Goal: Information Seeking & Learning: Learn about a topic

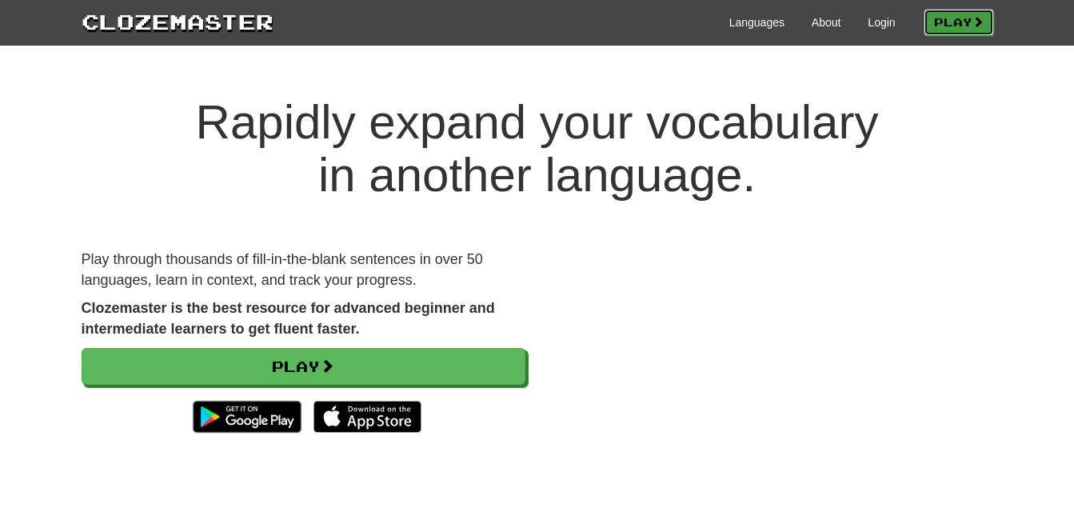
click at [924, 27] on link "Play" at bounding box center [959, 22] width 70 height 27
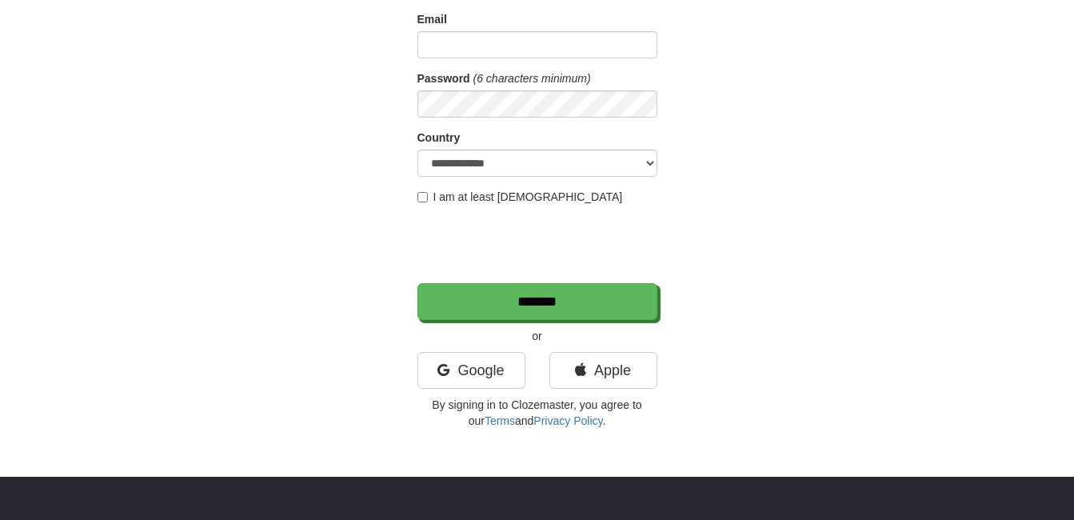
scroll to position [181, 0]
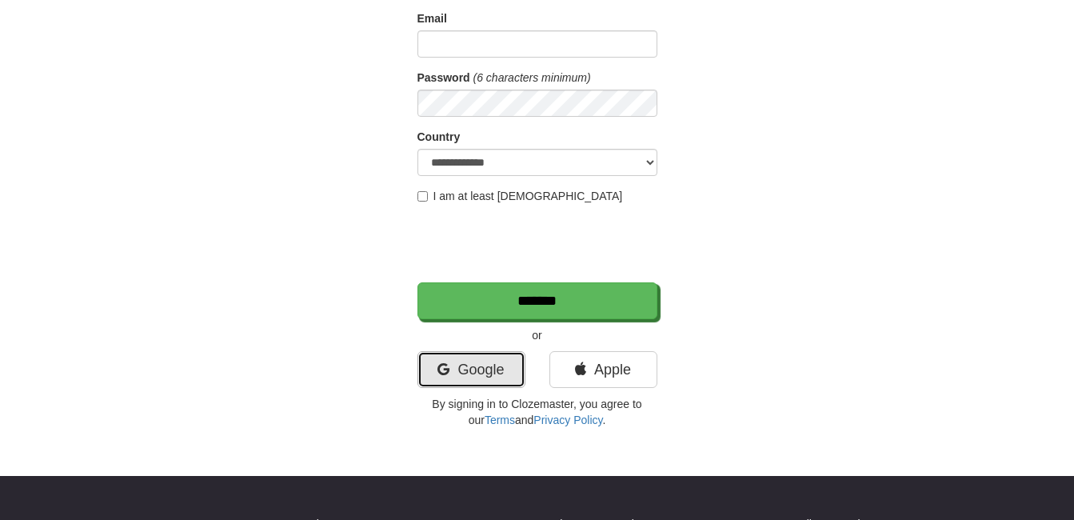
click at [486, 387] on link "Google" at bounding box center [472, 369] width 108 height 37
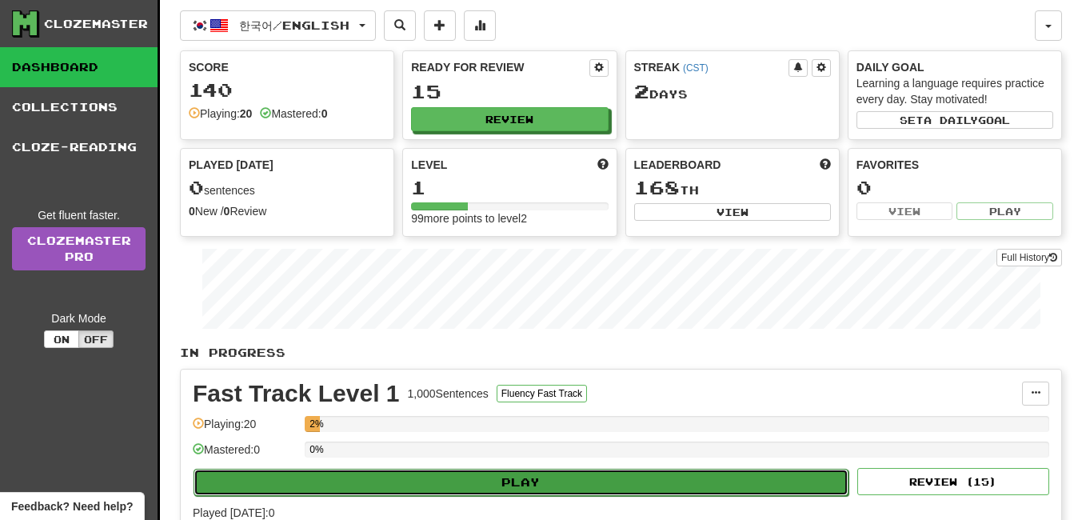
click at [481, 491] on button "Play" at bounding box center [521, 482] width 655 height 27
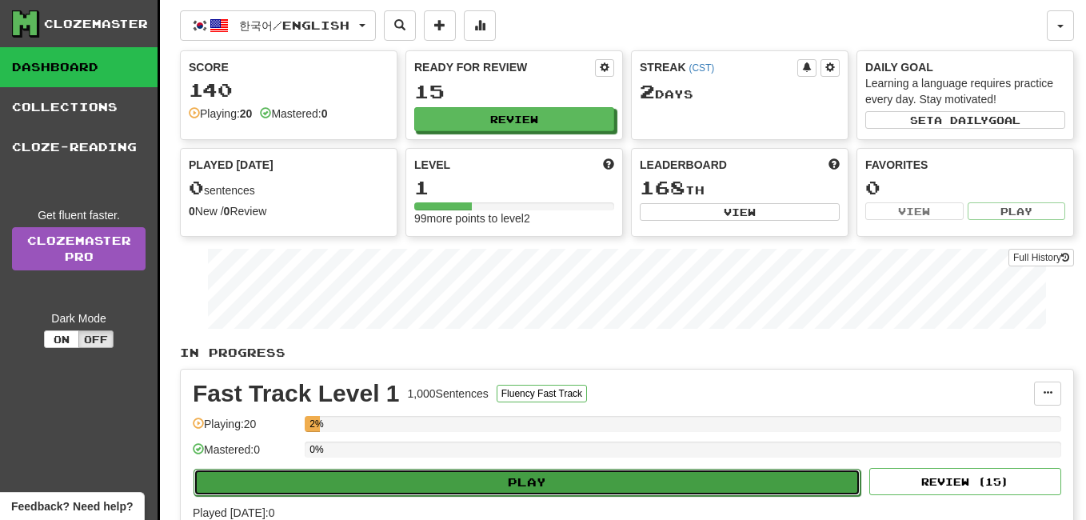
select select "**"
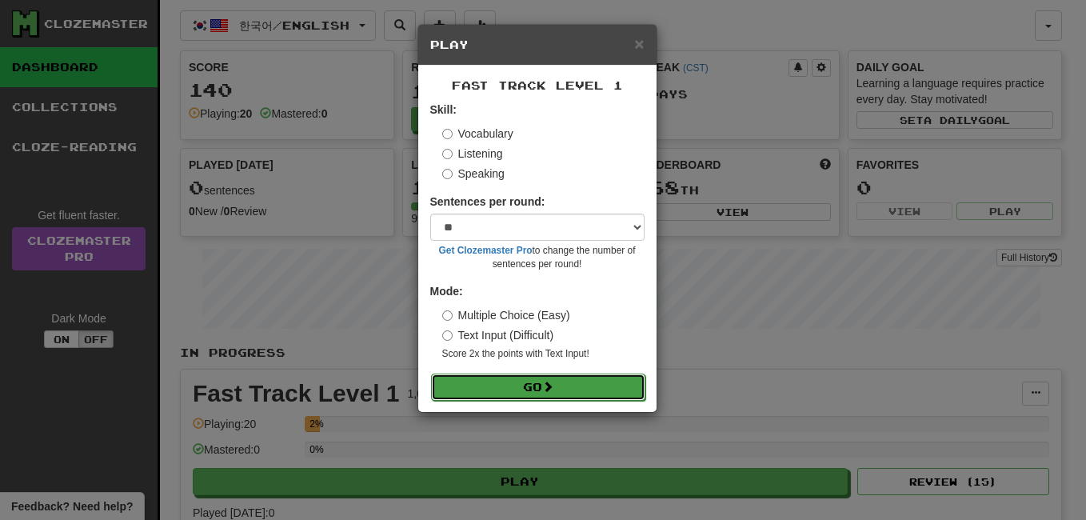
click at [504, 391] on button "Go" at bounding box center [538, 387] width 214 height 27
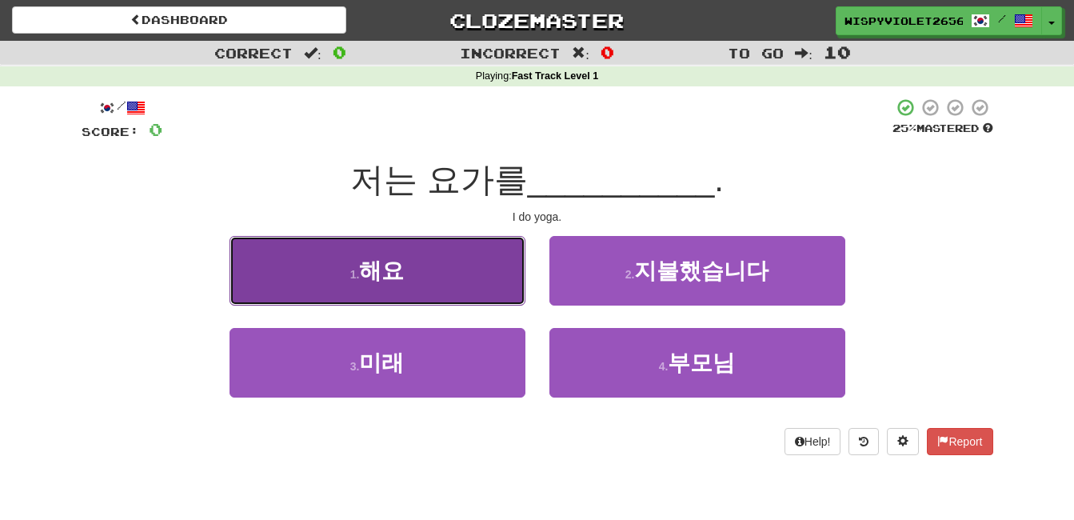
click at [408, 294] on button "1 . 해요" at bounding box center [378, 271] width 296 height 70
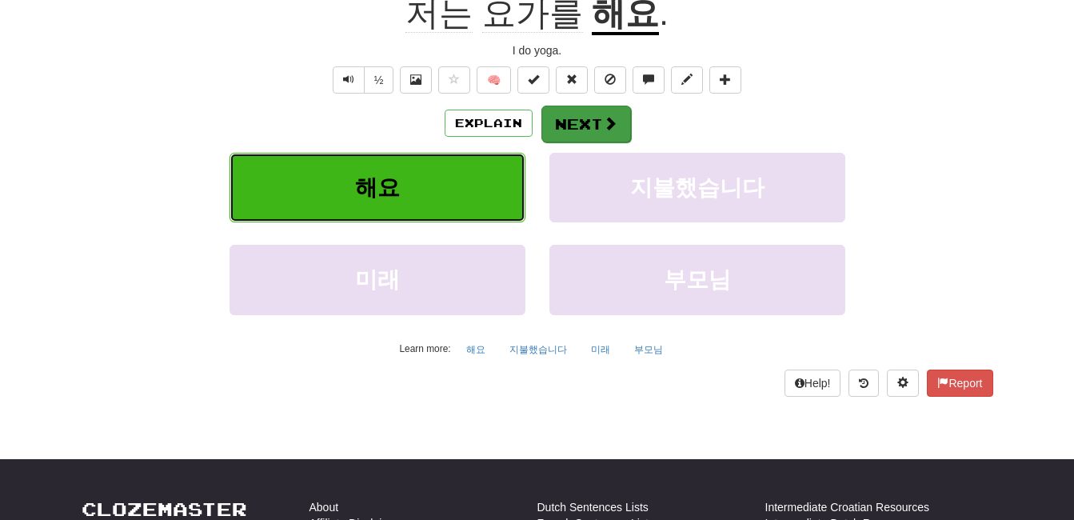
scroll to position [178, 0]
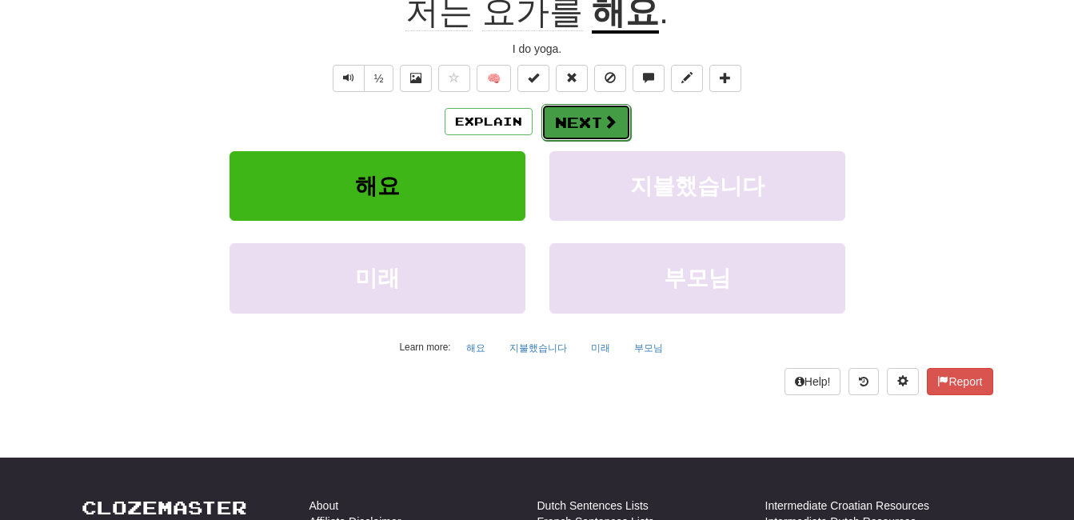
click at [558, 122] on button "Next" at bounding box center [587, 122] width 90 height 37
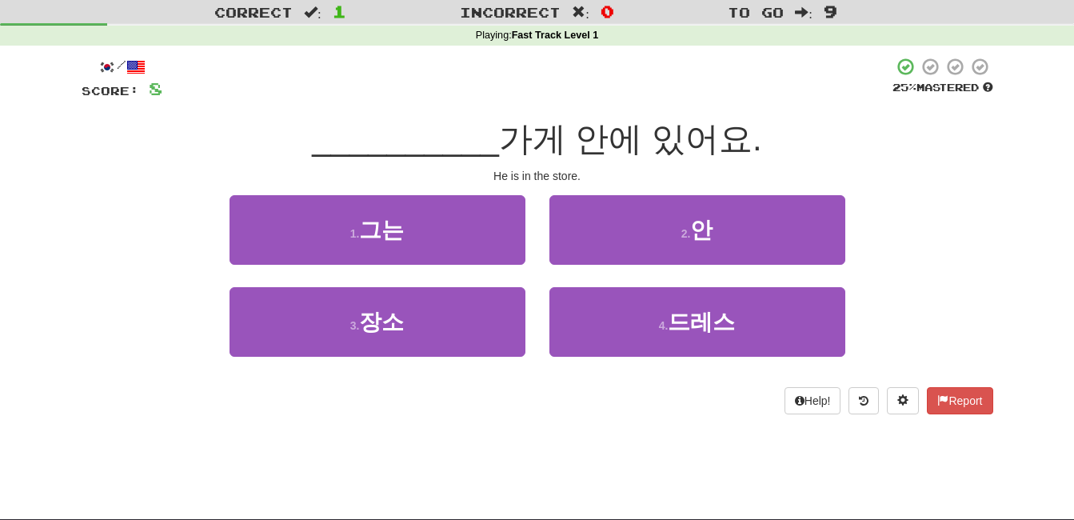
scroll to position [40, 0]
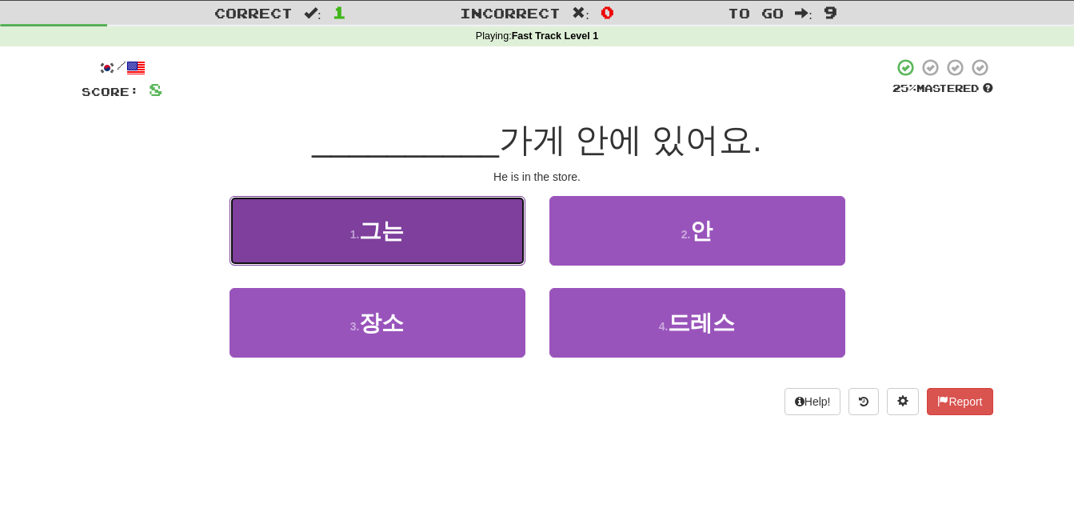
click at [419, 242] on button "1 . 그는" at bounding box center [378, 231] width 296 height 70
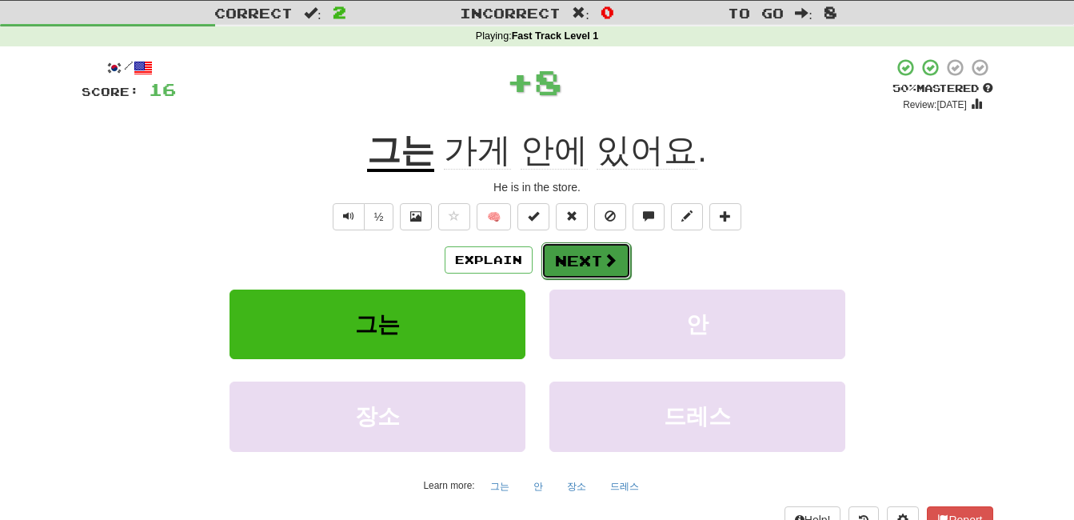
click at [603, 254] on span at bounding box center [610, 260] width 14 height 14
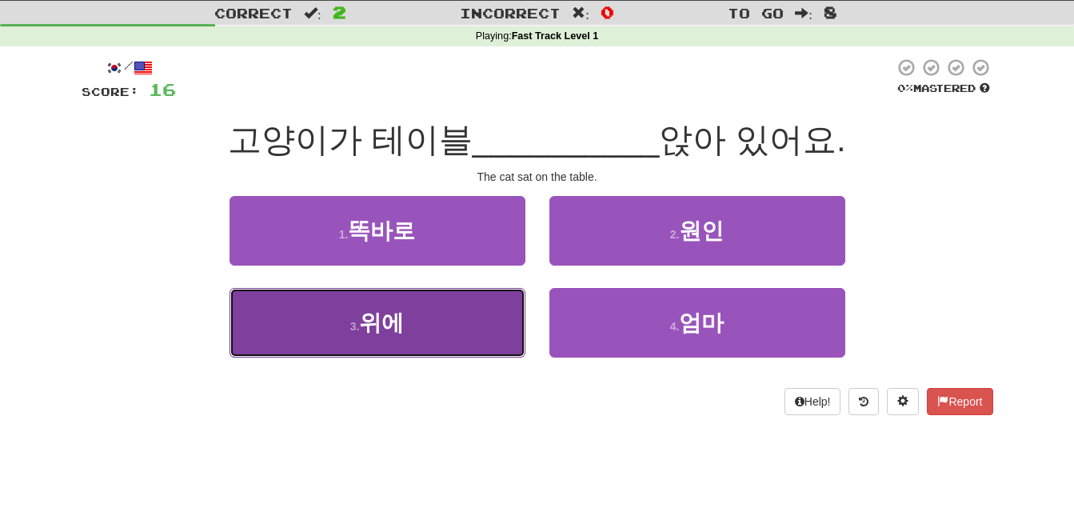
click at [308, 338] on button "3 . 위에" at bounding box center [378, 323] width 296 height 70
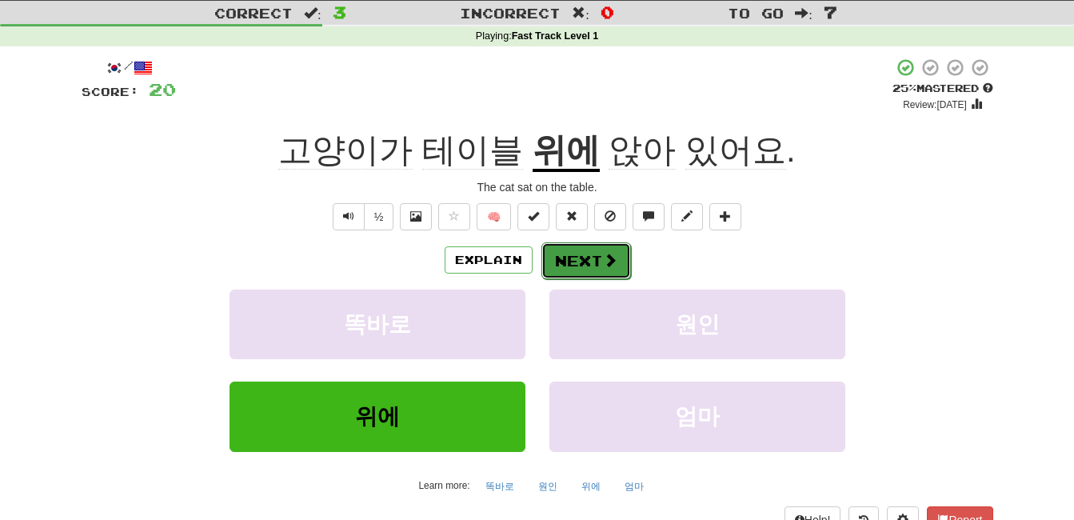
click at [593, 254] on button "Next" at bounding box center [587, 260] width 90 height 37
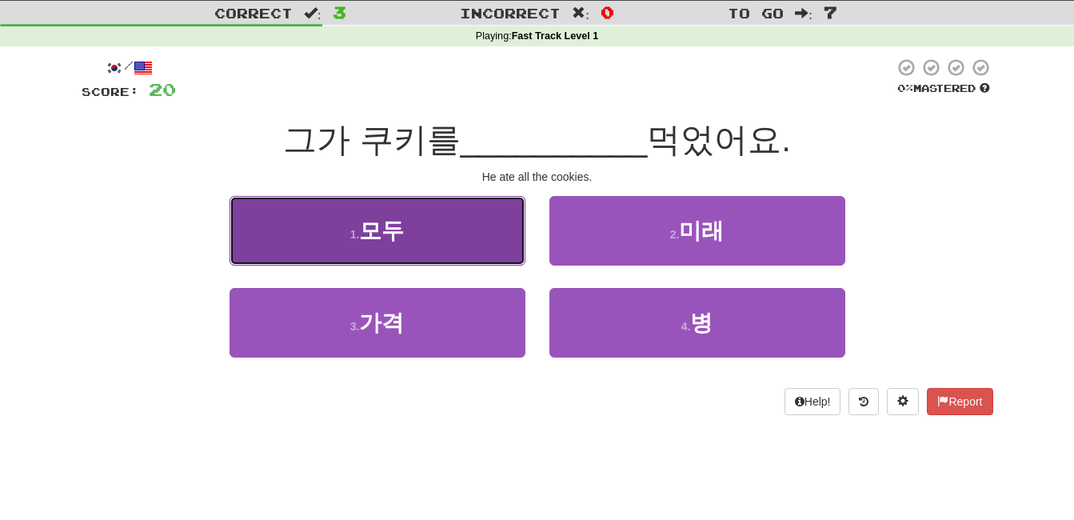
click at [386, 234] on span "모두" at bounding box center [381, 230] width 45 height 25
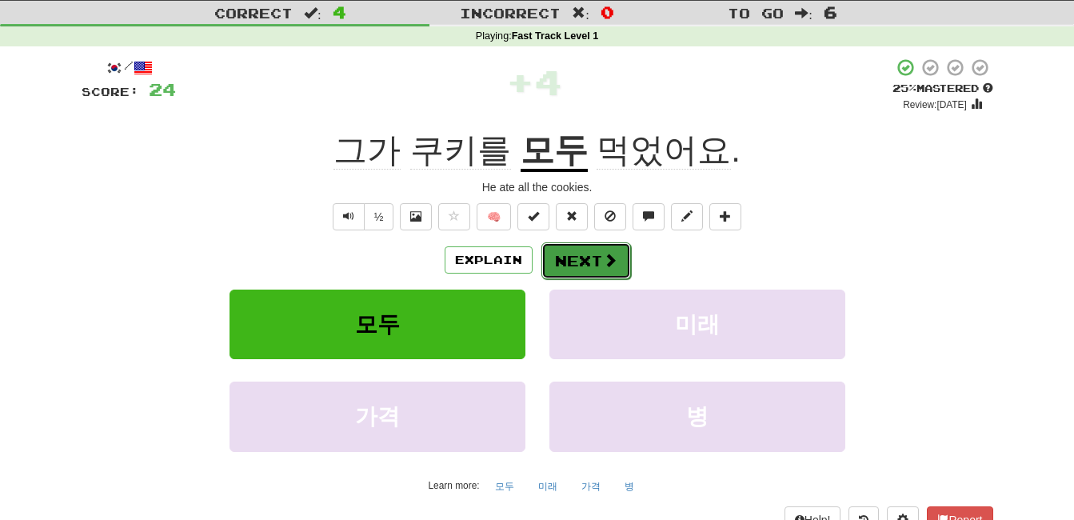
click at [612, 262] on span at bounding box center [610, 260] width 14 height 14
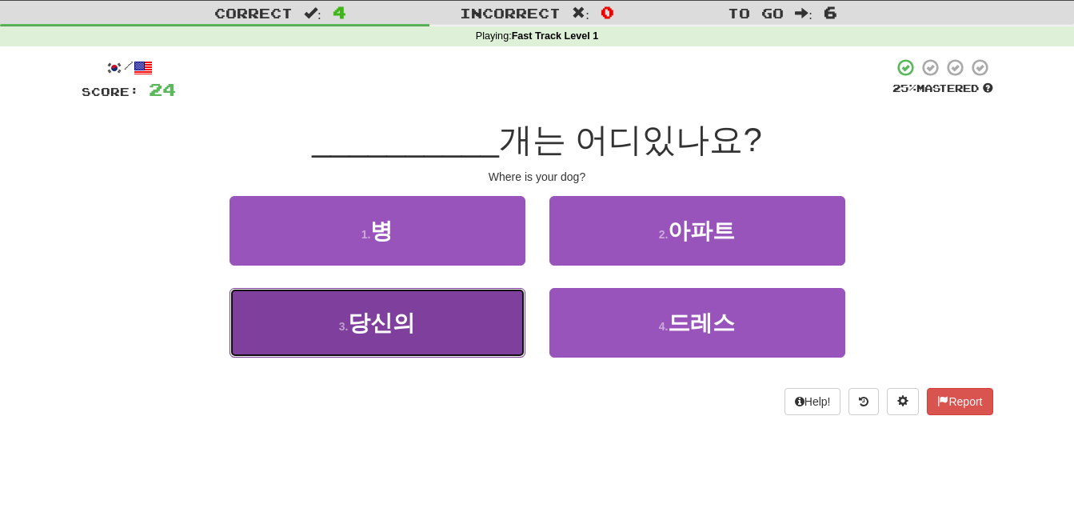
click at [405, 337] on button "3 . 당신의" at bounding box center [378, 323] width 296 height 70
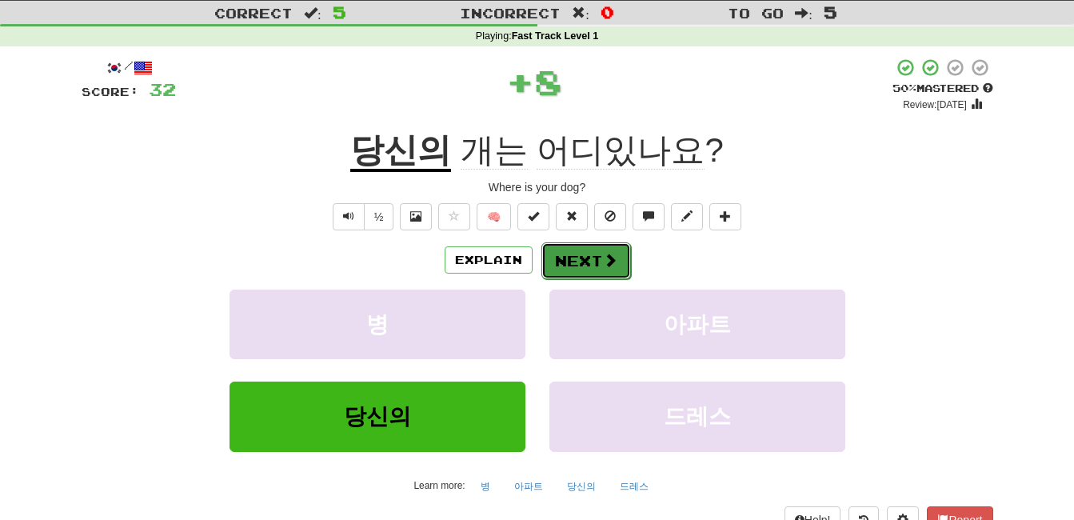
click at [567, 248] on button "Next" at bounding box center [587, 260] width 90 height 37
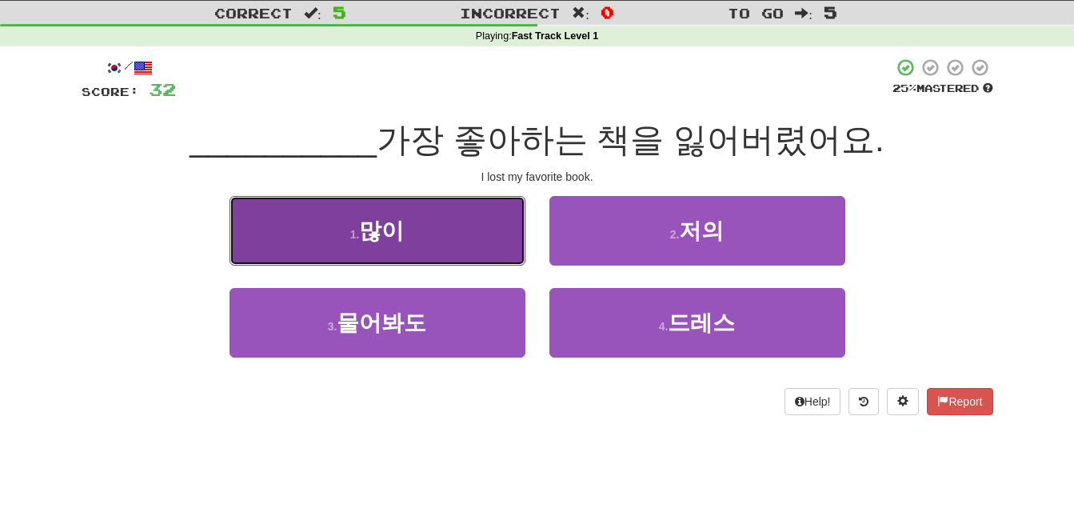
click at [372, 224] on span "많이" at bounding box center [381, 230] width 45 height 25
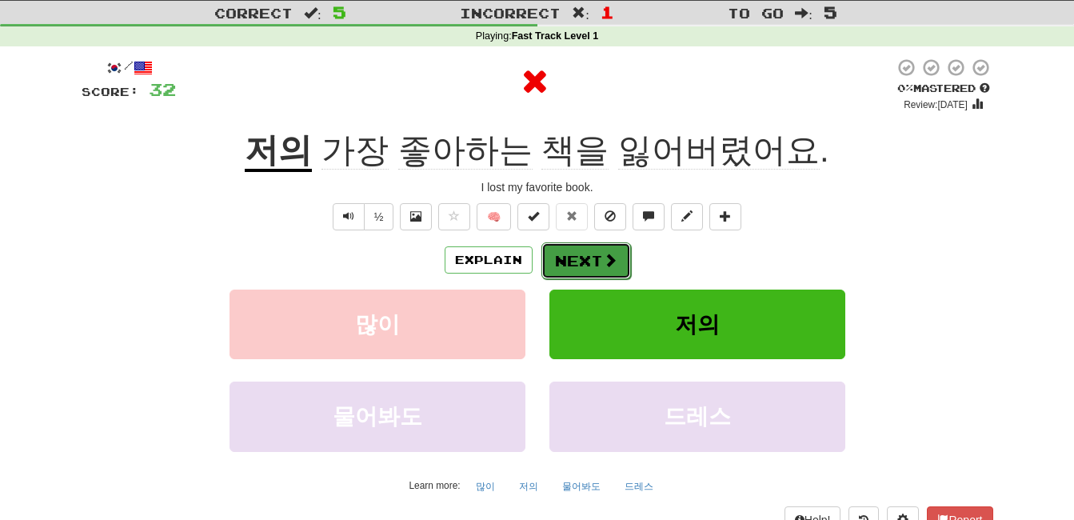
click at [587, 262] on button "Next" at bounding box center [587, 260] width 90 height 37
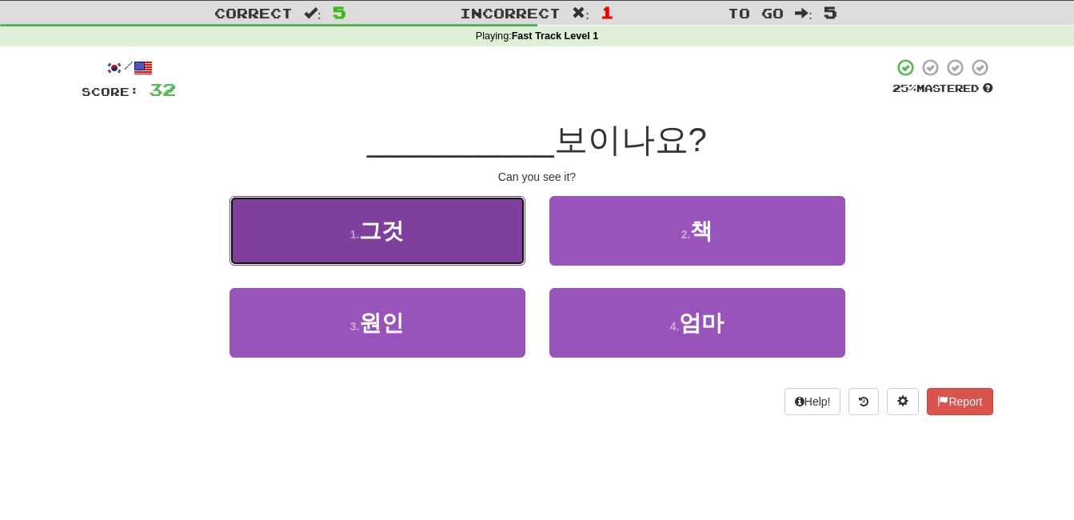
click at [404, 241] on span "그것" at bounding box center [381, 230] width 45 height 25
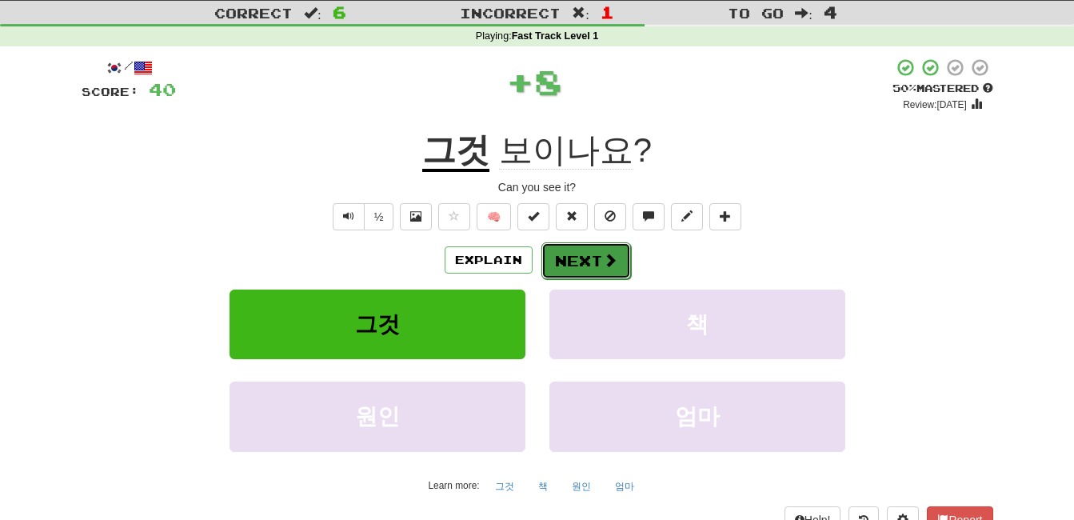
click at [581, 262] on button "Next" at bounding box center [587, 260] width 90 height 37
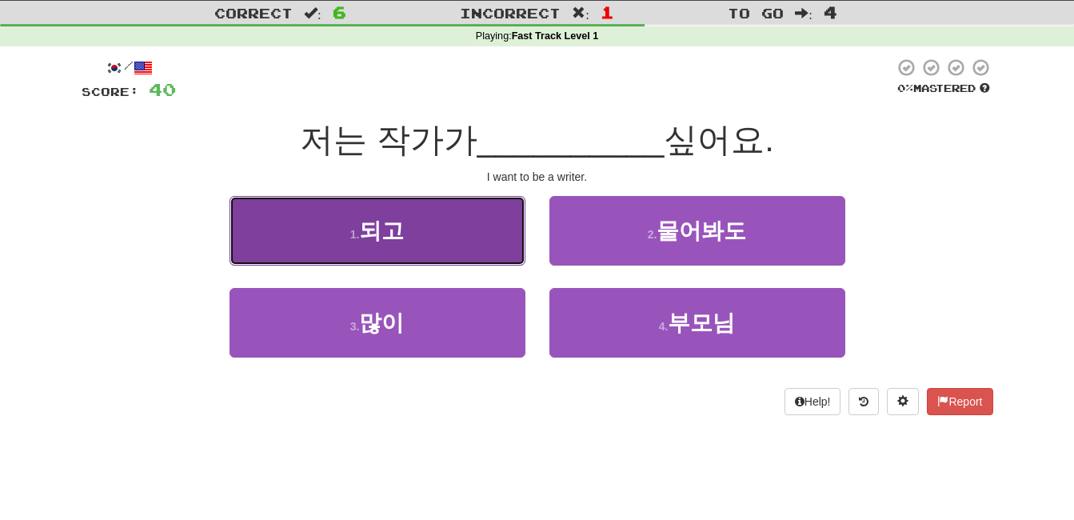
click at [382, 246] on button "1 . 되고" at bounding box center [378, 231] width 296 height 70
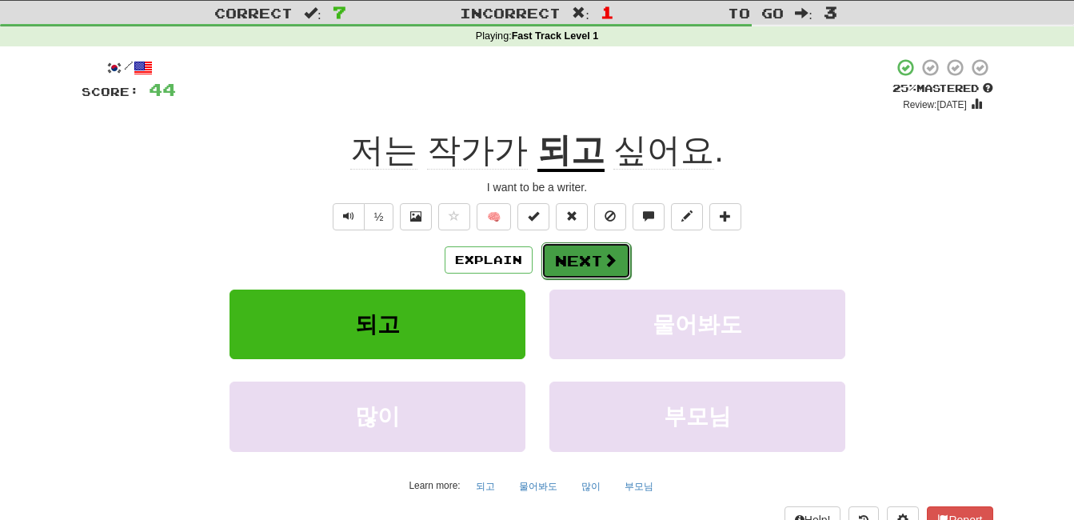
click at [603, 261] on span at bounding box center [610, 260] width 14 height 14
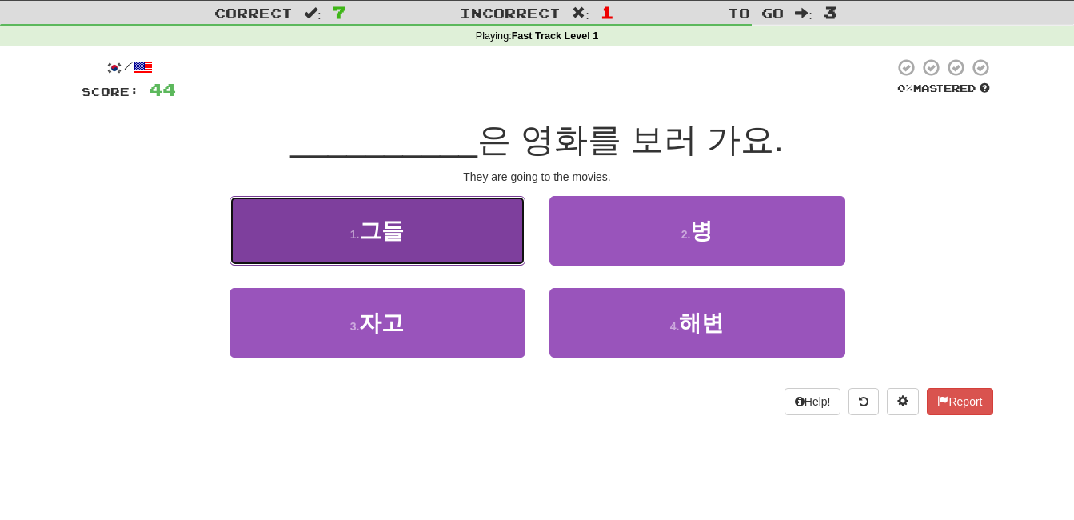
click at [316, 224] on button "1 . 그들" at bounding box center [378, 231] width 296 height 70
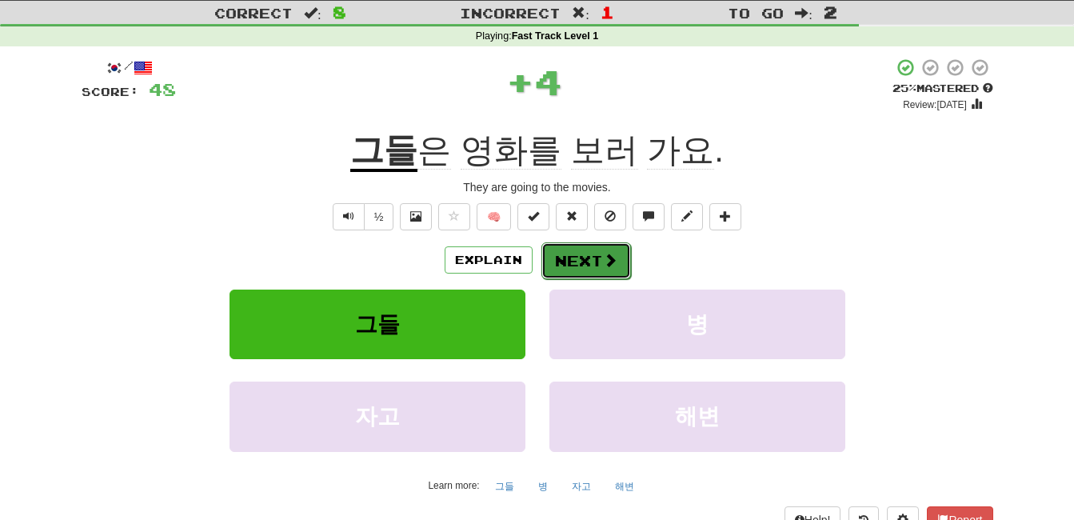
click at [565, 259] on button "Next" at bounding box center [587, 260] width 90 height 37
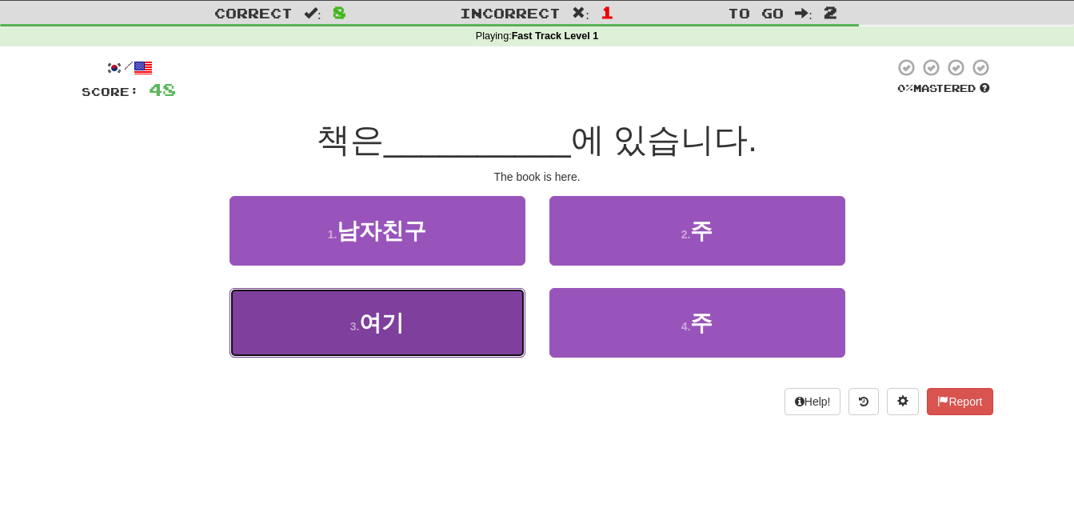
click at [410, 308] on button "3 . 여기" at bounding box center [378, 323] width 296 height 70
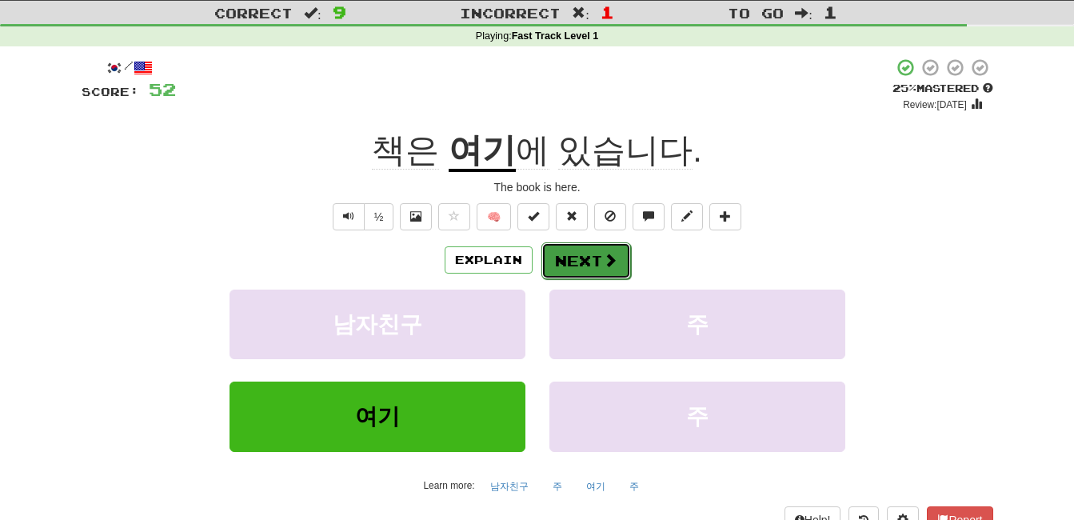
click at [582, 259] on button "Next" at bounding box center [587, 260] width 90 height 37
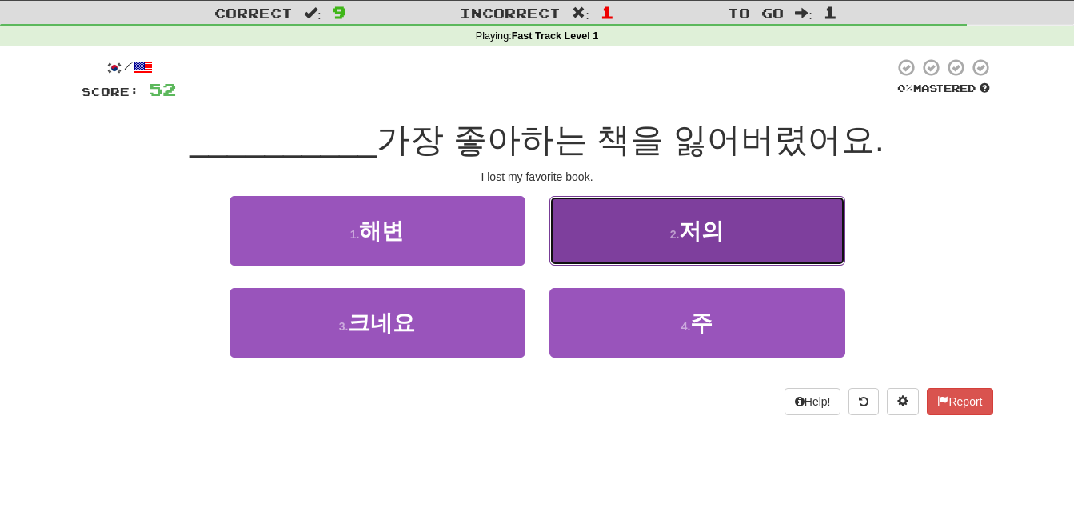
click at [752, 219] on button "2 . 저의" at bounding box center [698, 231] width 296 height 70
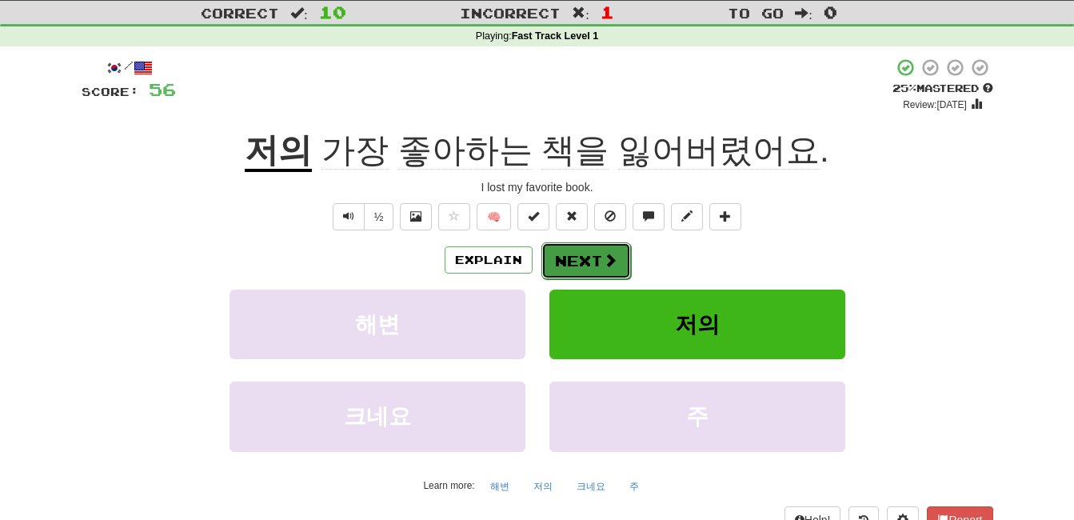
click at [574, 265] on button "Next" at bounding box center [587, 260] width 90 height 37
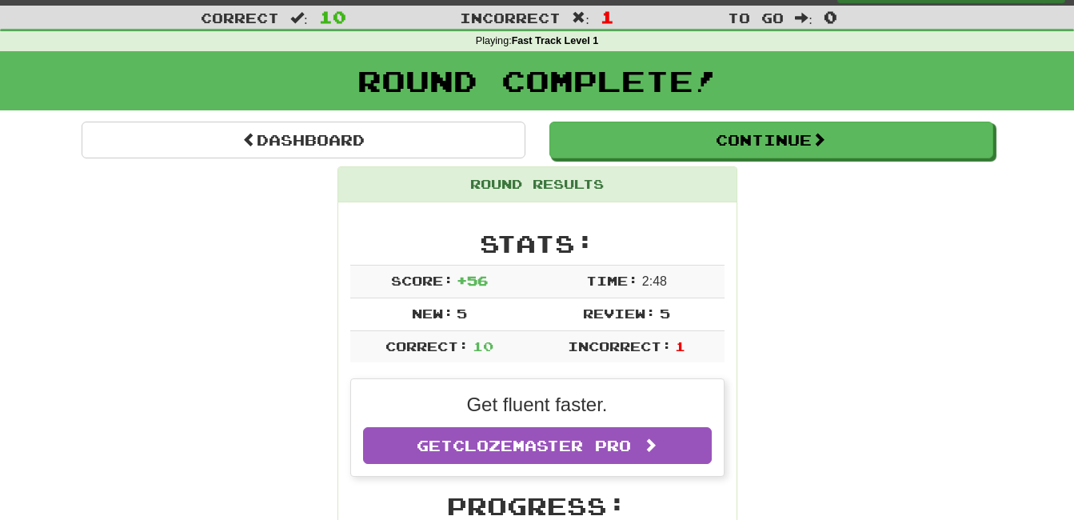
scroll to position [0, 0]
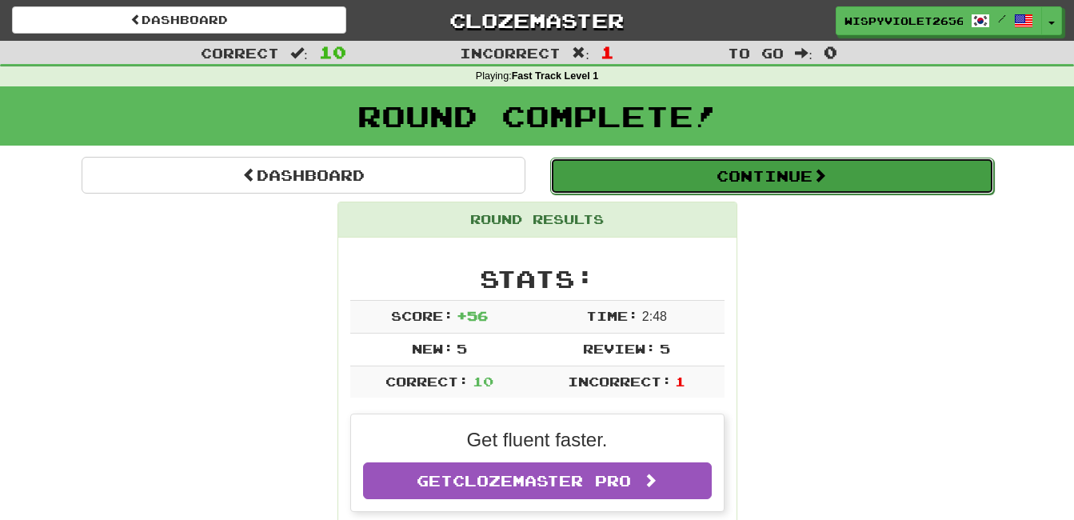
click at [725, 181] on button "Continue" at bounding box center [772, 176] width 444 height 37
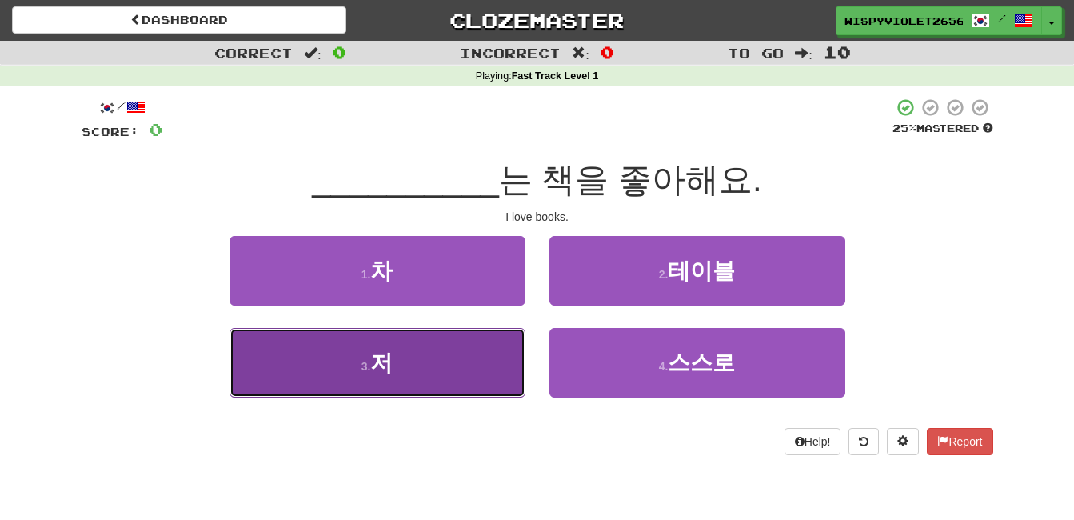
click at [370, 346] on button "3 . 저" at bounding box center [378, 363] width 296 height 70
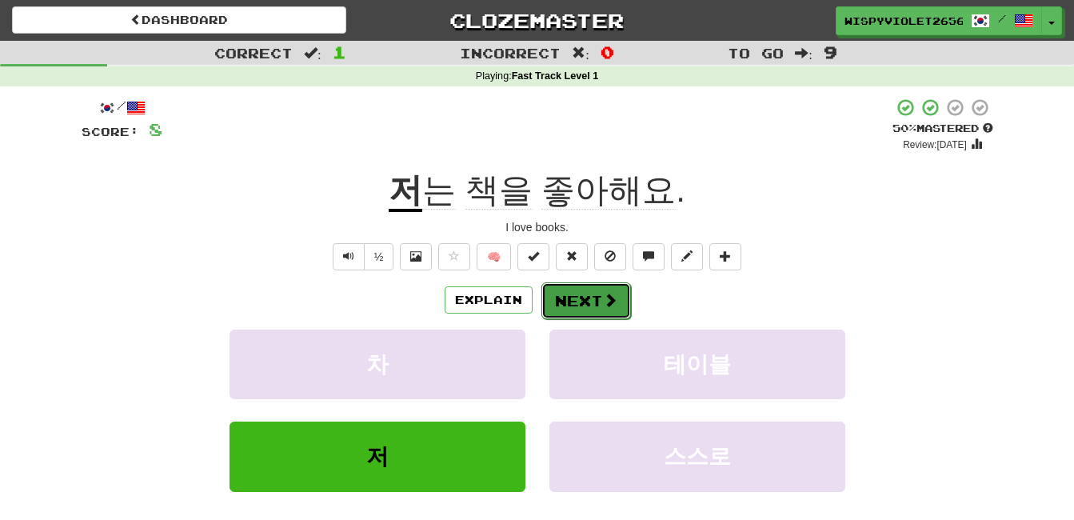
click at [588, 301] on button "Next" at bounding box center [587, 300] width 90 height 37
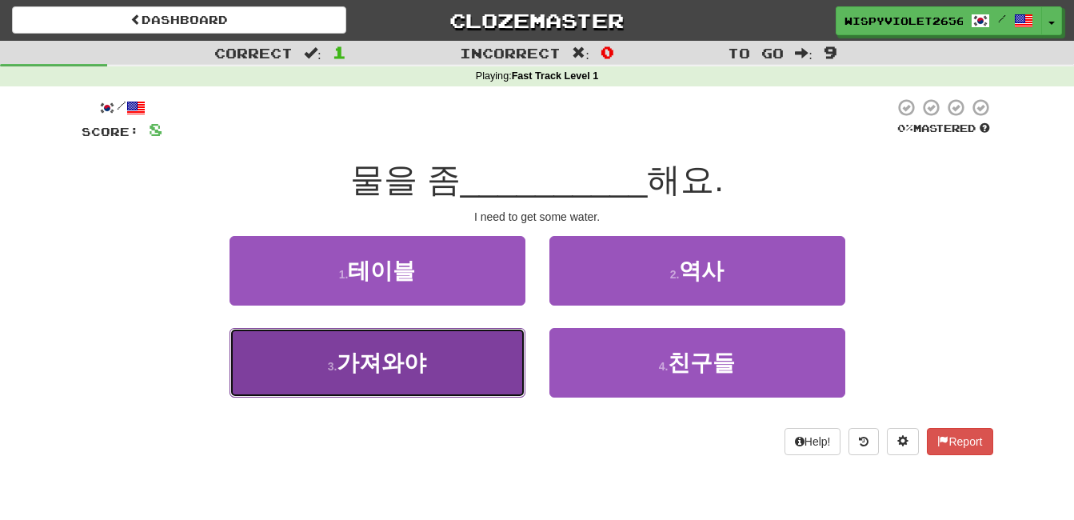
click at [422, 380] on button "3 . 가져와야" at bounding box center [378, 363] width 296 height 70
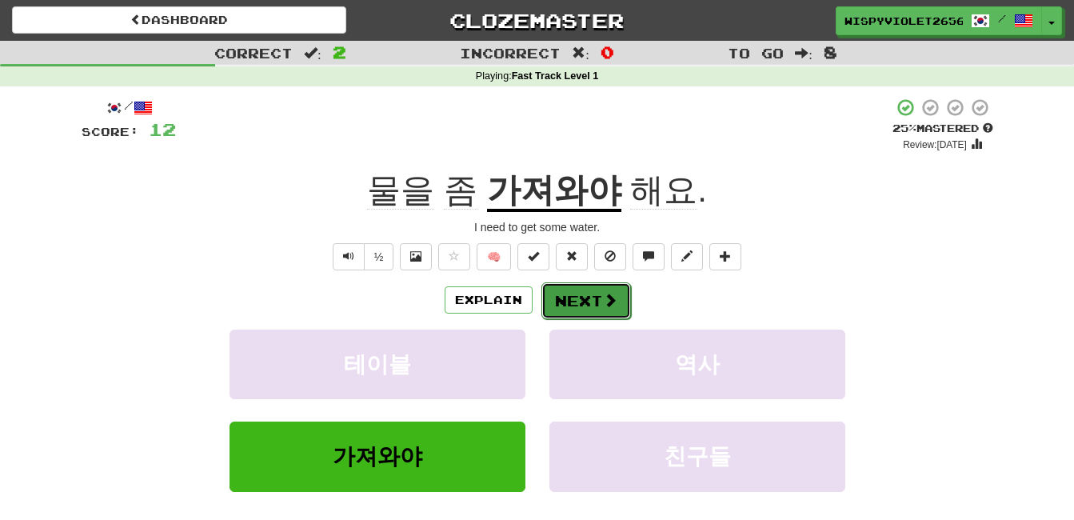
click at [585, 298] on button "Next" at bounding box center [587, 300] width 90 height 37
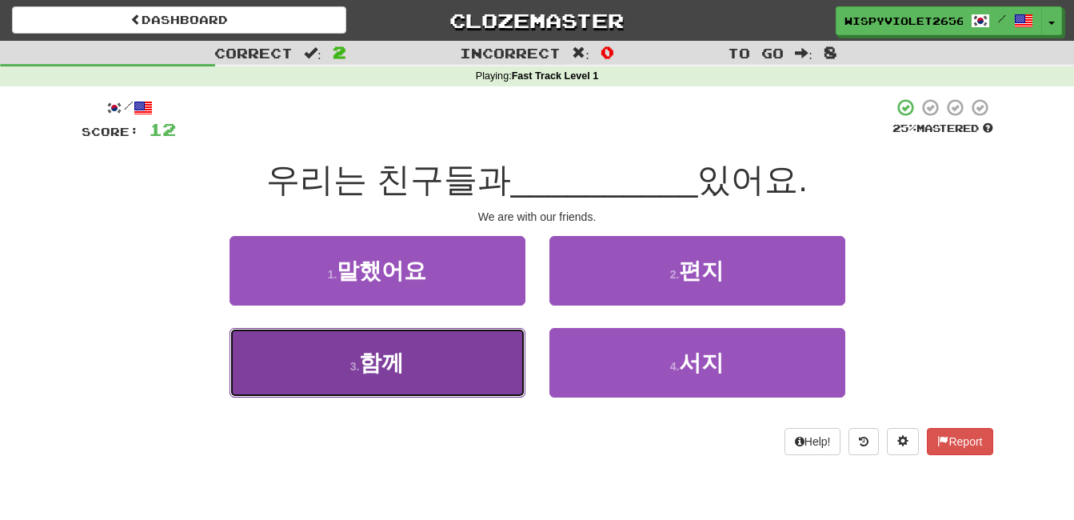
click at [409, 348] on button "3 . 함께" at bounding box center [378, 363] width 296 height 70
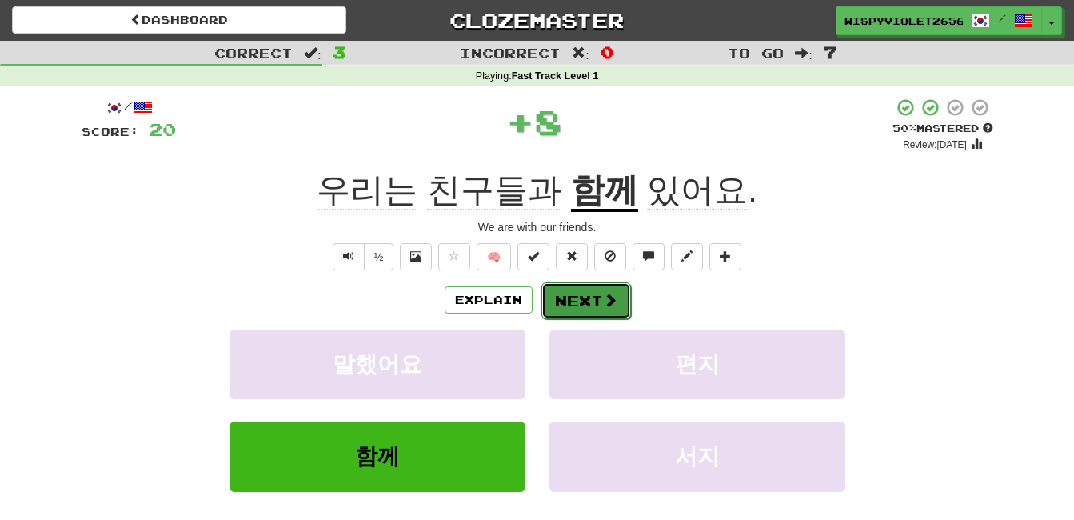
click at [589, 294] on button "Next" at bounding box center [587, 300] width 90 height 37
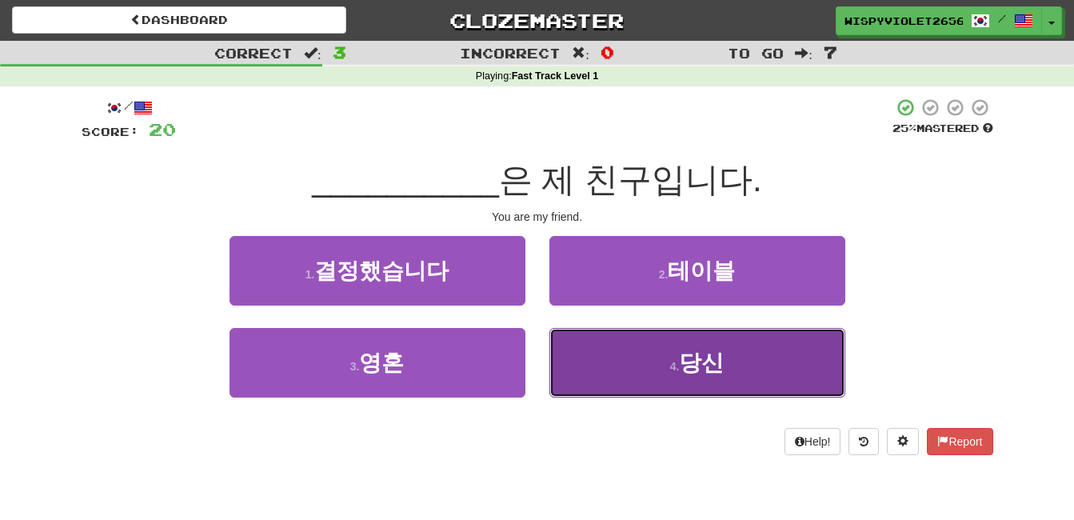
click at [718, 343] on button "4 . 당신" at bounding box center [698, 363] width 296 height 70
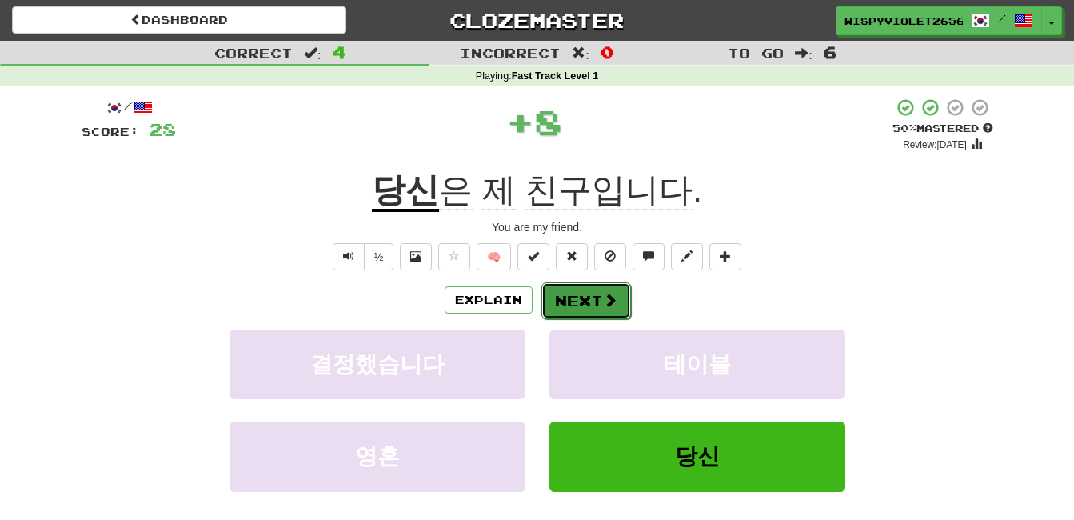
click at [578, 297] on button "Next" at bounding box center [587, 300] width 90 height 37
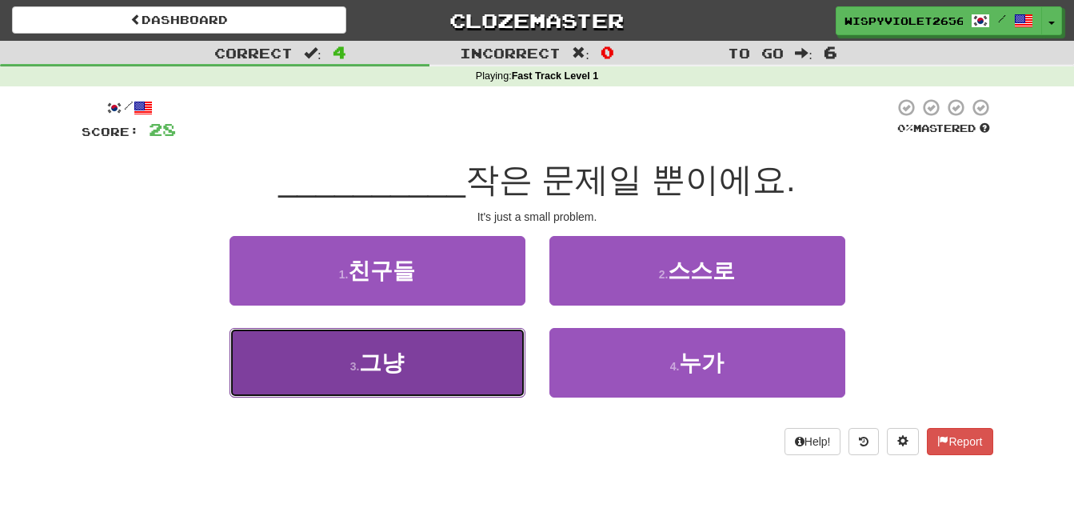
click at [436, 362] on button "3 . 그냥" at bounding box center [378, 363] width 296 height 70
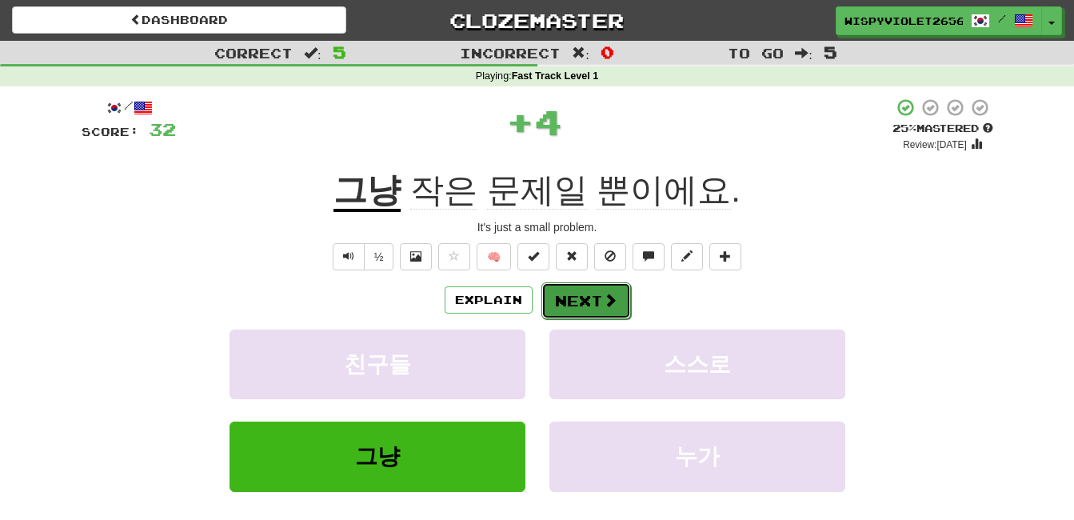
click at [583, 290] on button "Next" at bounding box center [587, 300] width 90 height 37
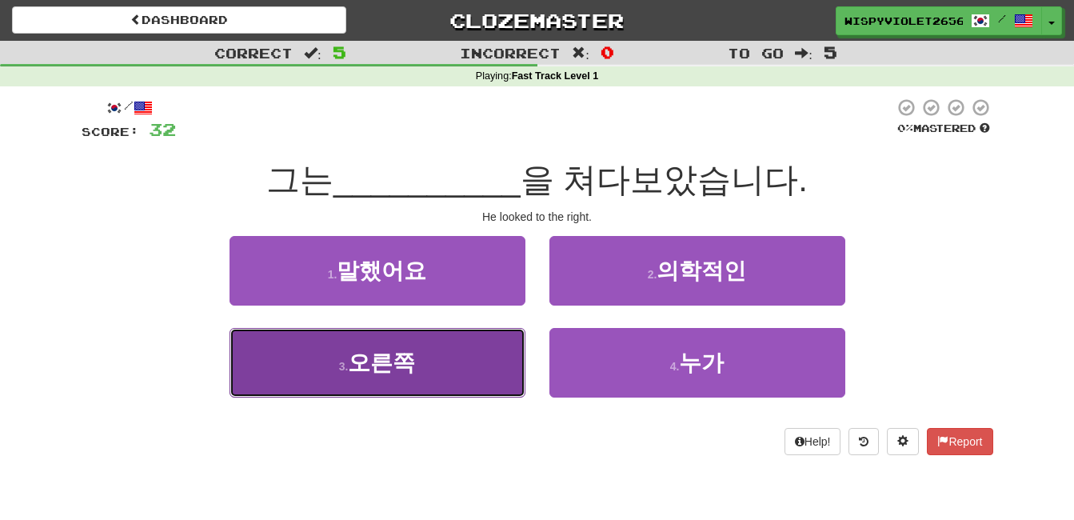
click at [456, 386] on button "3 . 오른쪽" at bounding box center [378, 363] width 296 height 70
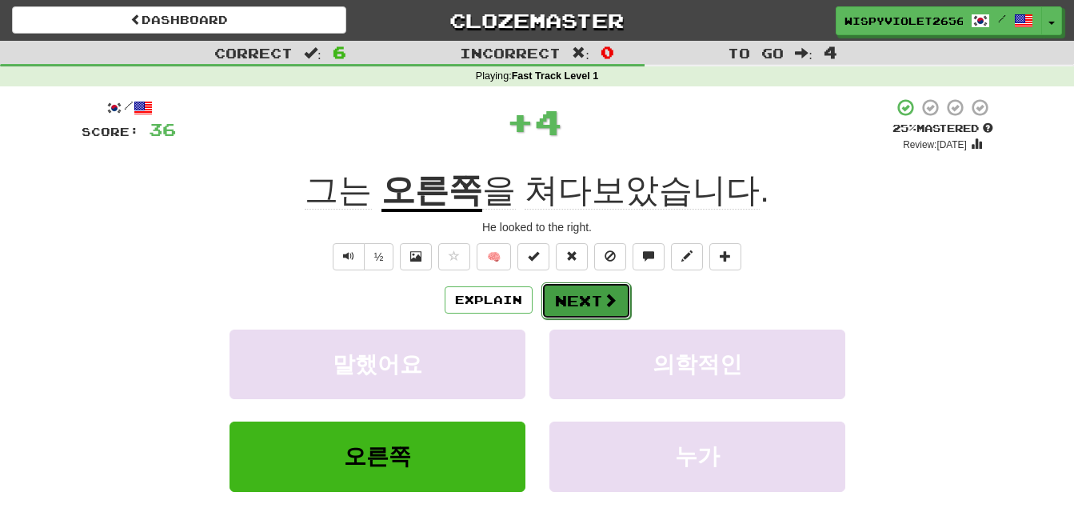
click at [585, 287] on button "Next" at bounding box center [587, 300] width 90 height 37
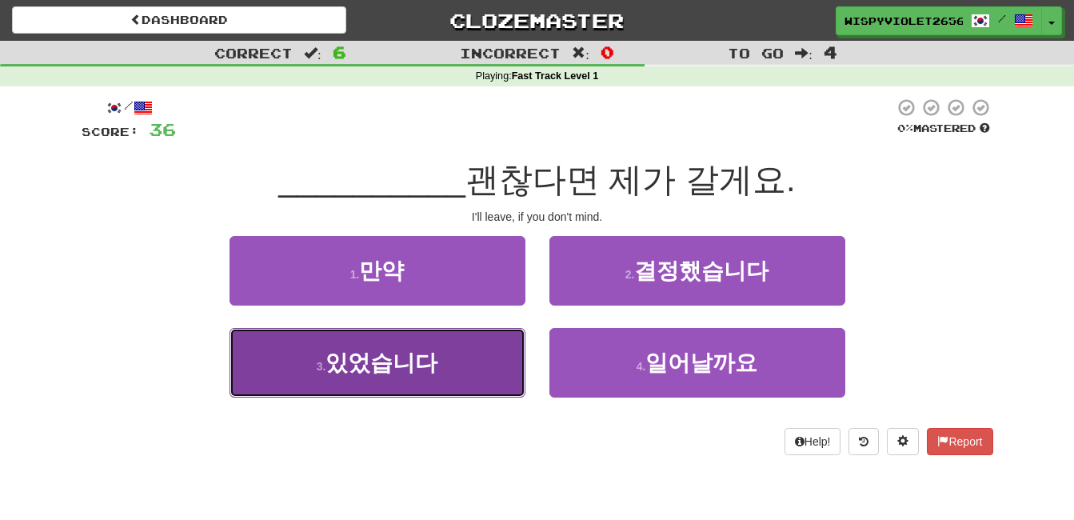
click at [423, 340] on button "3 . 있었습니다" at bounding box center [378, 363] width 296 height 70
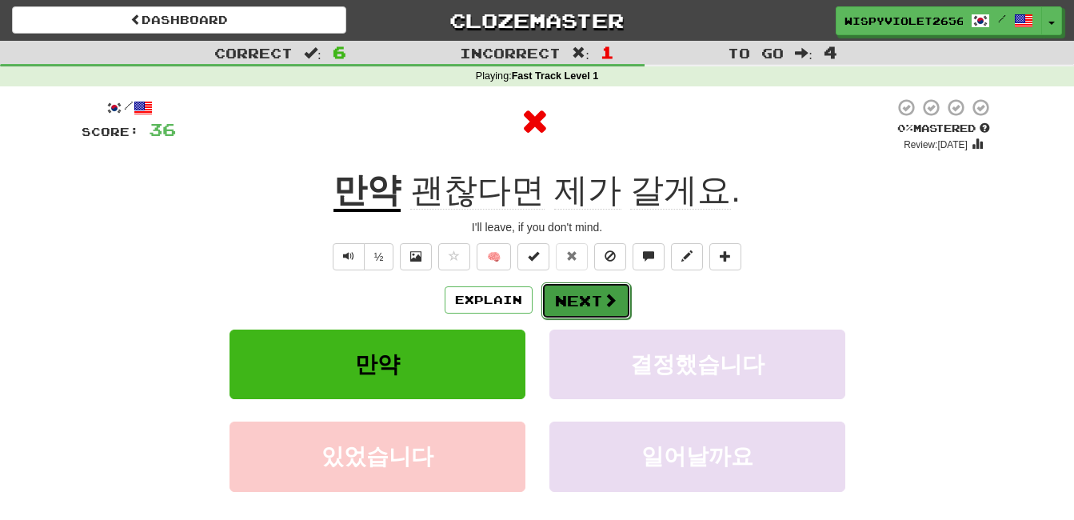
click at [575, 310] on button "Next" at bounding box center [587, 300] width 90 height 37
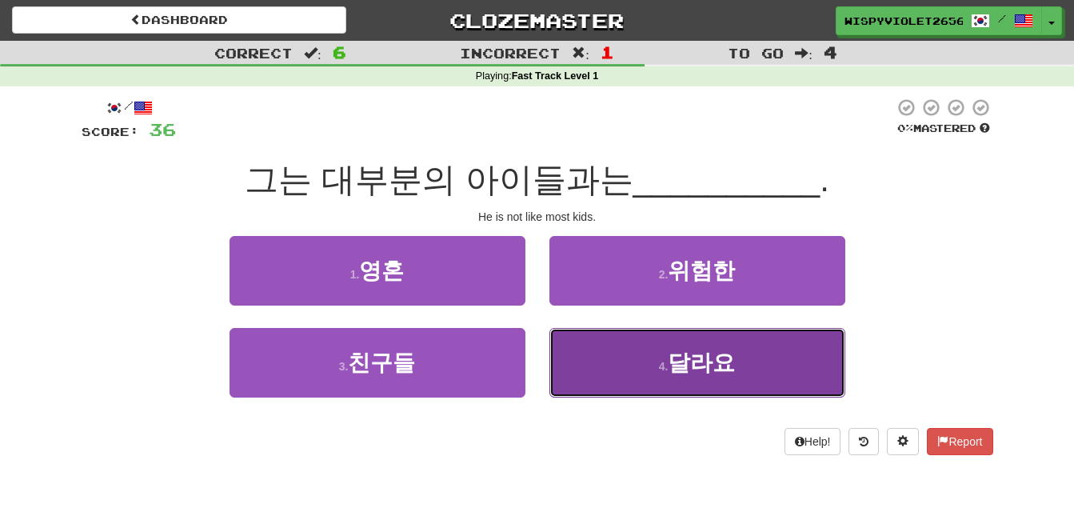
click at [738, 346] on button "4 . 달라요" at bounding box center [698, 363] width 296 height 70
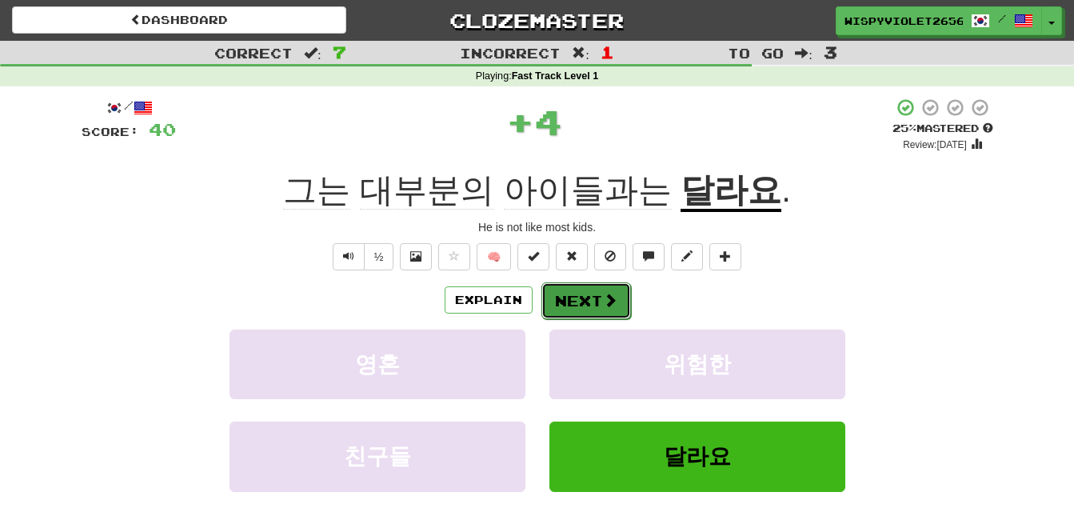
click at [606, 307] on span at bounding box center [610, 300] width 14 height 14
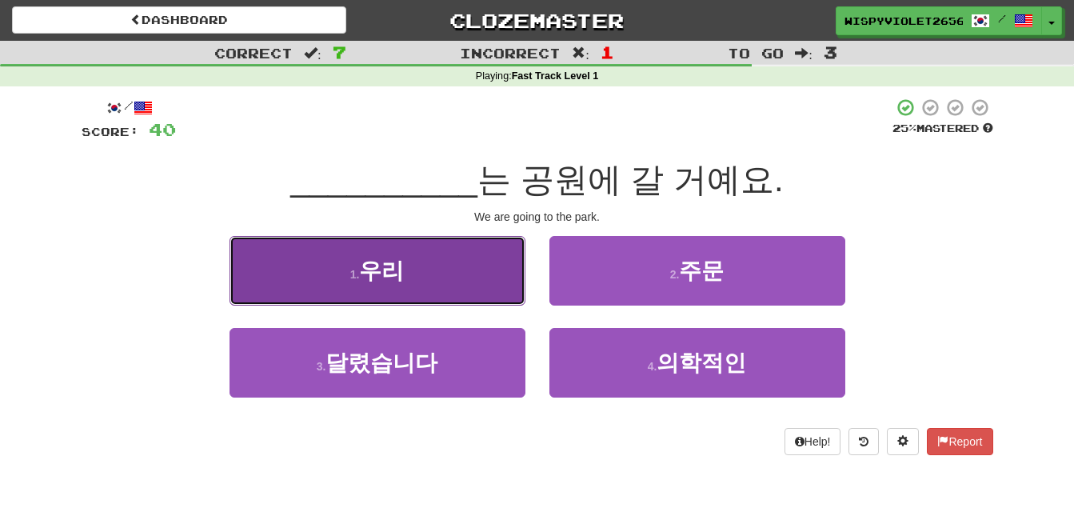
click at [404, 257] on button "1 . 우리" at bounding box center [378, 271] width 296 height 70
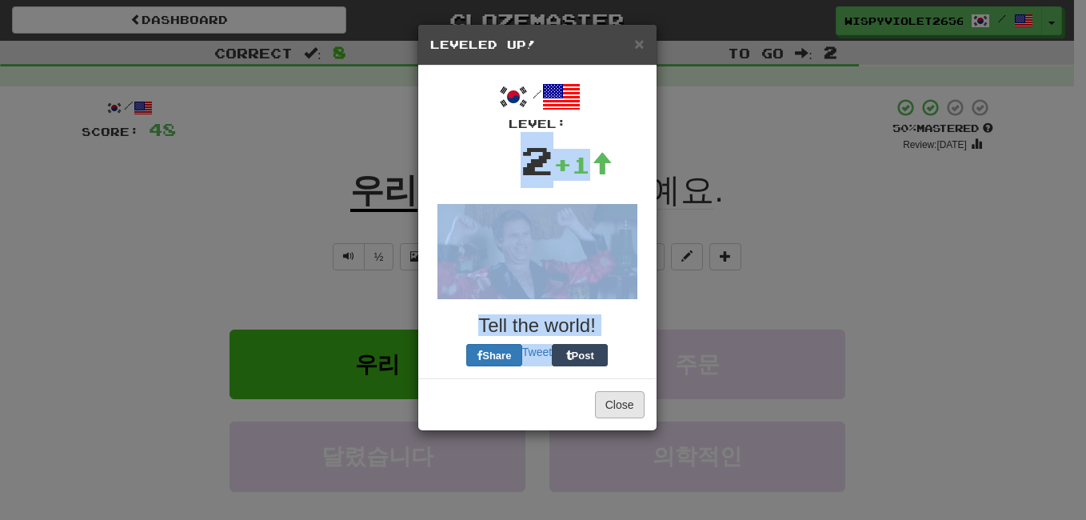
drag, startPoint x: 646, startPoint y: 128, endPoint x: 620, endPoint y: 406, distance: 278.8
click at [620, 406] on div "× Leveled Up! / Level: 2 +1 Tell the world! Share Tweet Post Close" at bounding box center [538, 227] width 240 height 407
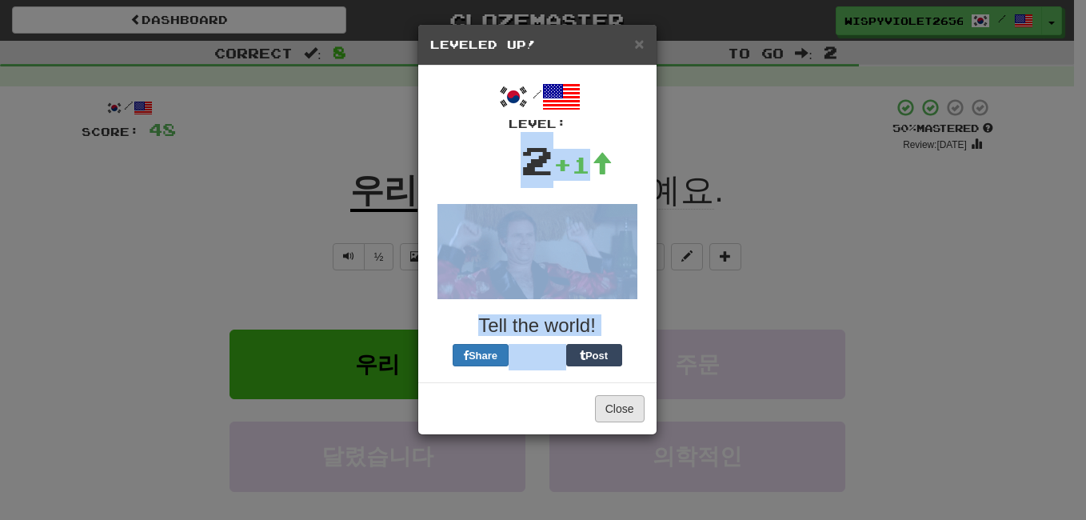
click at [622, 406] on button "Close" at bounding box center [620, 408] width 50 height 27
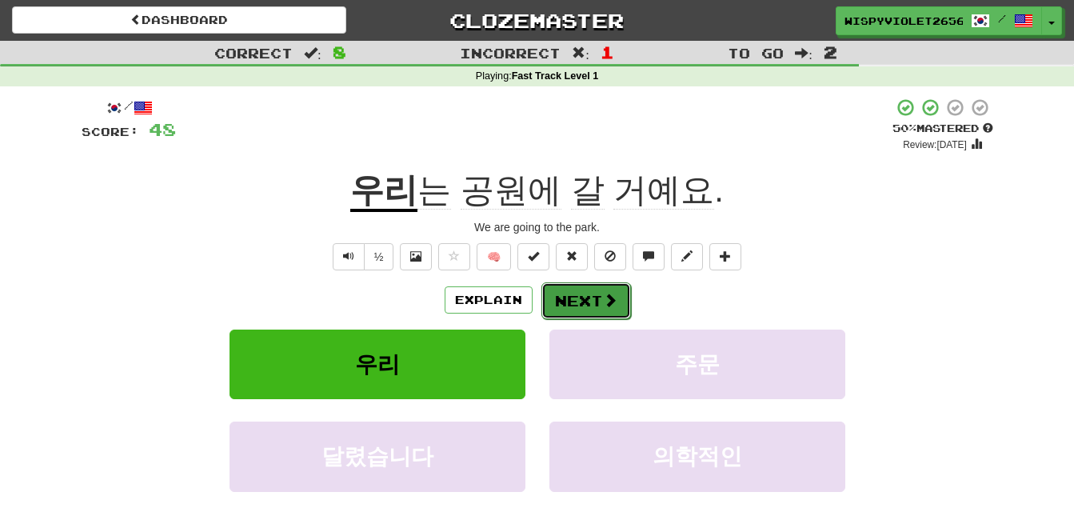
click at [593, 299] on button "Next" at bounding box center [587, 300] width 90 height 37
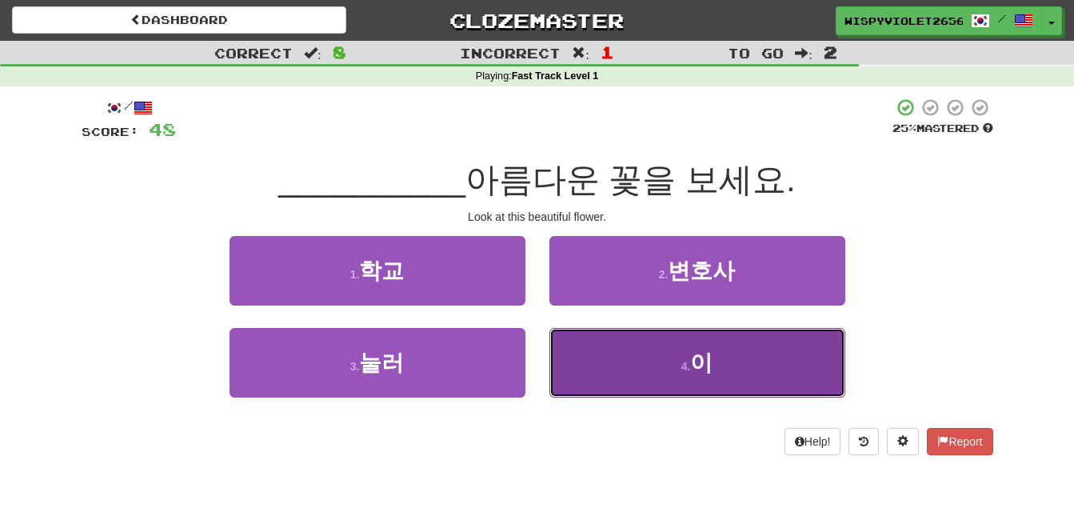
click at [753, 347] on button "4 . 이" at bounding box center [698, 363] width 296 height 70
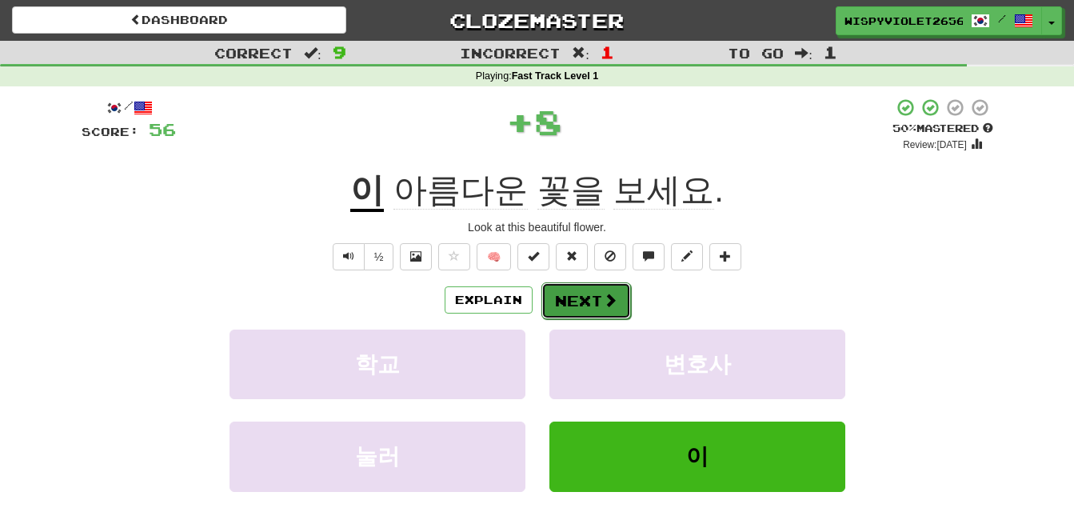
click at [596, 302] on button "Next" at bounding box center [587, 300] width 90 height 37
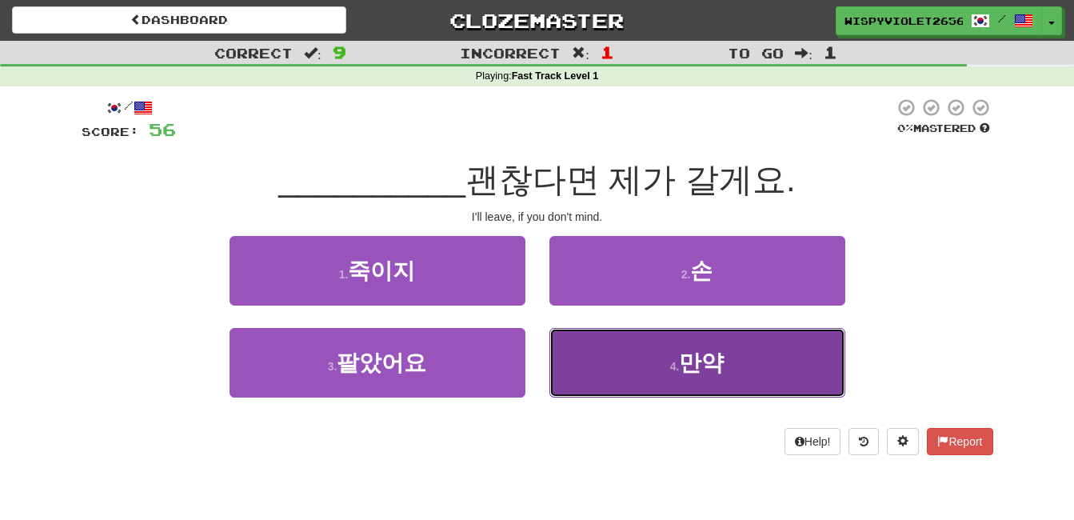
click at [734, 391] on button "4 . 만약" at bounding box center [698, 363] width 296 height 70
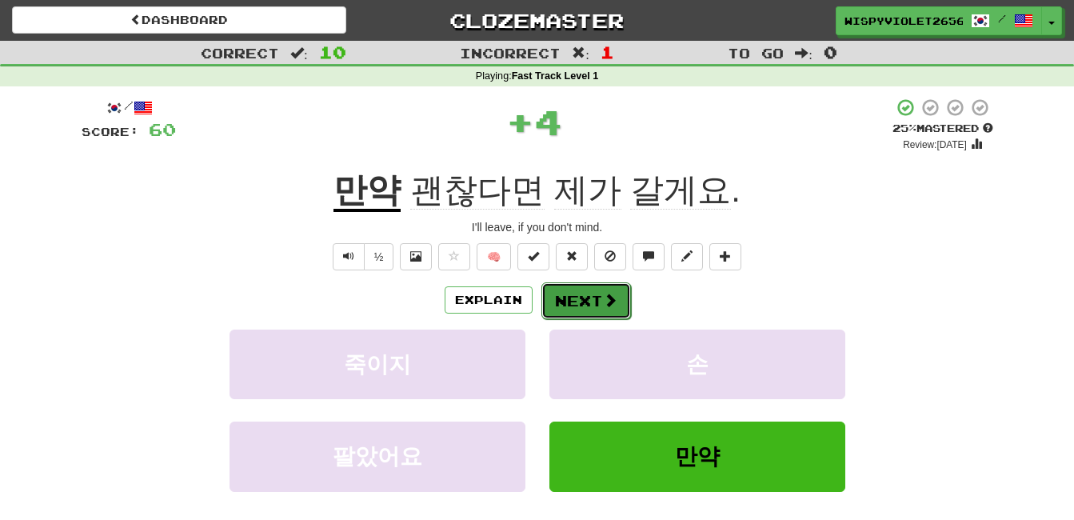
click at [596, 306] on button "Next" at bounding box center [587, 300] width 90 height 37
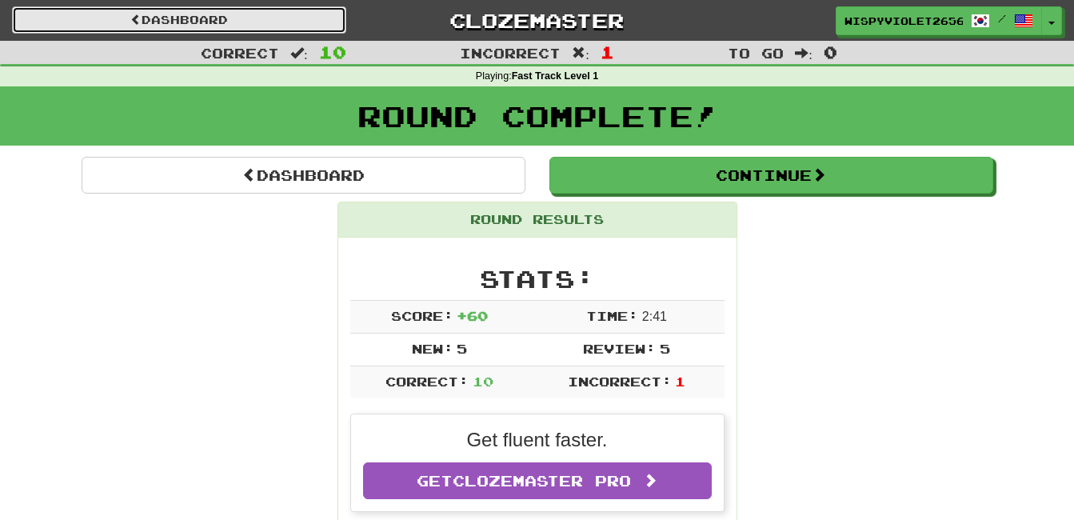
click at [107, 18] on link "Dashboard" at bounding box center [179, 19] width 334 height 27
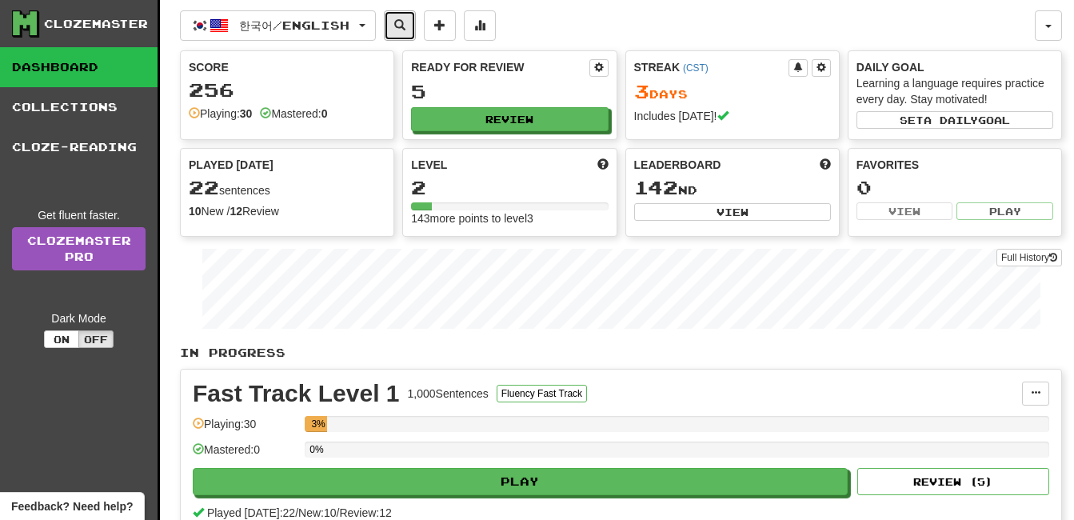
click at [416, 25] on button at bounding box center [400, 25] width 32 height 30
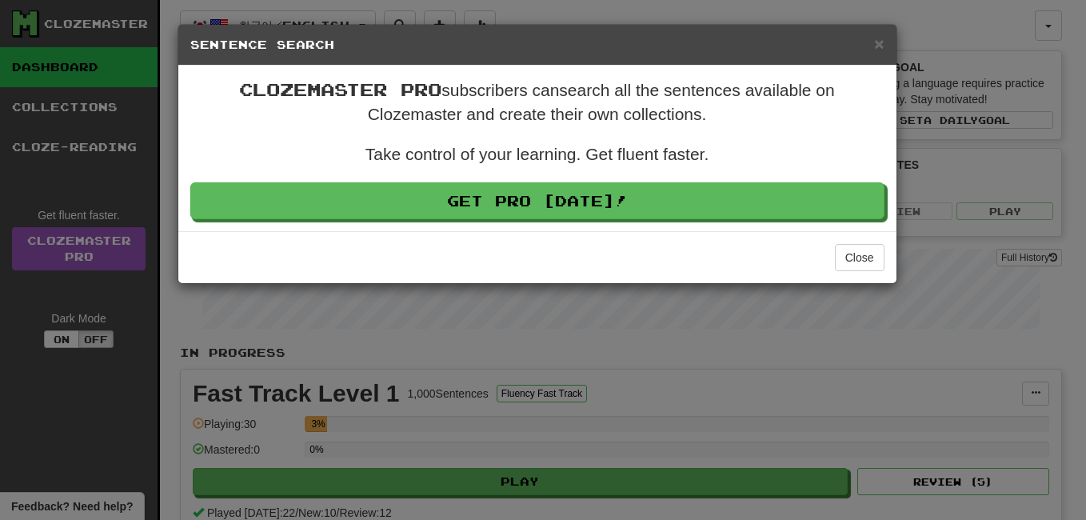
click at [874, 41] on h5 "Sentence Search" at bounding box center [537, 45] width 694 height 16
click at [875, 42] on span "×" at bounding box center [879, 43] width 10 height 18
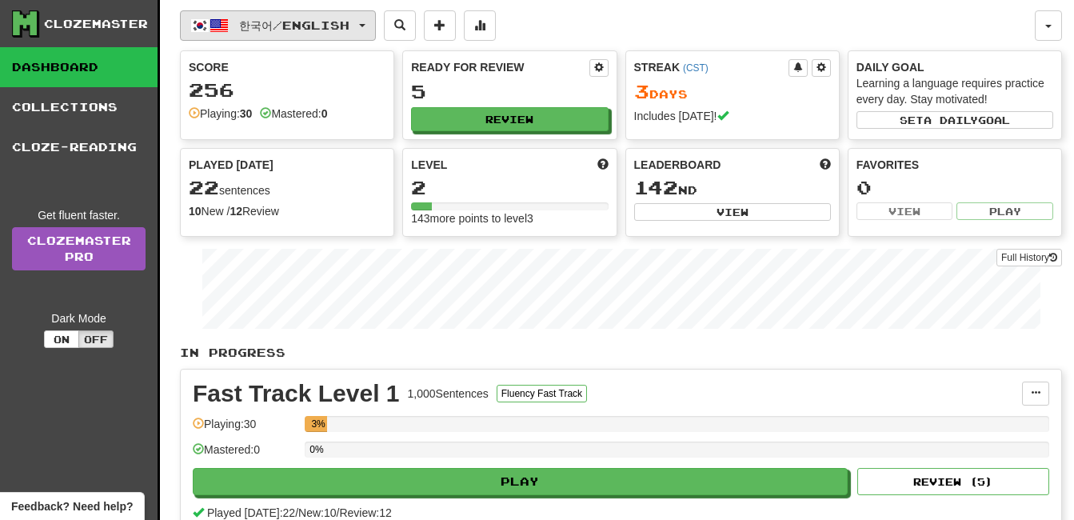
click at [238, 29] on button "한국어 / English" at bounding box center [278, 25] width 196 height 30
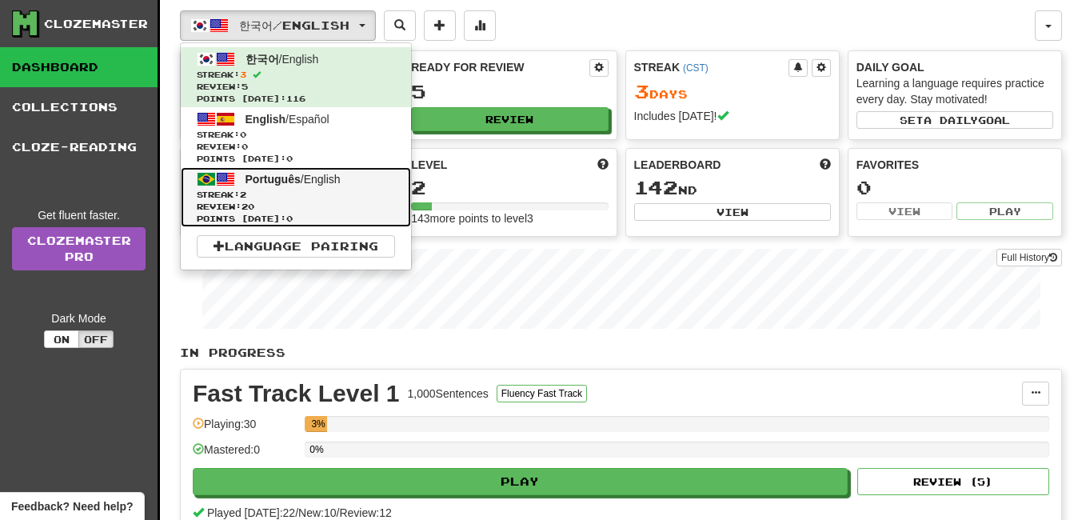
click at [284, 206] on span "Review: 20" at bounding box center [296, 207] width 198 height 12
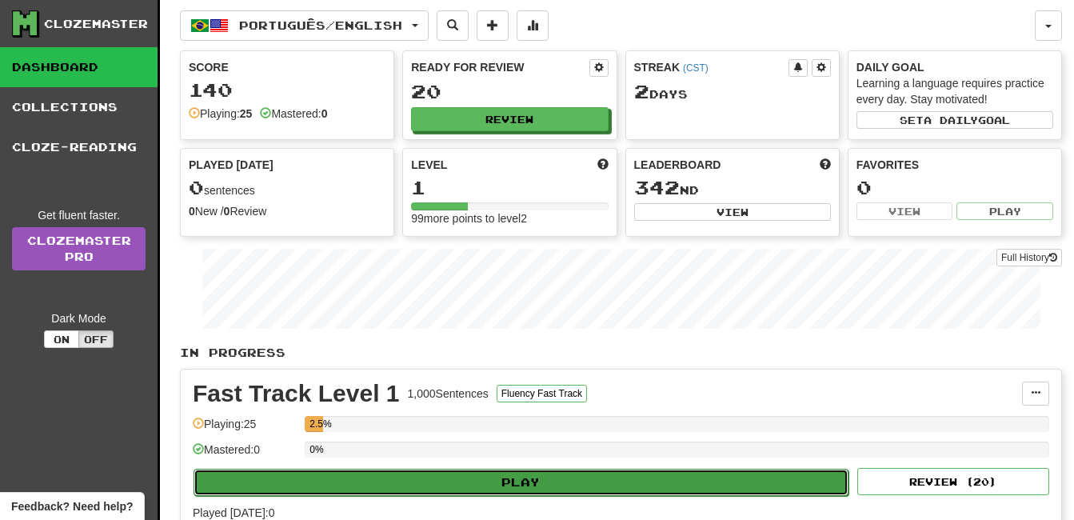
click at [568, 478] on button "Play" at bounding box center [521, 482] width 655 height 27
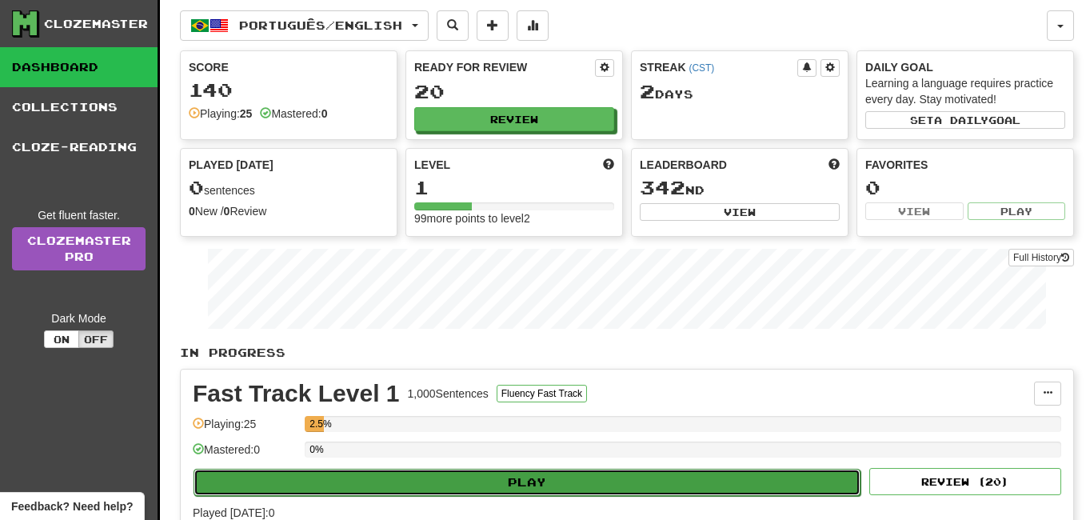
select select "**"
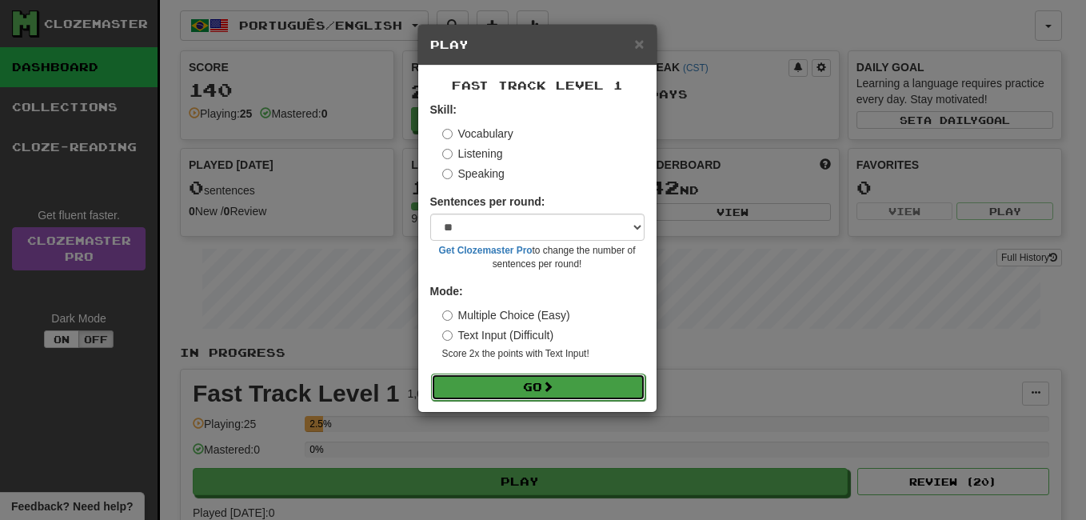
click at [572, 384] on button "Go" at bounding box center [538, 387] width 214 height 27
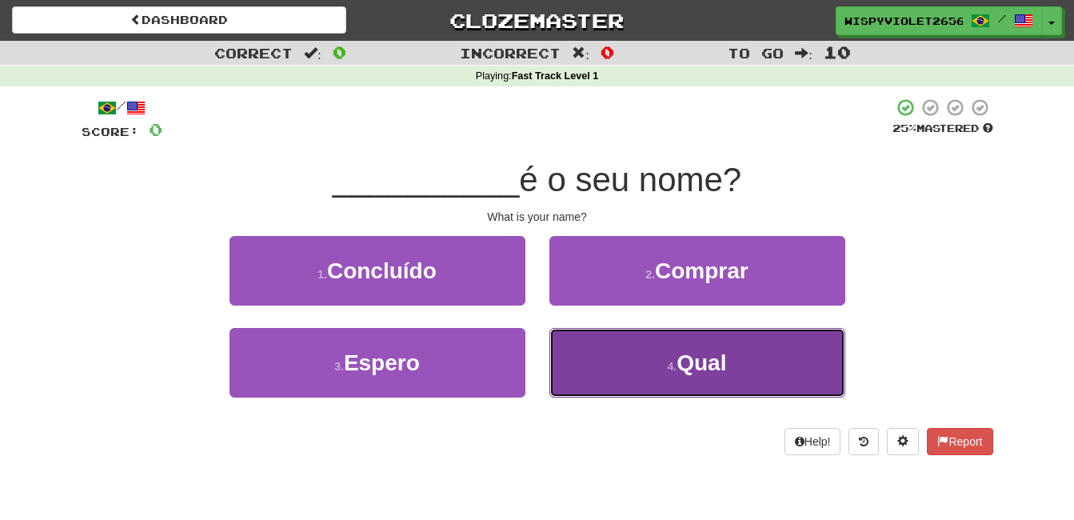
click at [697, 374] on span "Qual" at bounding box center [702, 362] width 50 height 25
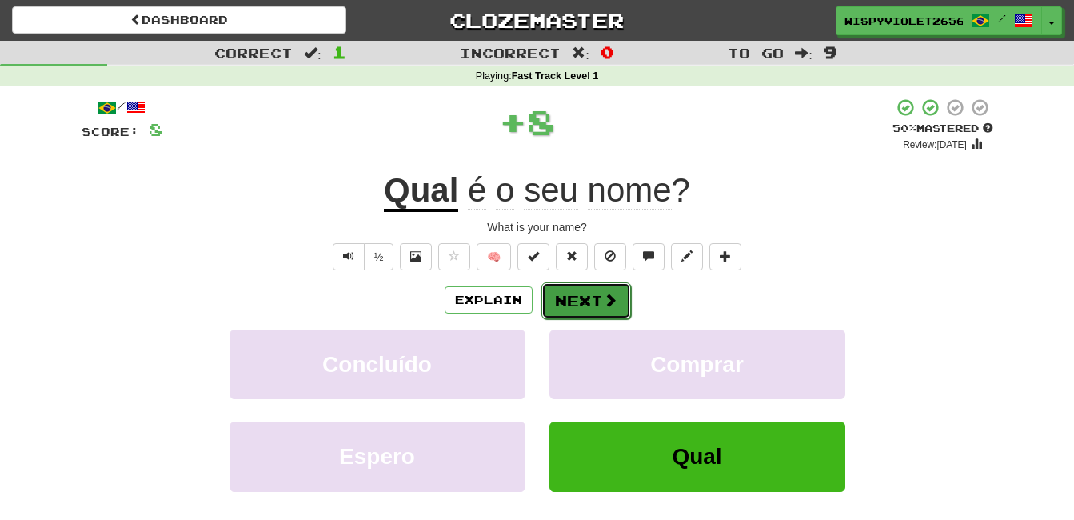
click at [600, 308] on button "Next" at bounding box center [587, 300] width 90 height 37
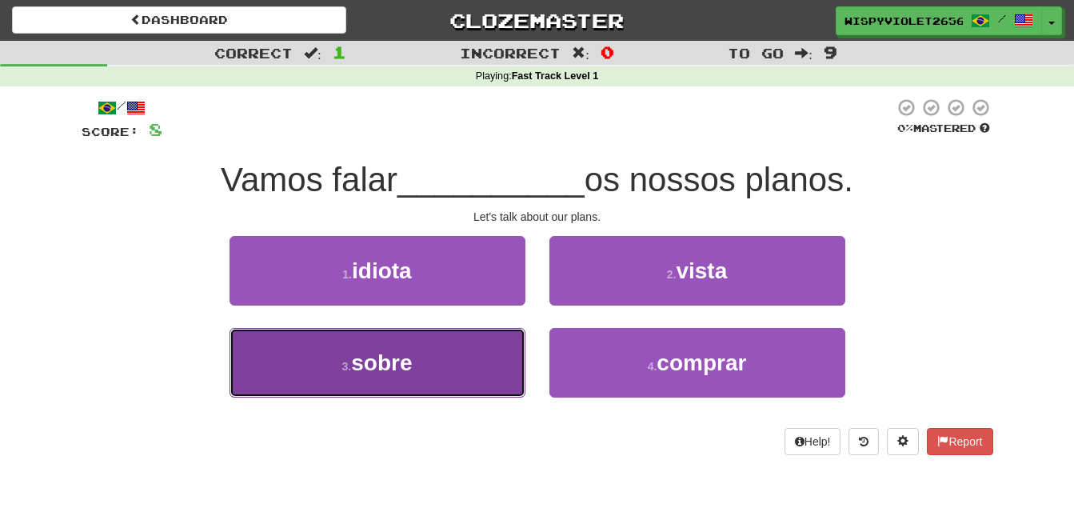
click at [451, 348] on button "3 . sobre" at bounding box center [378, 363] width 296 height 70
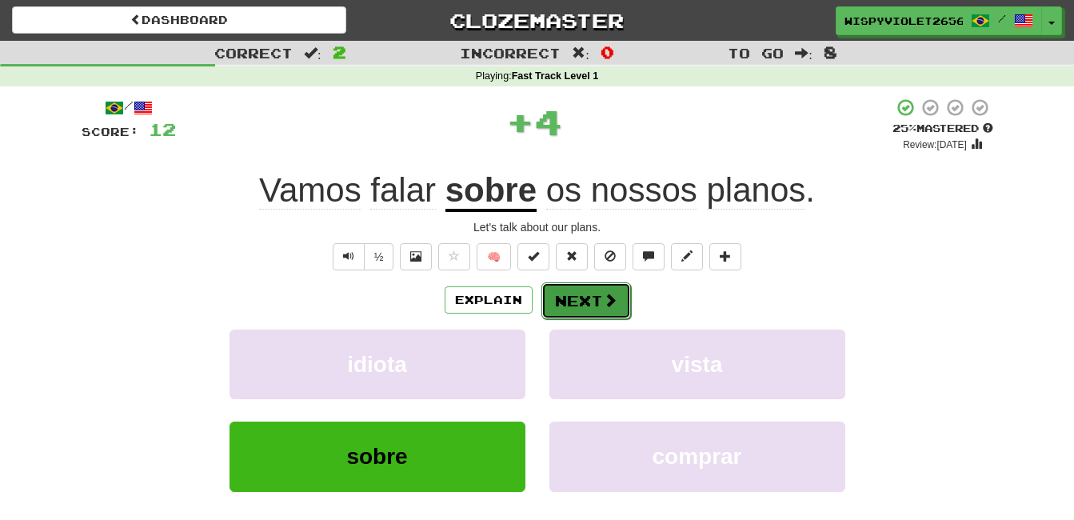
click at [570, 304] on button "Next" at bounding box center [587, 300] width 90 height 37
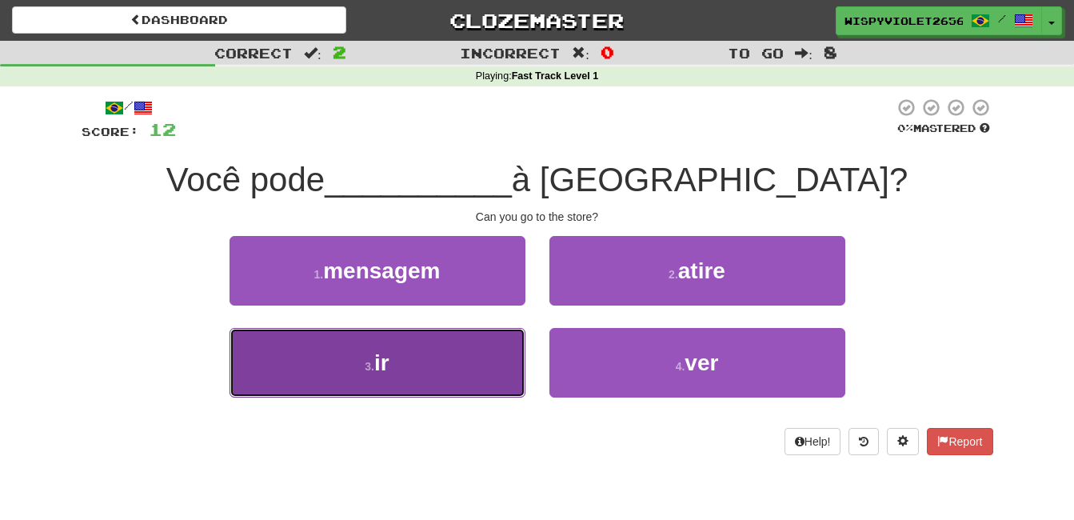
click at [439, 371] on button "3 . ir" at bounding box center [378, 363] width 296 height 70
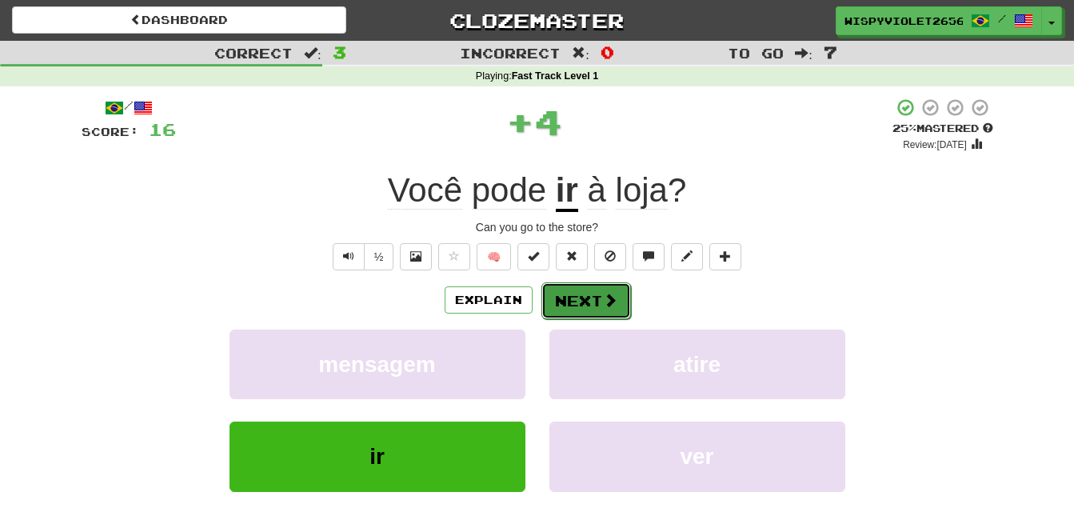
click at [599, 293] on button "Next" at bounding box center [587, 300] width 90 height 37
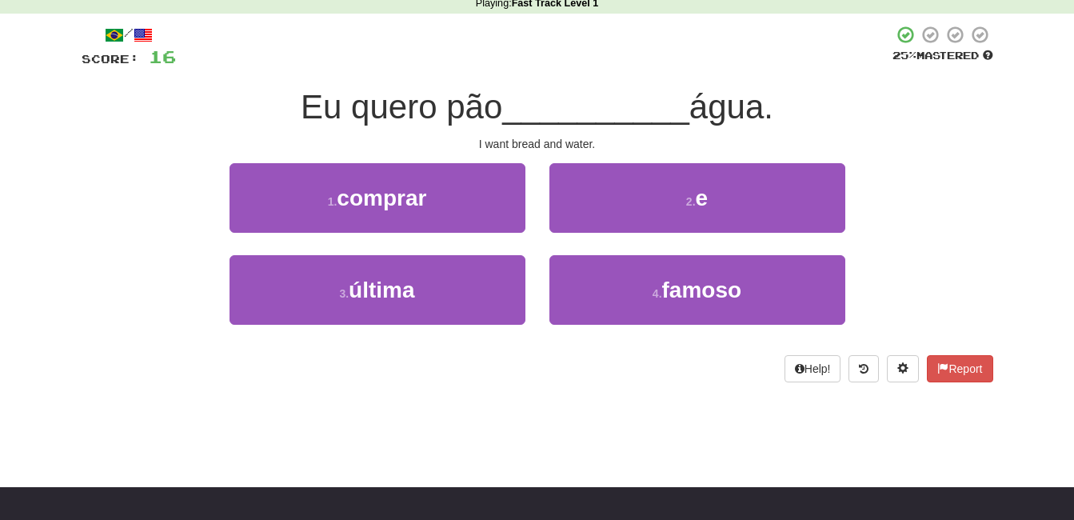
scroll to position [74, 0]
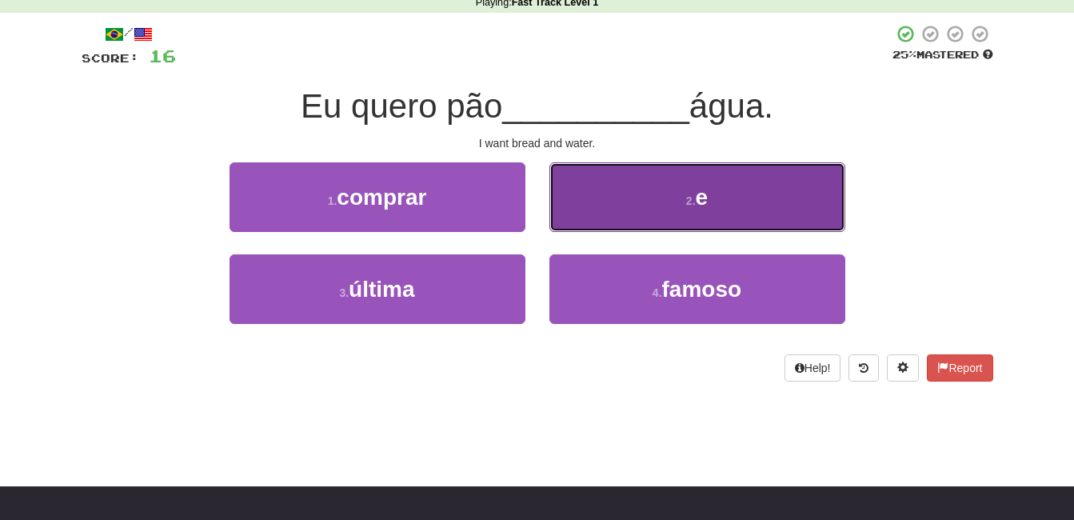
click at [652, 204] on button "2 . e" at bounding box center [698, 197] width 296 height 70
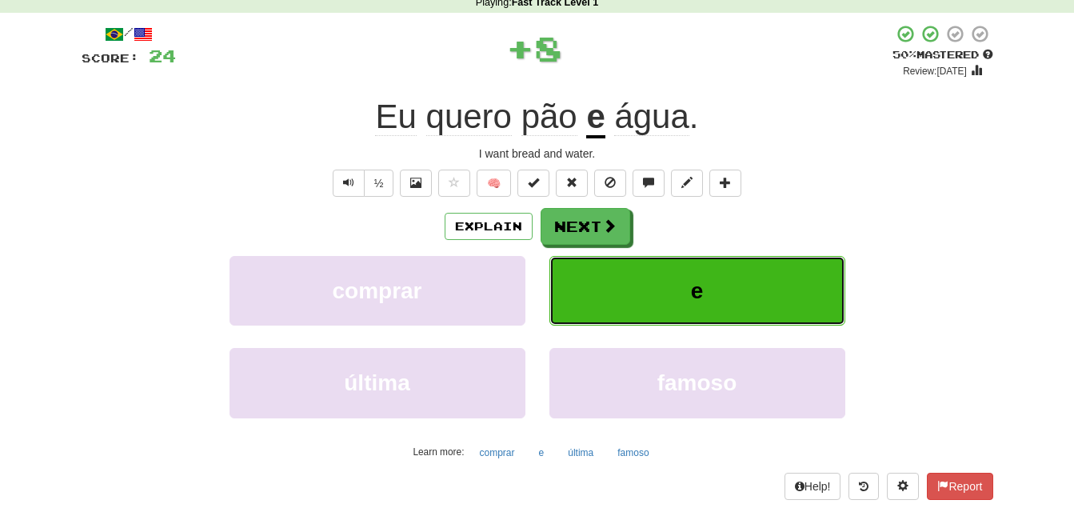
click at [639, 291] on button "e" at bounding box center [698, 291] width 296 height 70
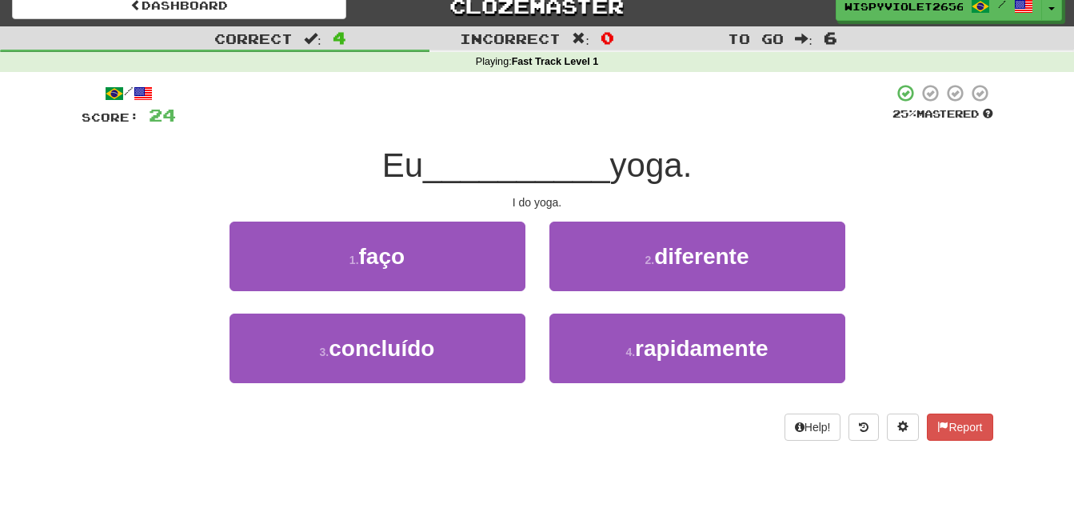
scroll to position [14, 0]
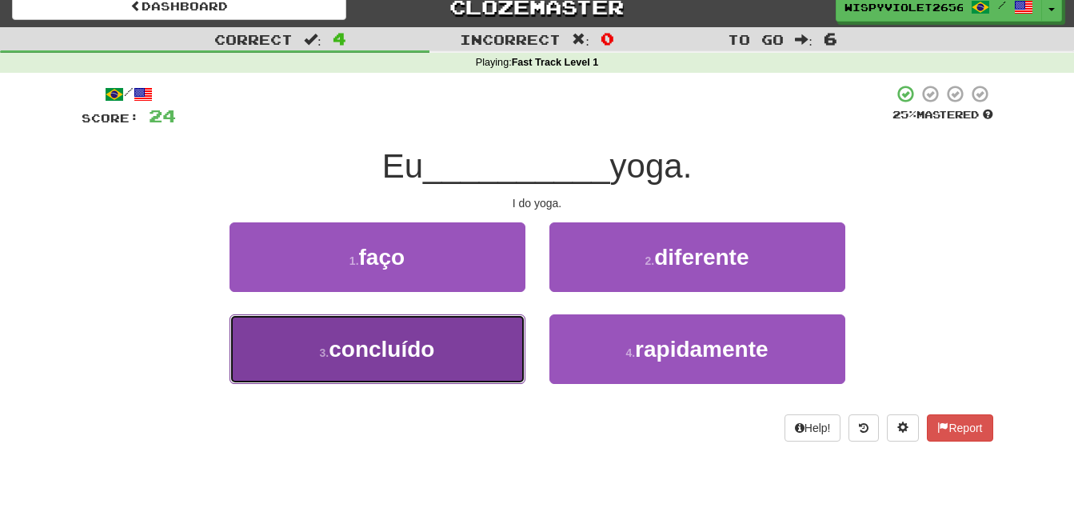
click at [456, 341] on button "3 . concluído" at bounding box center [378, 349] width 296 height 70
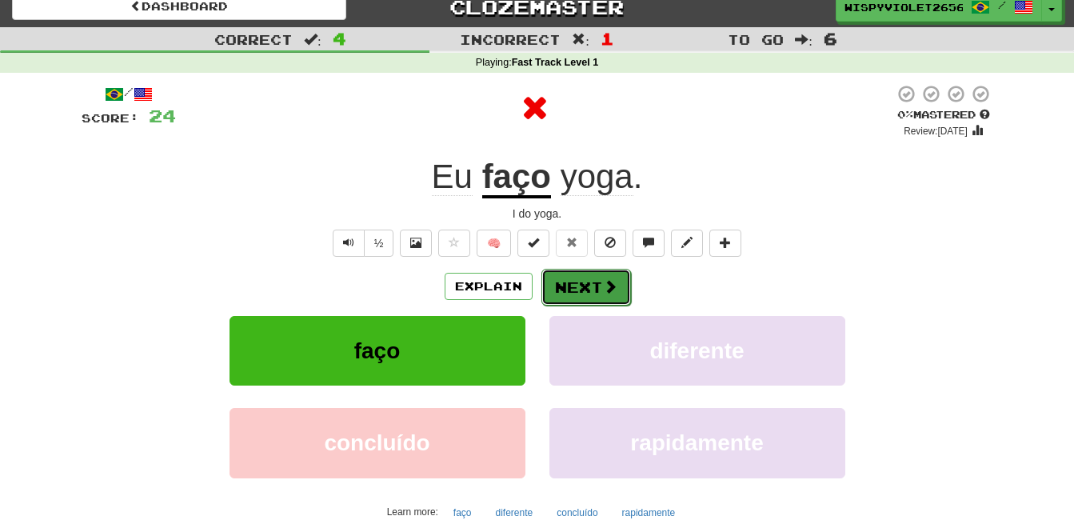
click at [592, 287] on button "Next" at bounding box center [587, 287] width 90 height 37
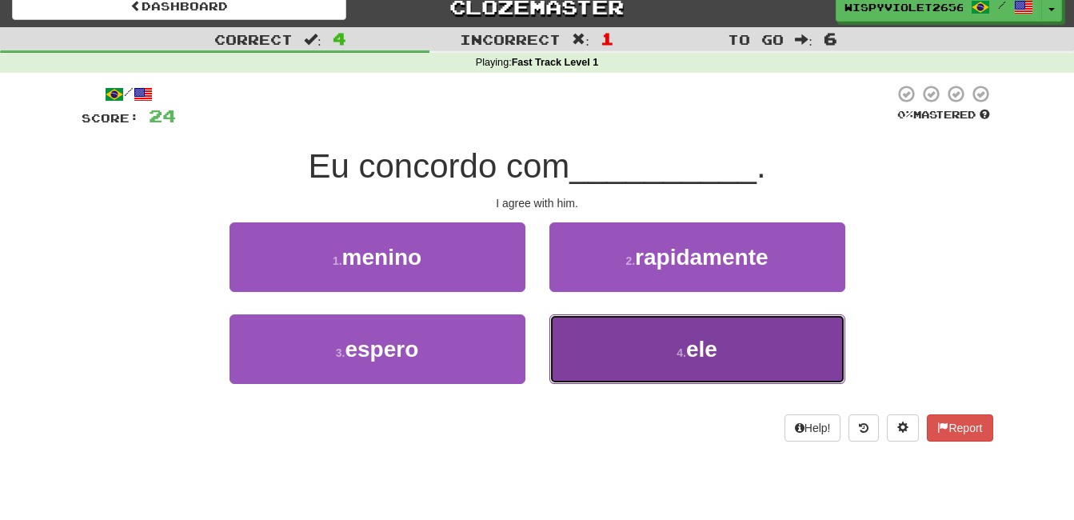
click at [627, 341] on button "4 . ele" at bounding box center [698, 349] width 296 height 70
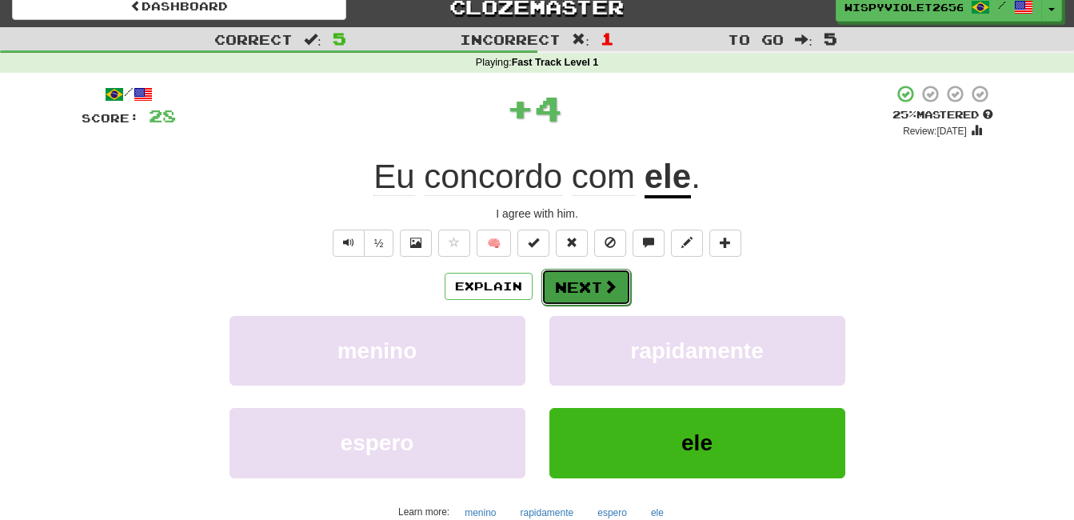
click at [592, 294] on button "Next" at bounding box center [587, 287] width 90 height 37
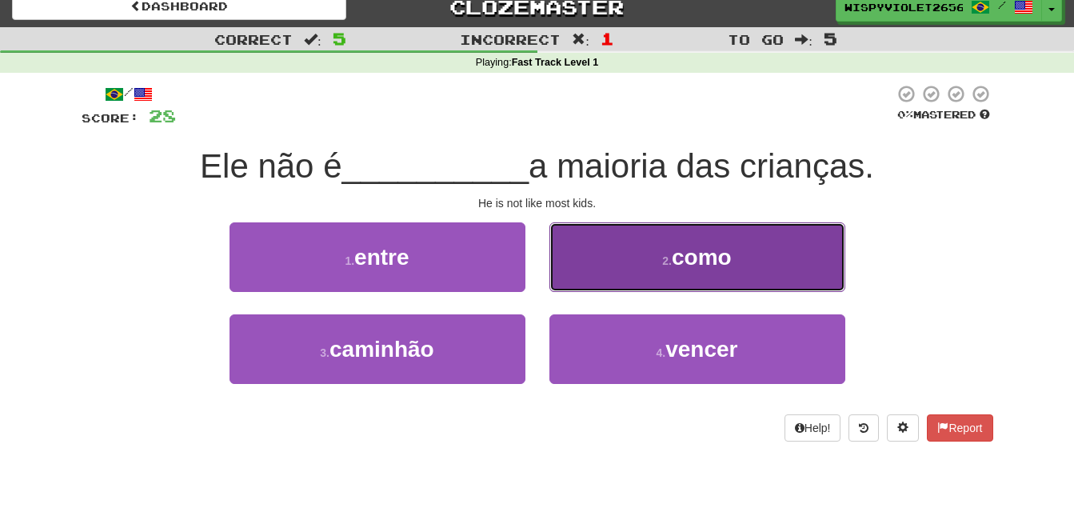
click at [655, 254] on button "2 . como" at bounding box center [698, 257] width 296 height 70
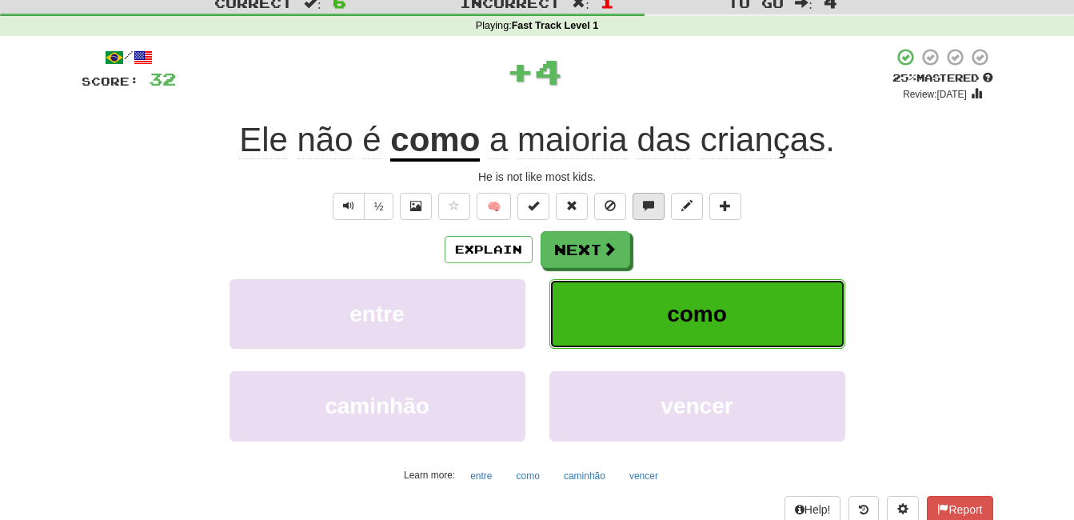
scroll to position [54, 0]
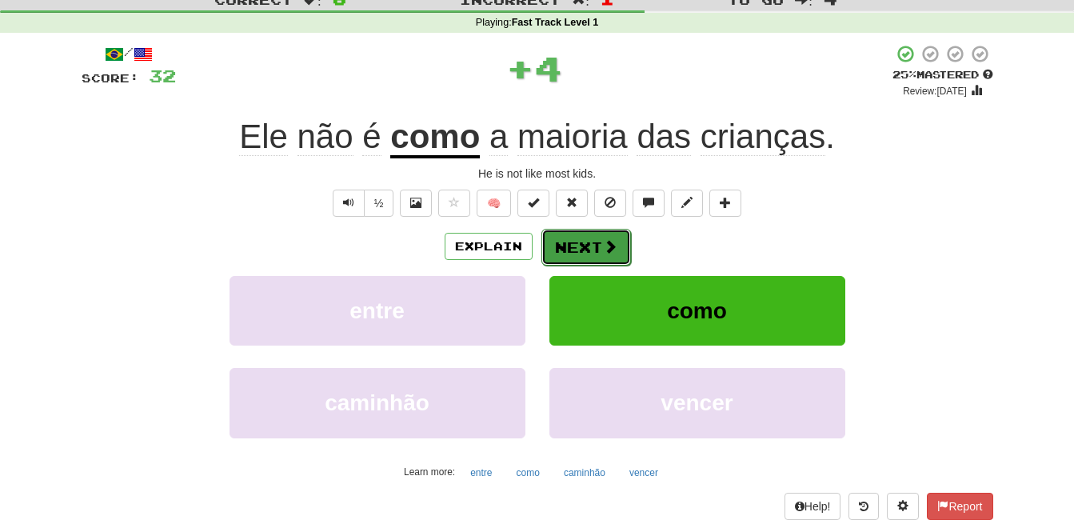
click at [573, 234] on button "Next" at bounding box center [587, 247] width 90 height 37
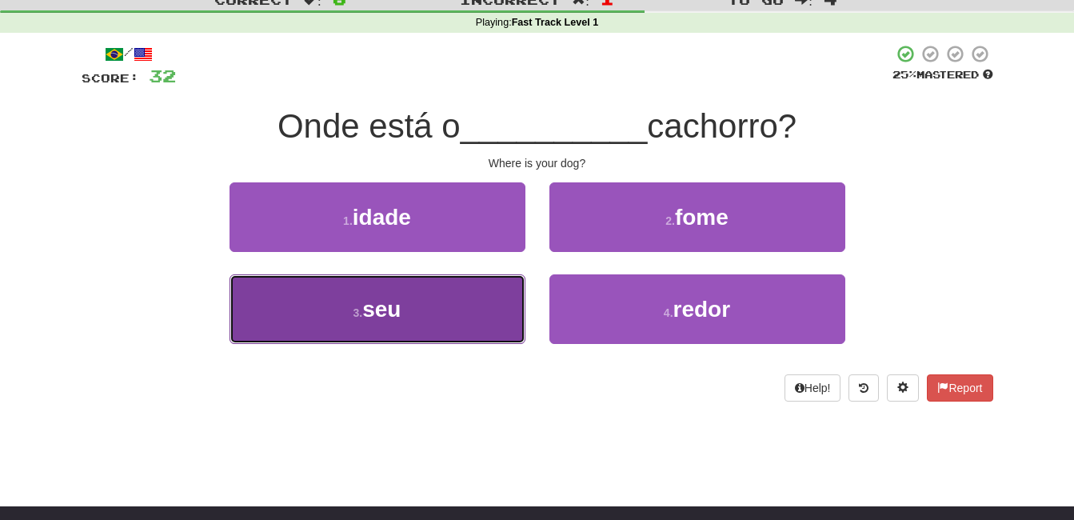
click at [428, 308] on button "3 . seu" at bounding box center [378, 309] width 296 height 70
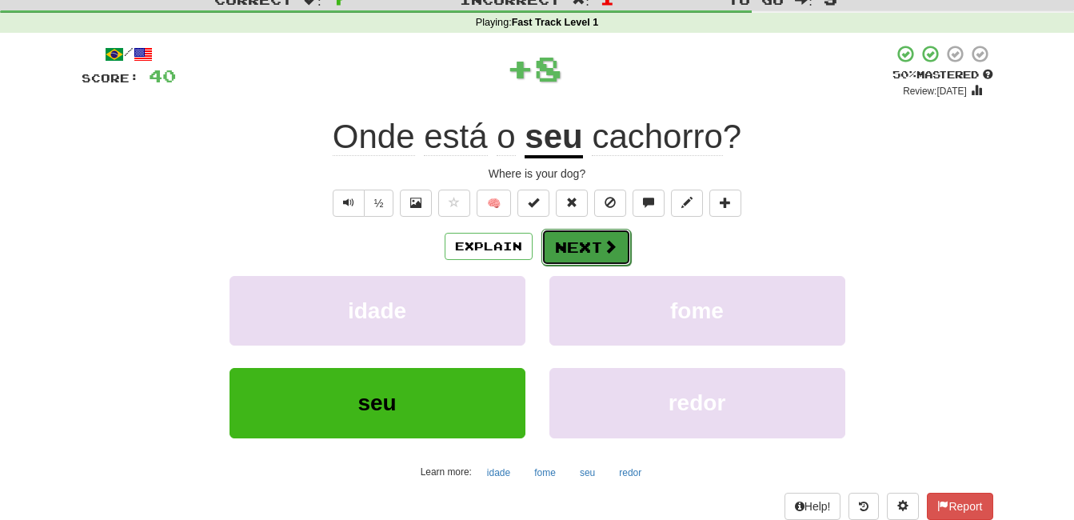
click at [579, 242] on button "Next" at bounding box center [587, 247] width 90 height 37
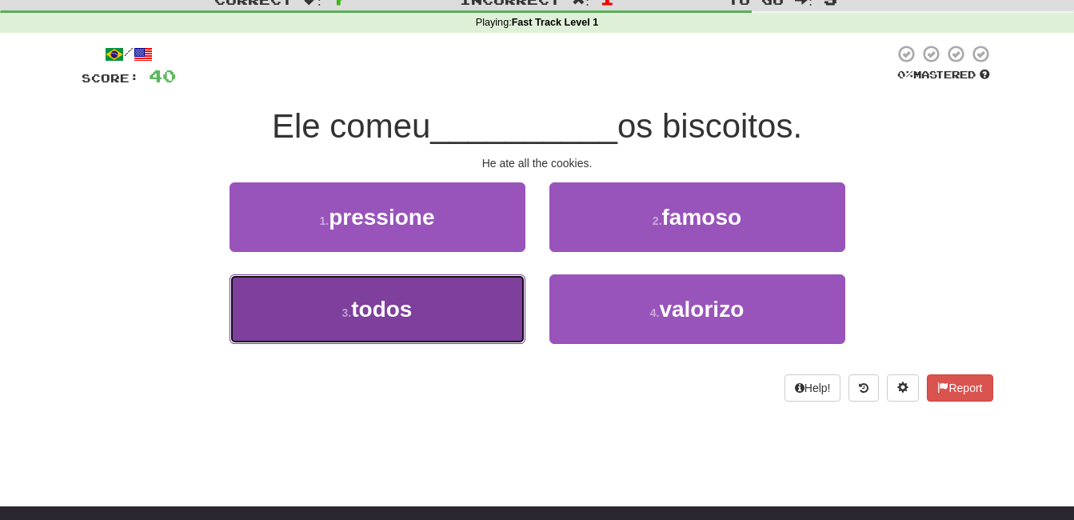
click at [450, 306] on button "3 . todos" at bounding box center [378, 309] width 296 height 70
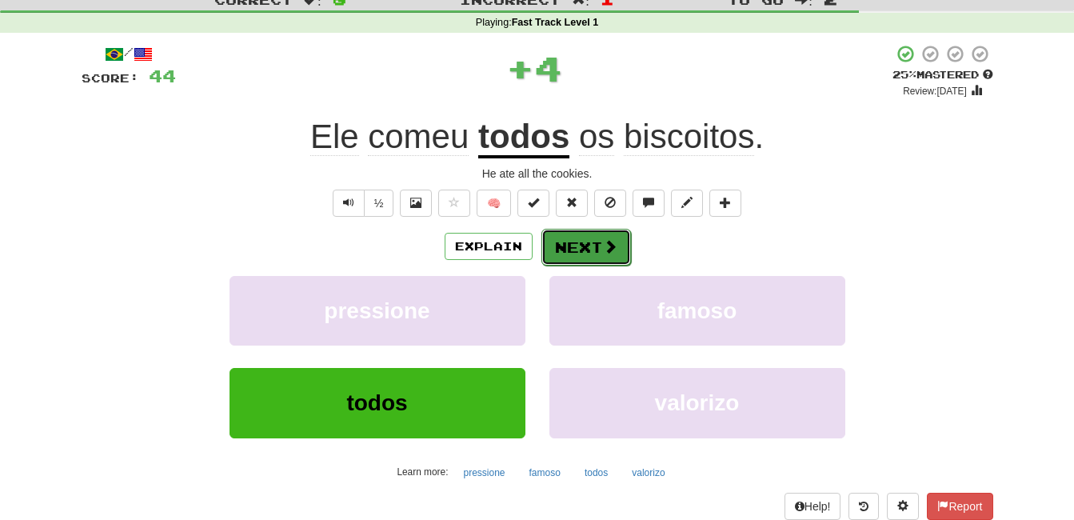
click at [550, 262] on button "Next" at bounding box center [587, 247] width 90 height 37
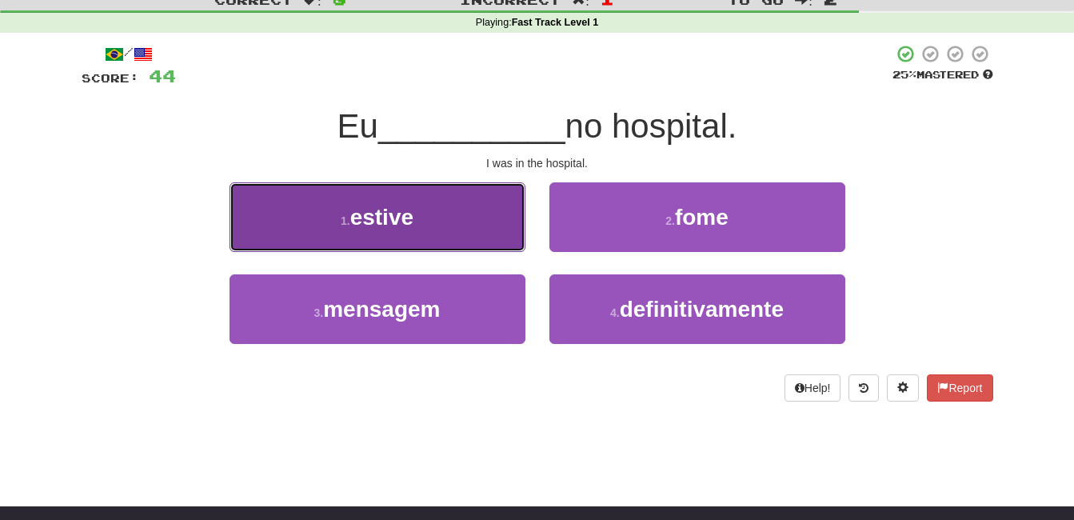
click at [470, 242] on button "1 . estive" at bounding box center [378, 217] width 296 height 70
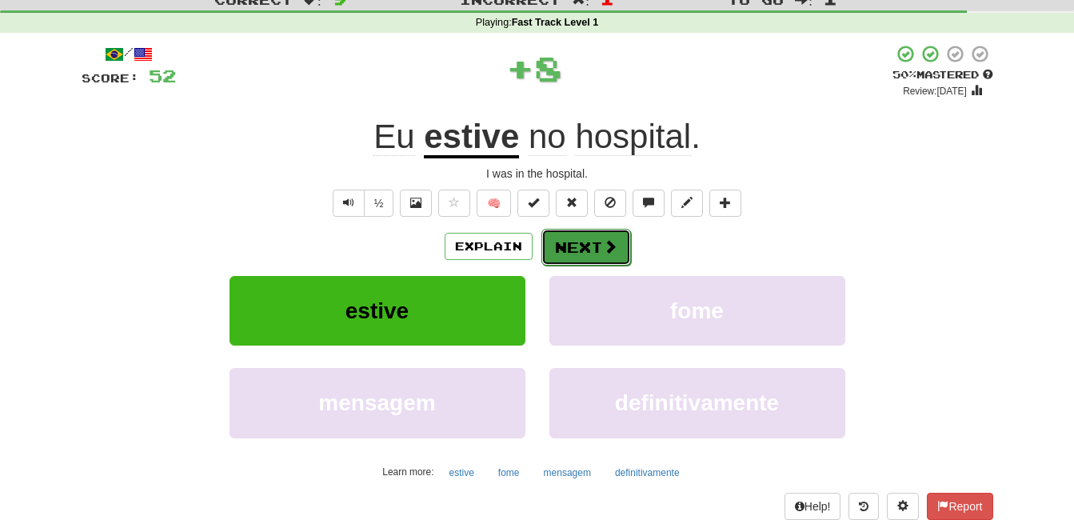
click at [597, 249] on button "Next" at bounding box center [587, 247] width 90 height 37
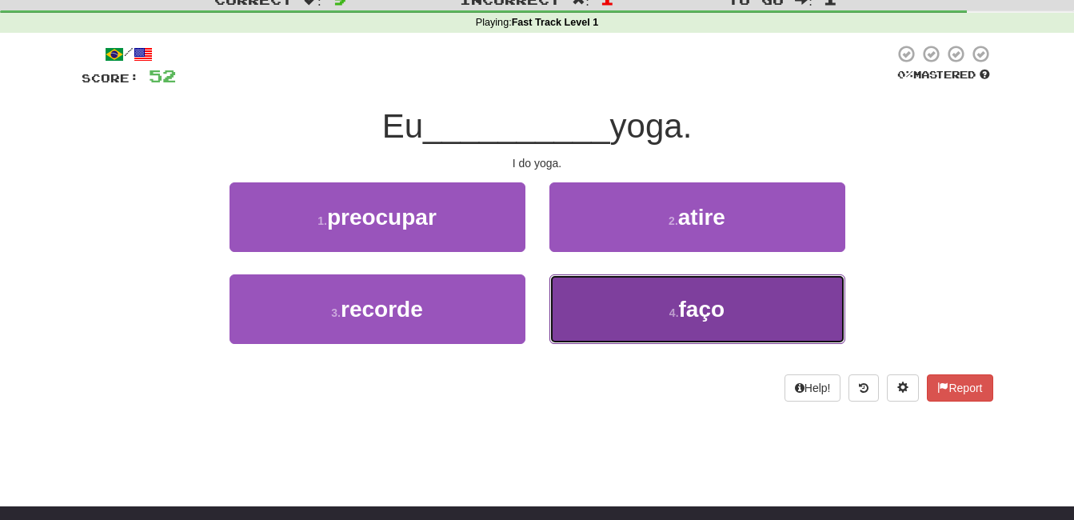
click at [725, 314] on span "faço" at bounding box center [702, 309] width 46 height 25
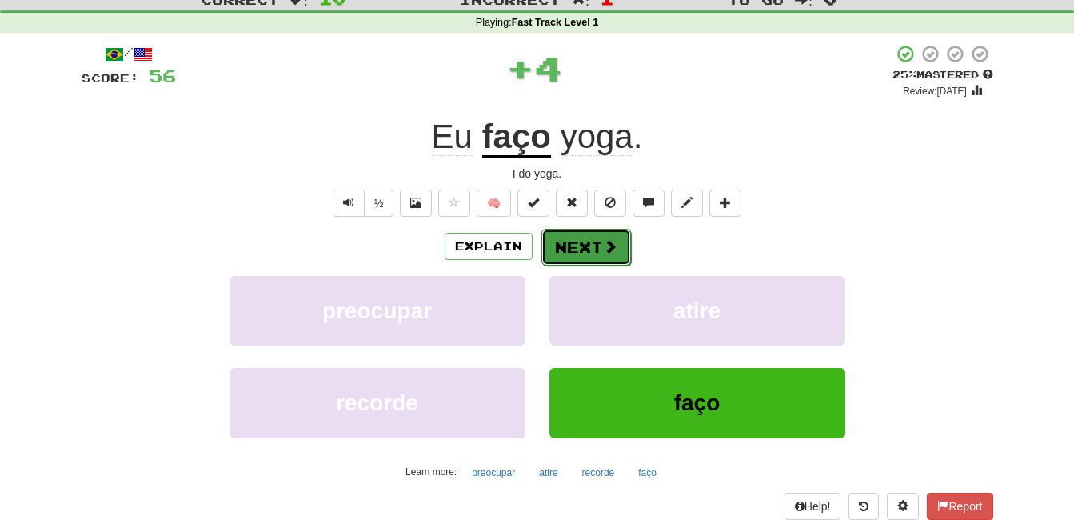
click at [598, 246] on button "Next" at bounding box center [587, 247] width 90 height 37
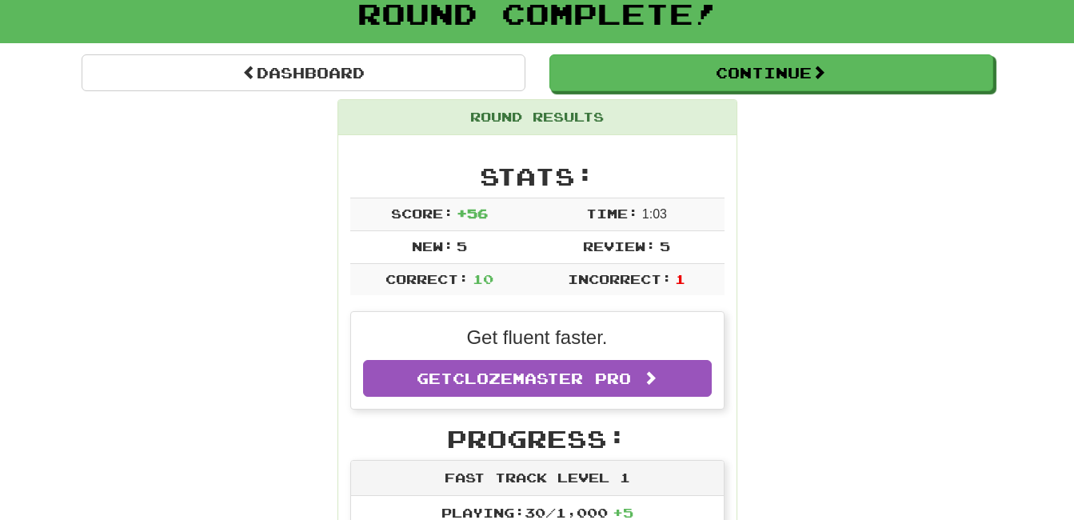
scroll to position [102, 0]
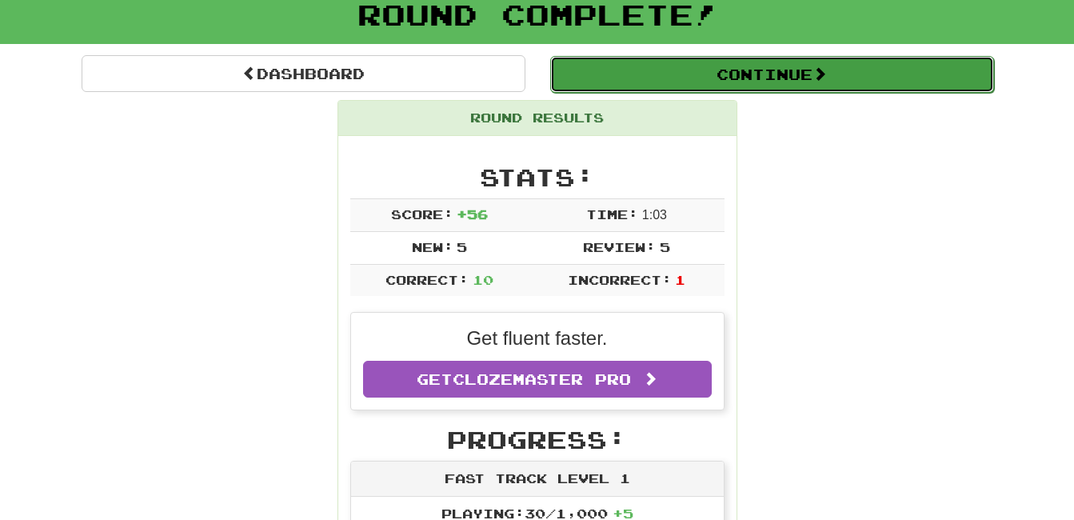
click at [820, 69] on span at bounding box center [820, 73] width 14 height 14
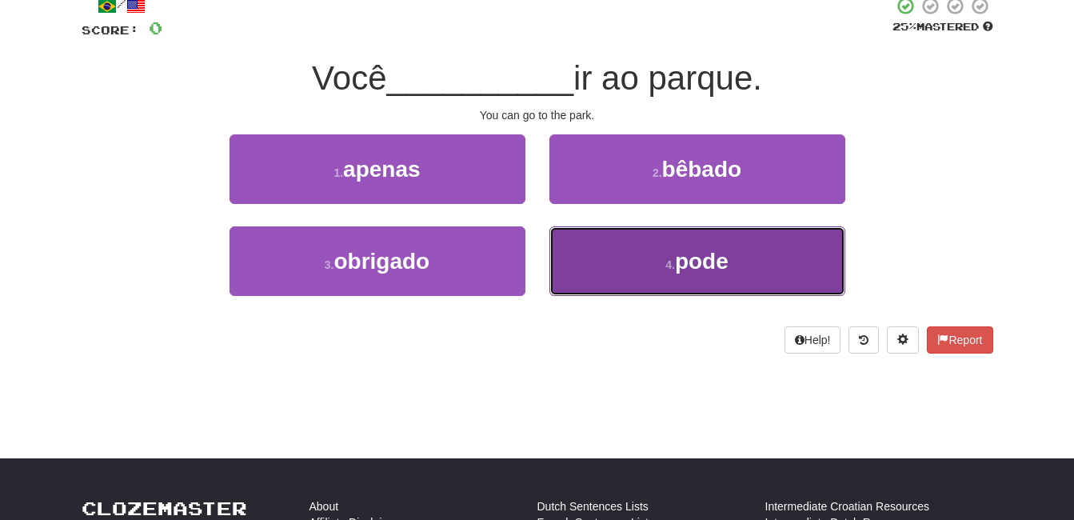
click at [627, 253] on button "4 . pode" at bounding box center [698, 261] width 296 height 70
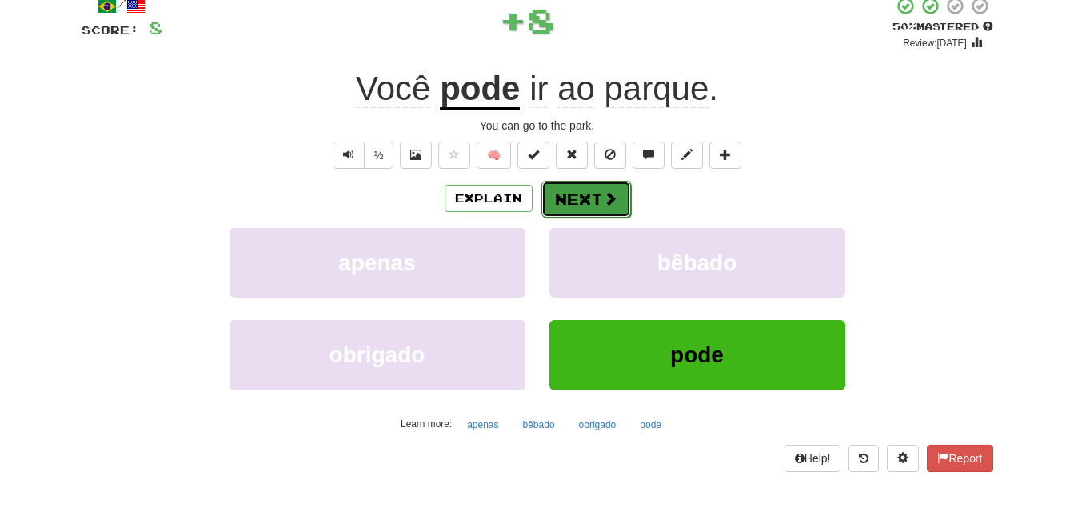
click at [583, 198] on button "Next" at bounding box center [587, 199] width 90 height 37
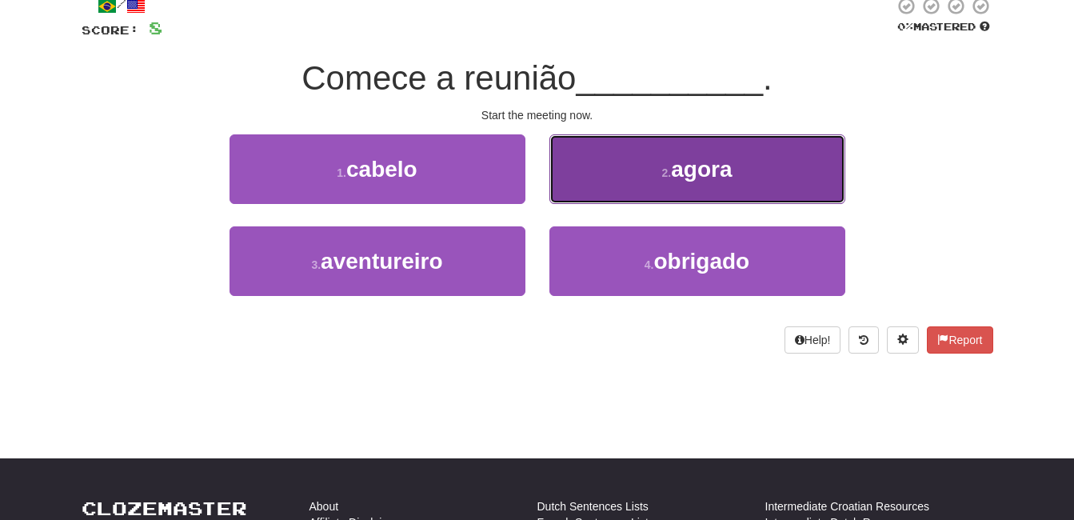
click at [630, 177] on button "2 . agora" at bounding box center [698, 169] width 296 height 70
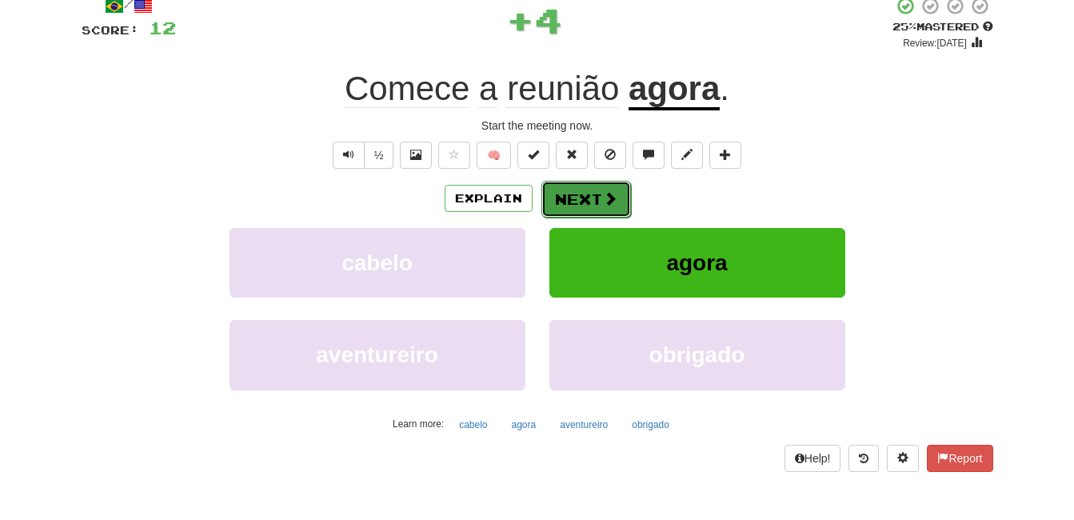
click at [610, 208] on button "Next" at bounding box center [587, 199] width 90 height 37
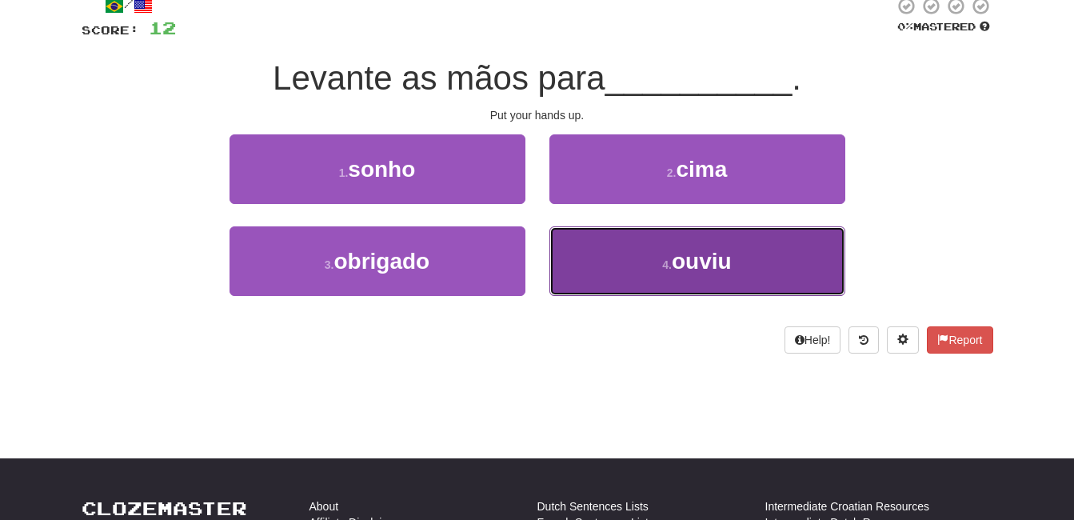
click at [645, 258] on button "4 . ouviu" at bounding box center [698, 261] width 296 height 70
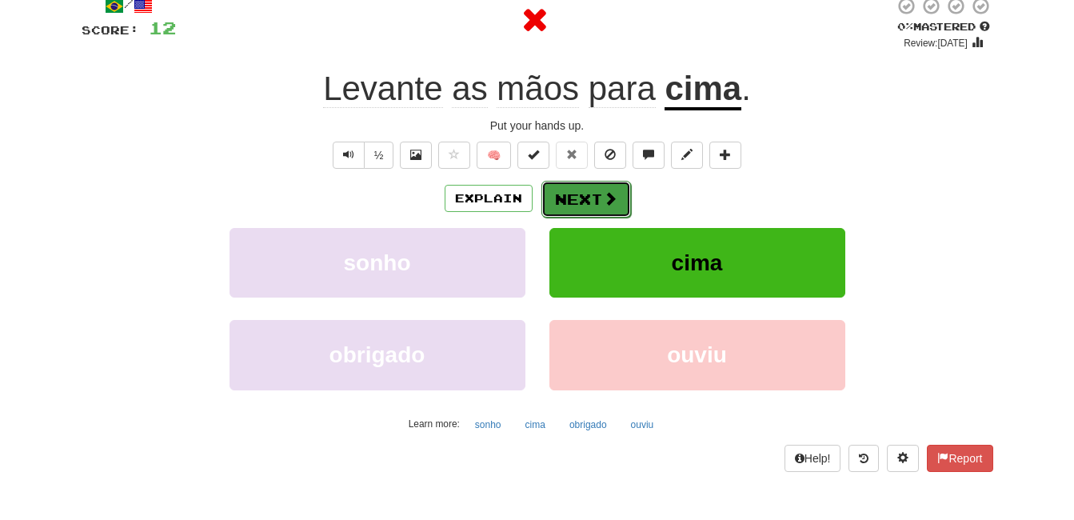
click at [606, 198] on span at bounding box center [610, 198] width 14 height 14
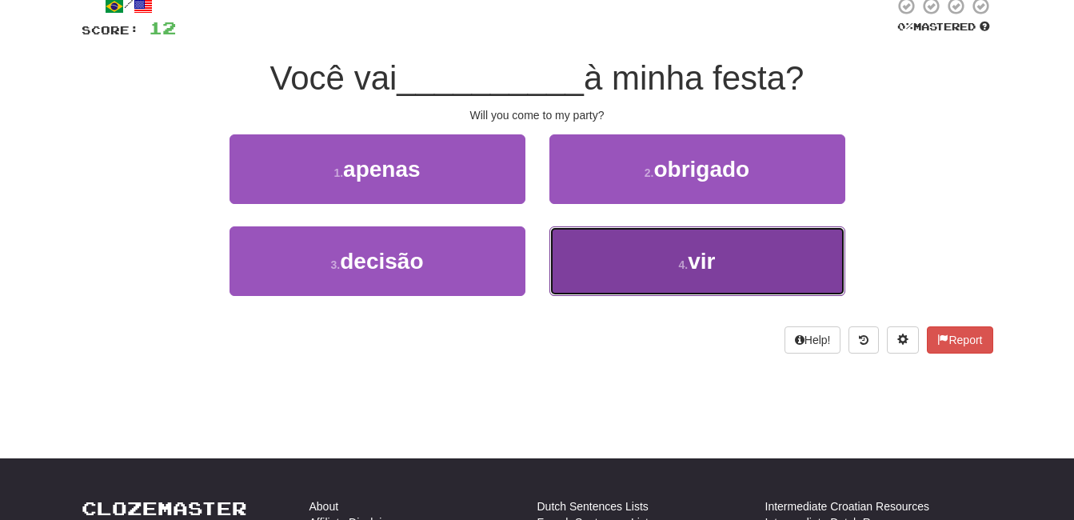
click at [779, 264] on button "4 . vir" at bounding box center [698, 261] width 296 height 70
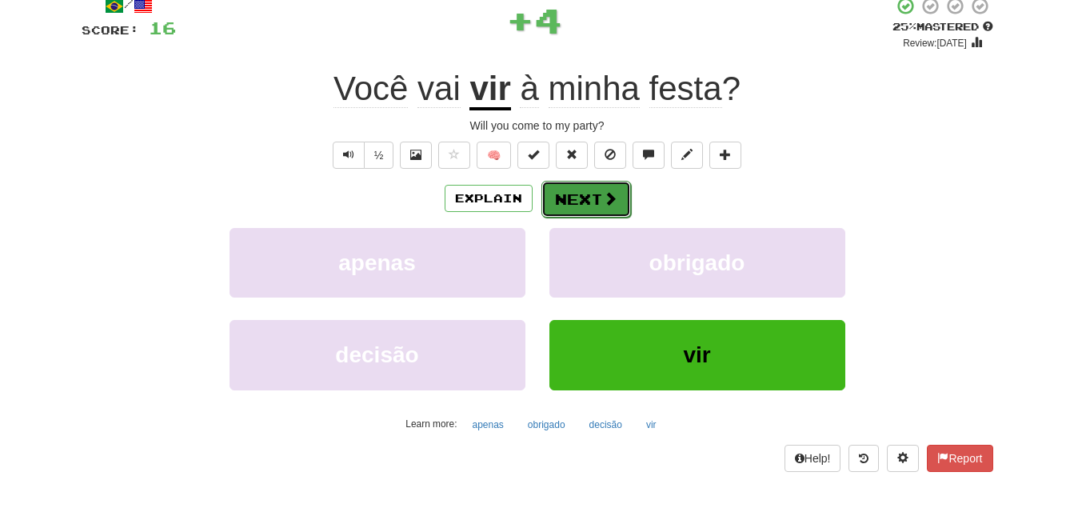
click at [592, 193] on button "Next" at bounding box center [587, 199] width 90 height 37
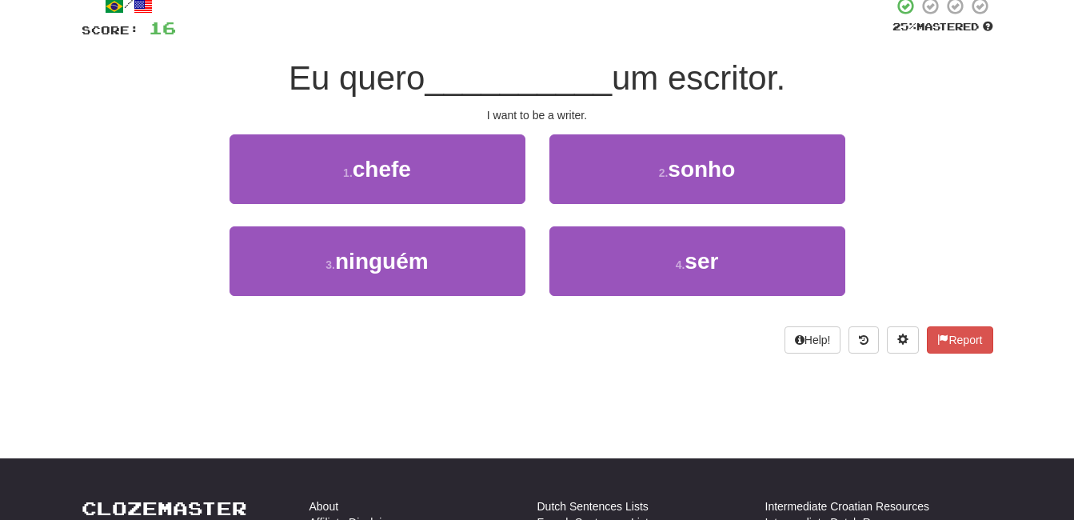
scroll to position [0, 0]
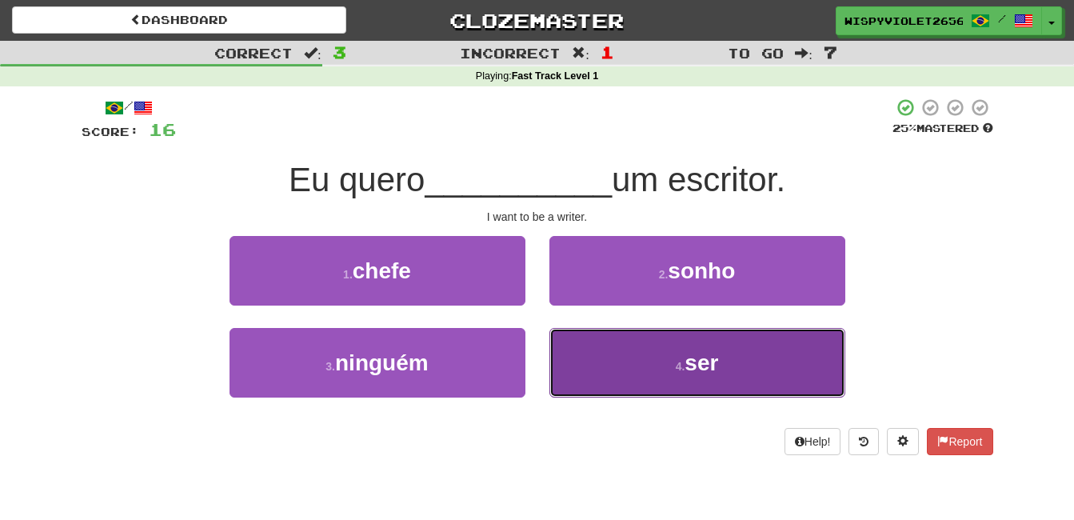
click at [690, 351] on span "ser" at bounding box center [702, 362] width 34 height 25
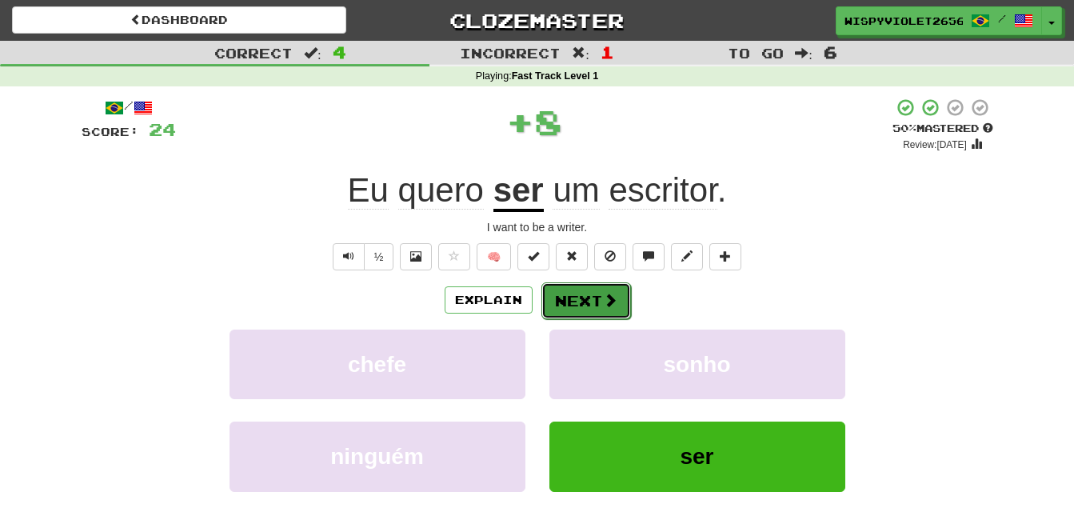
click at [591, 293] on button "Next" at bounding box center [587, 300] width 90 height 37
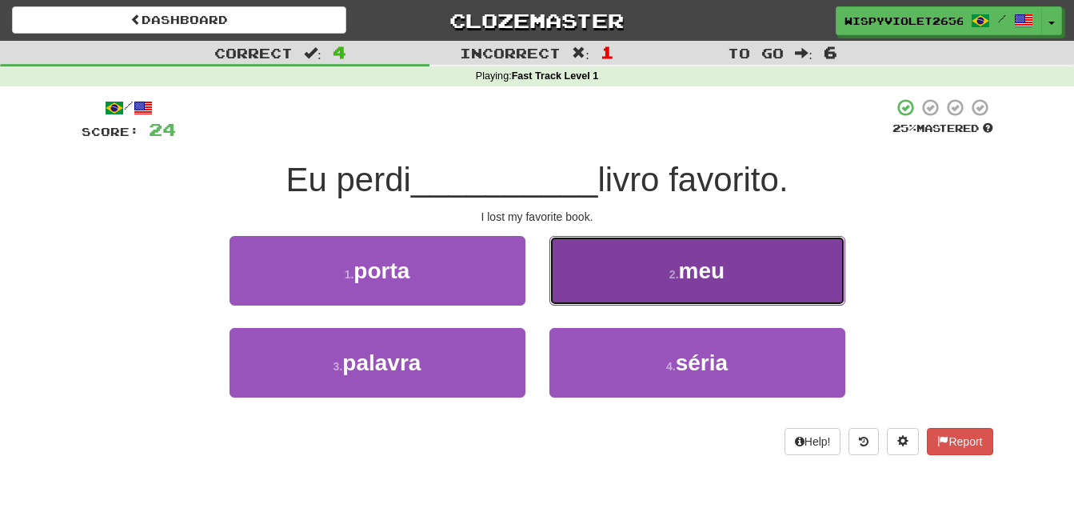
click at [646, 270] on button "2 . meu" at bounding box center [698, 271] width 296 height 70
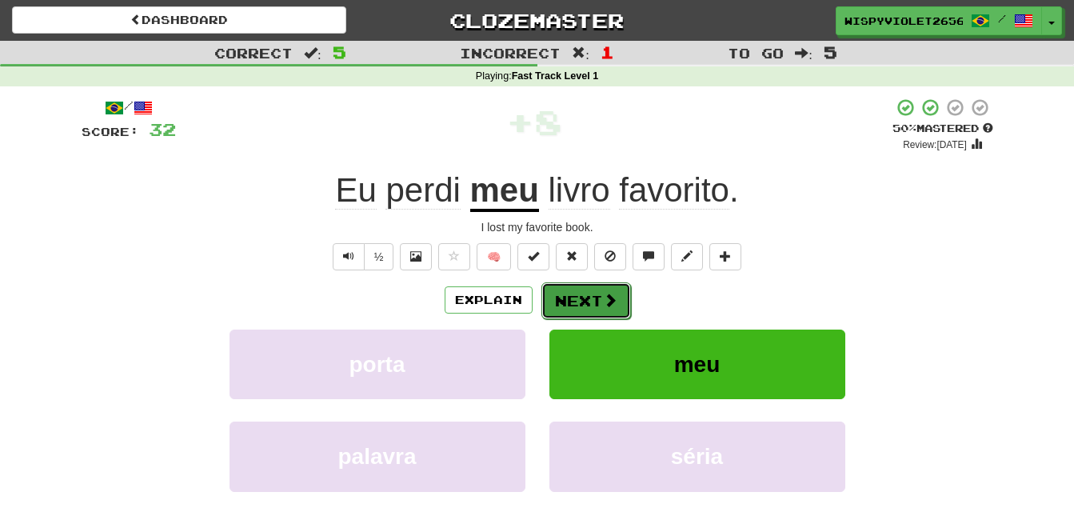
click at [567, 301] on button "Next" at bounding box center [587, 300] width 90 height 37
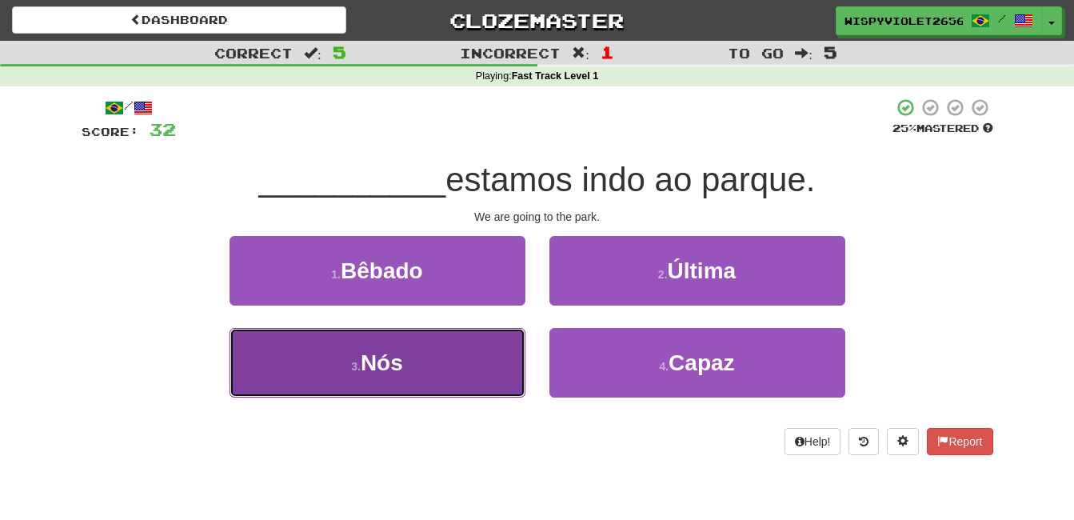
click at [433, 352] on button "3 . Nós" at bounding box center [378, 363] width 296 height 70
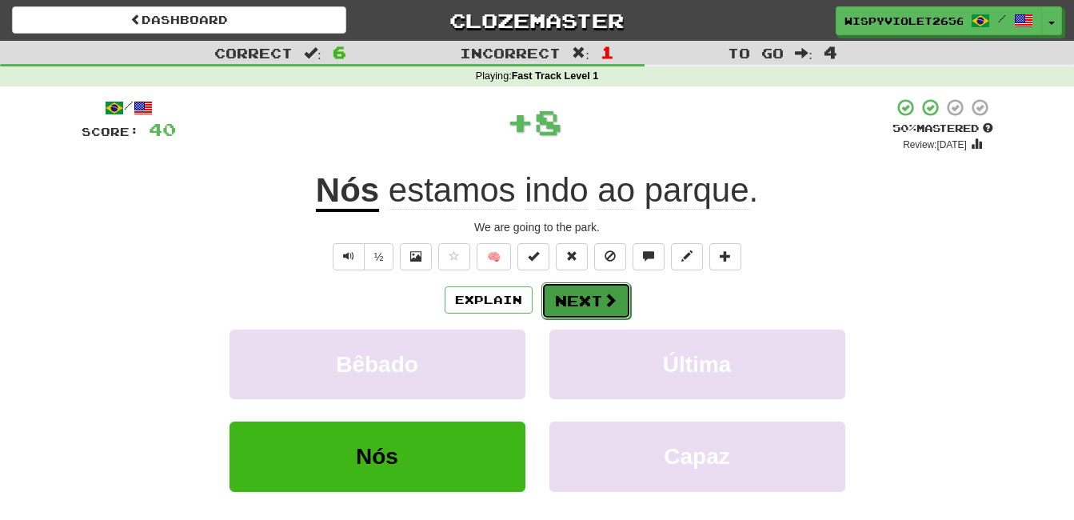
click at [603, 293] on span at bounding box center [610, 300] width 14 height 14
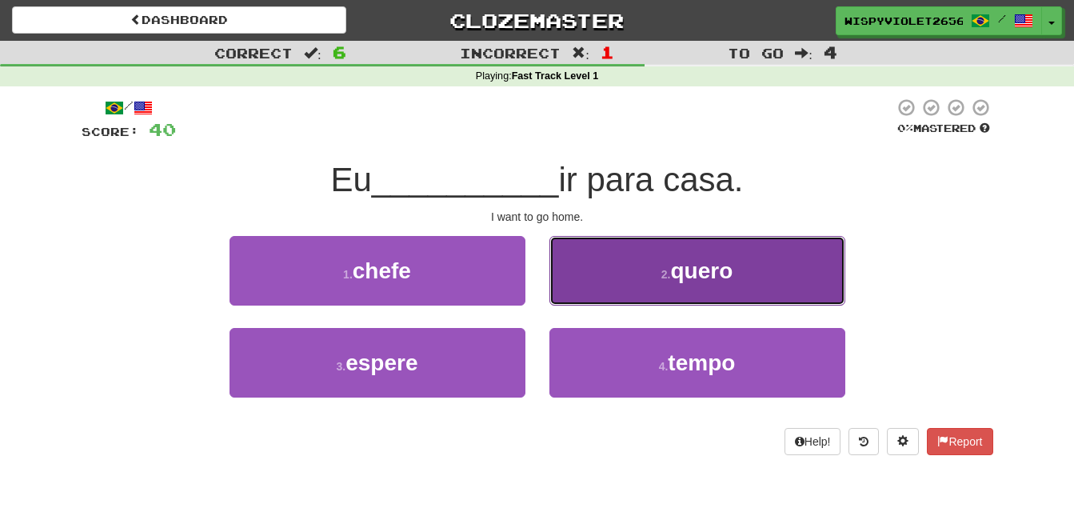
click at [663, 289] on button "2 . quero" at bounding box center [698, 271] width 296 height 70
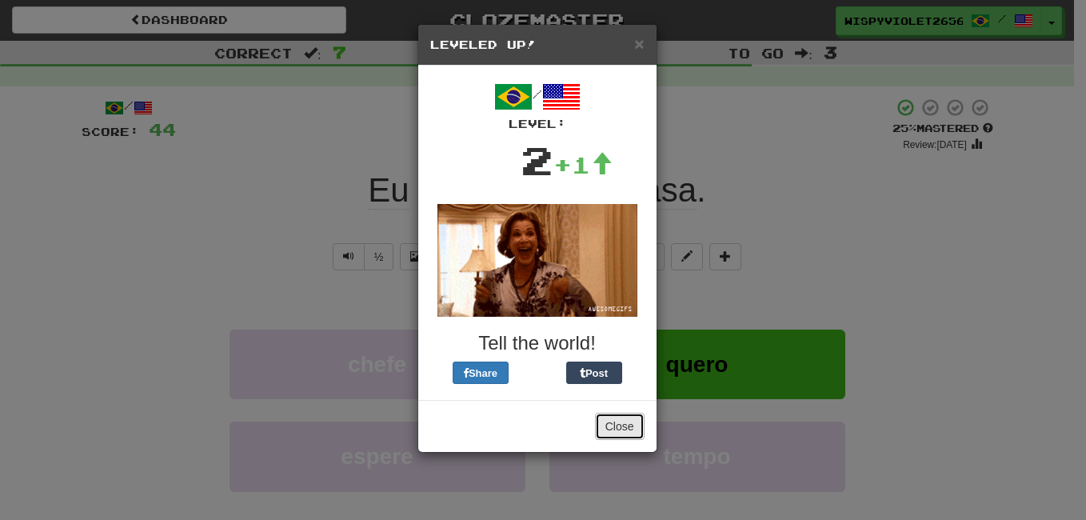
click at [623, 428] on button "Close" at bounding box center [620, 426] width 50 height 27
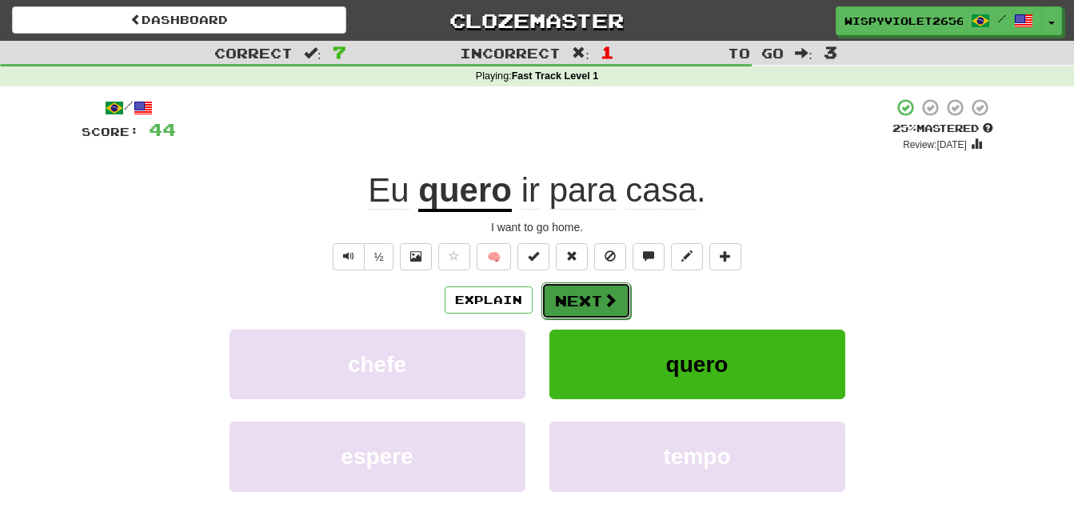
click at [600, 298] on button "Next" at bounding box center [587, 300] width 90 height 37
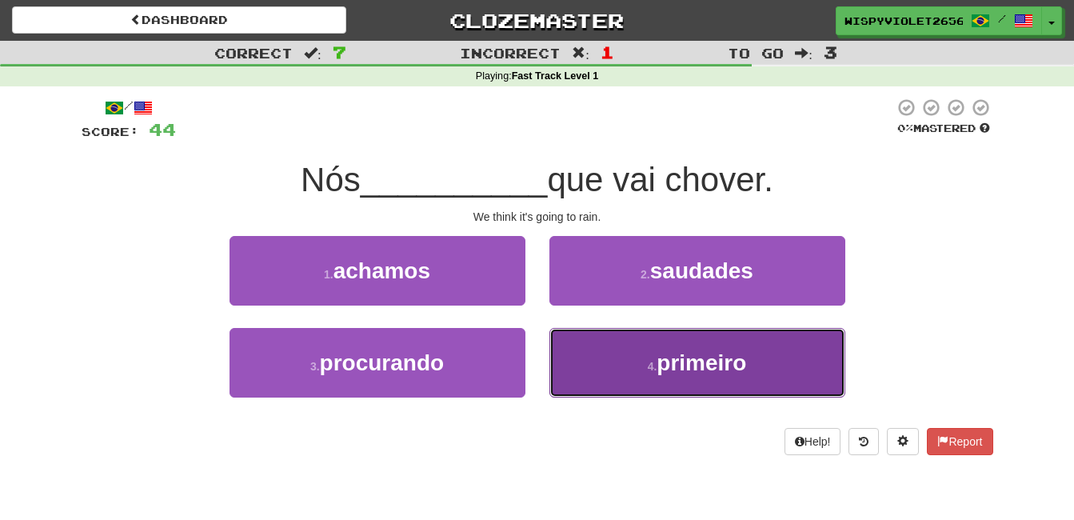
click at [730, 368] on span "primeiro" at bounding box center [702, 362] width 90 height 25
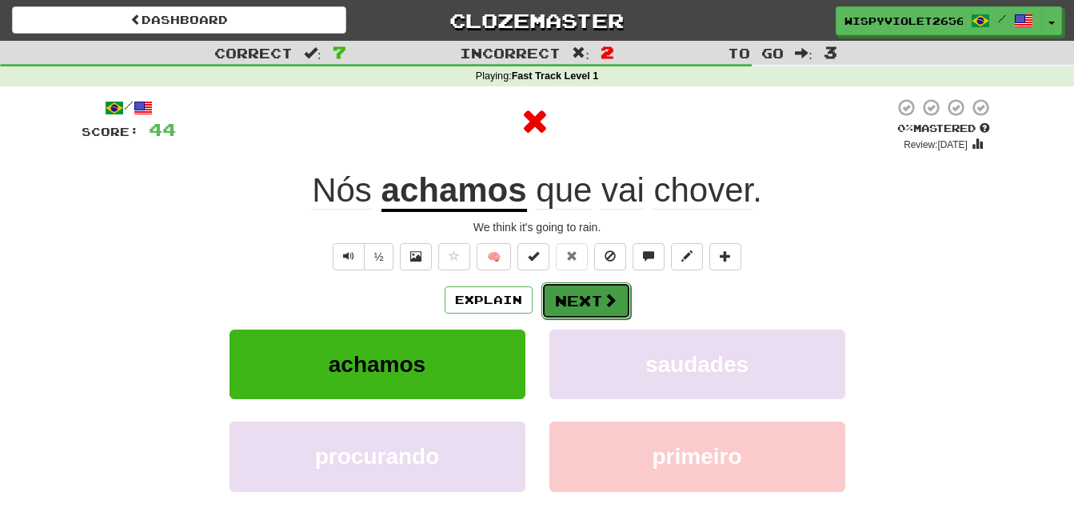
click at [606, 310] on button "Next" at bounding box center [587, 300] width 90 height 37
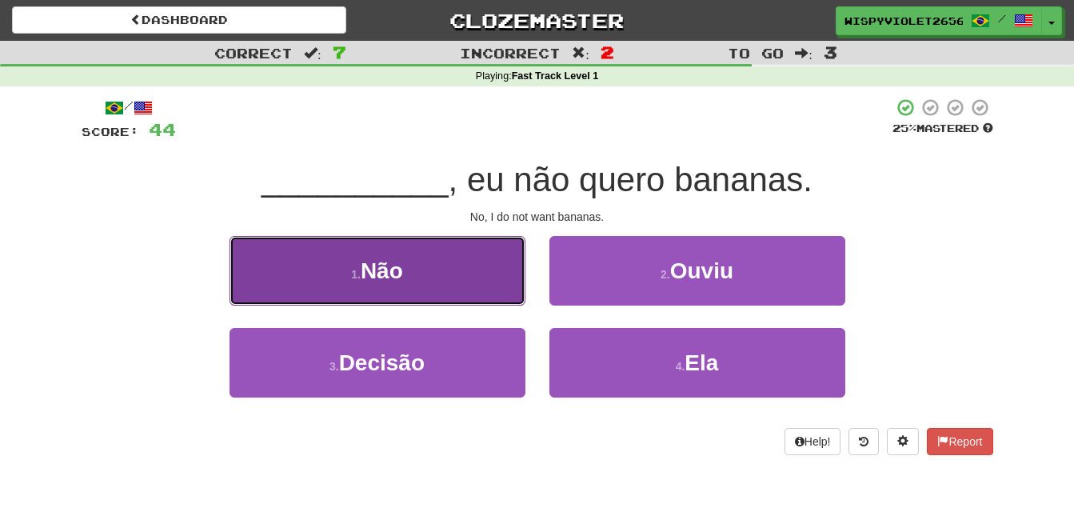
click at [426, 299] on button "1 . Não" at bounding box center [378, 271] width 296 height 70
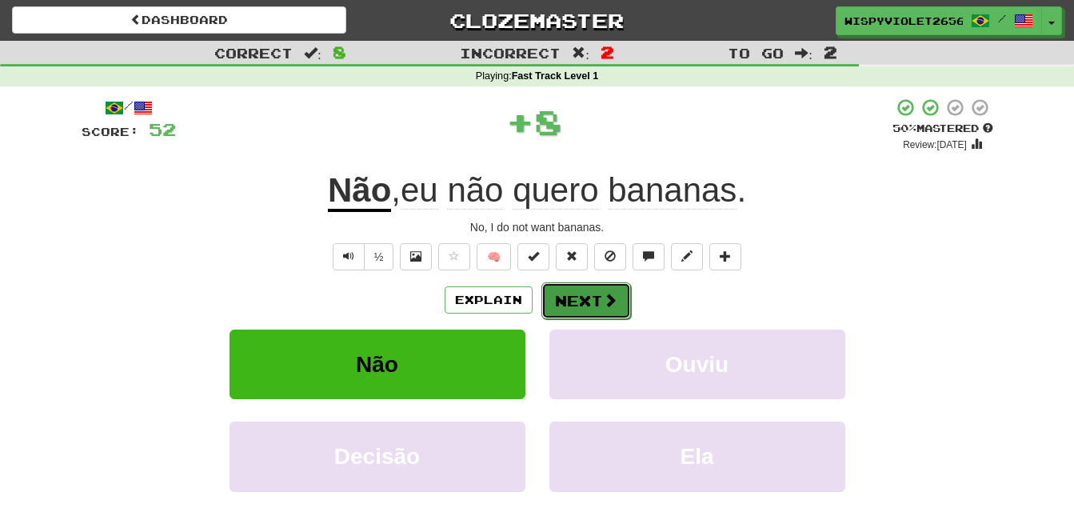
click at [571, 288] on button "Next" at bounding box center [587, 300] width 90 height 37
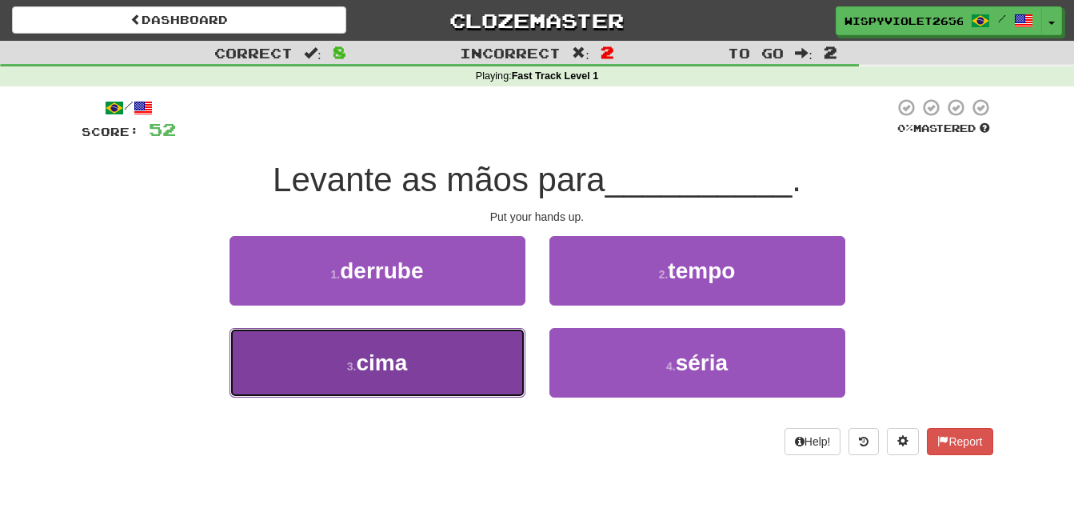
click at [411, 353] on button "3 . cima" at bounding box center [378, 363] width 296 height 70
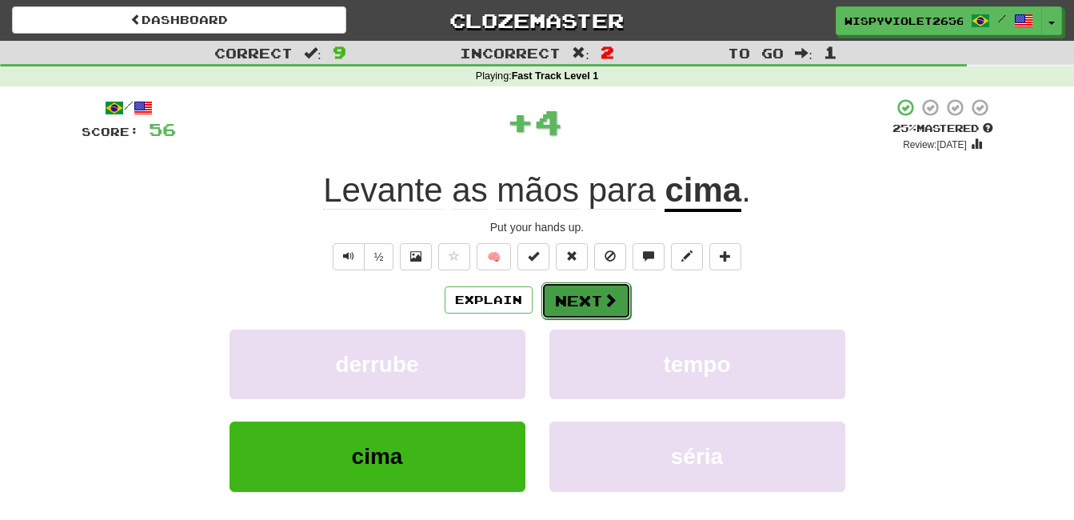
click at [622, 310] on button "Next" at bounding box center [587, 300] width 90 height 37
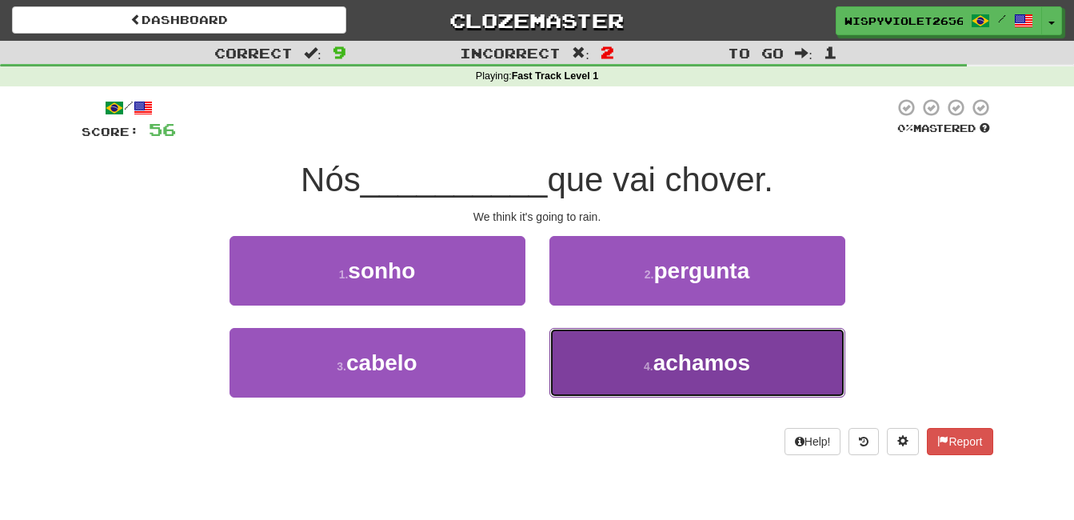
click at [696, 380] on button "4 . achamos" at bounding box center [698, 363] width 296 height 70
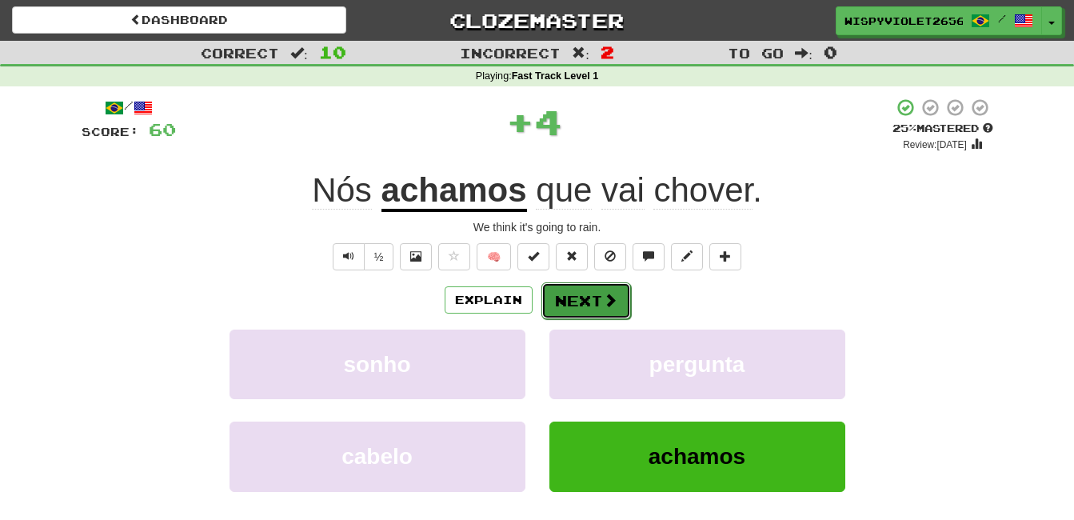
click at [595, 294] on button "Next" at bounding box center [587, 300] width 90 height 37
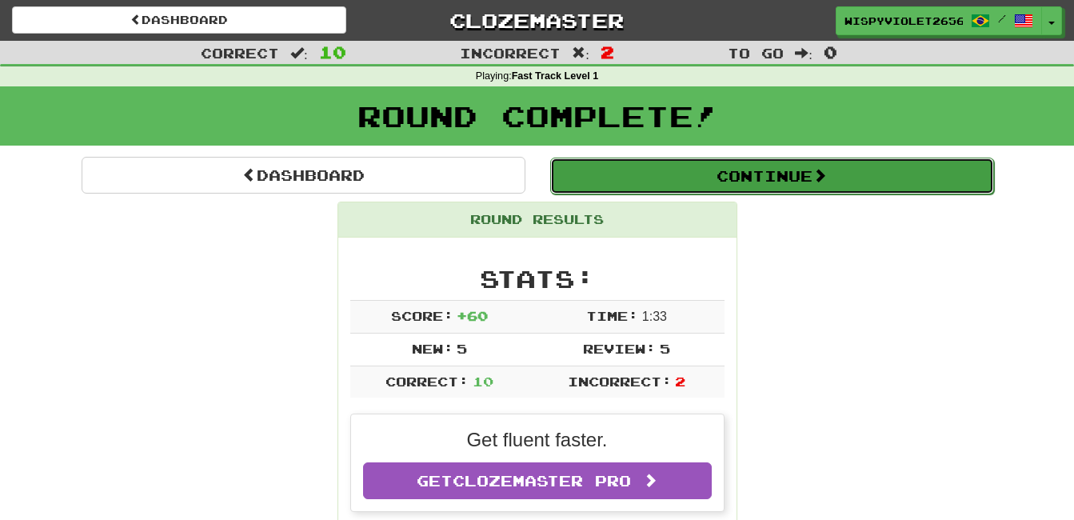
click at [678, 170] on button "Continue" at bounding box center [772, 176] width 444 height 37
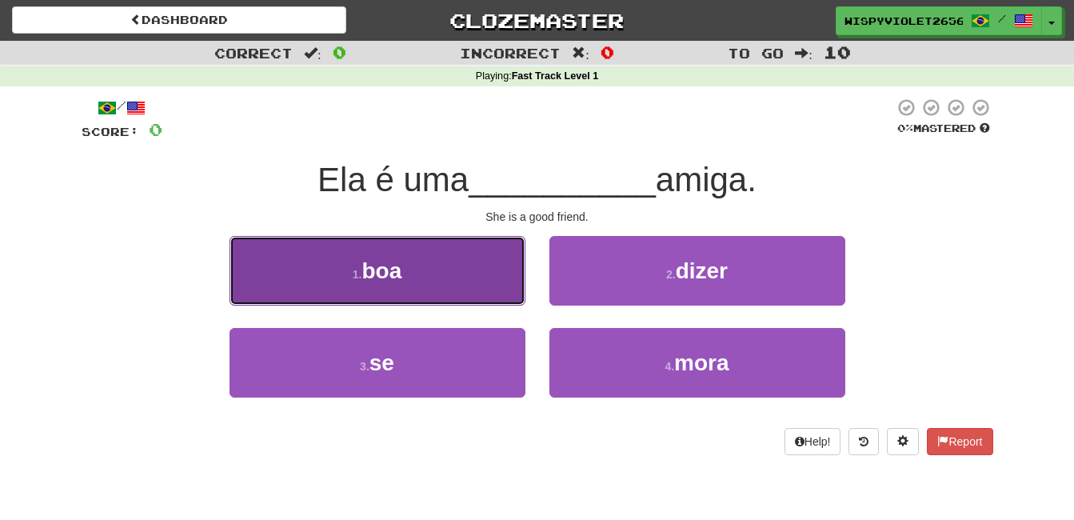
click at [430, 262] on button "1 . boa" at bounding box center [378, 271] width 296 height 70
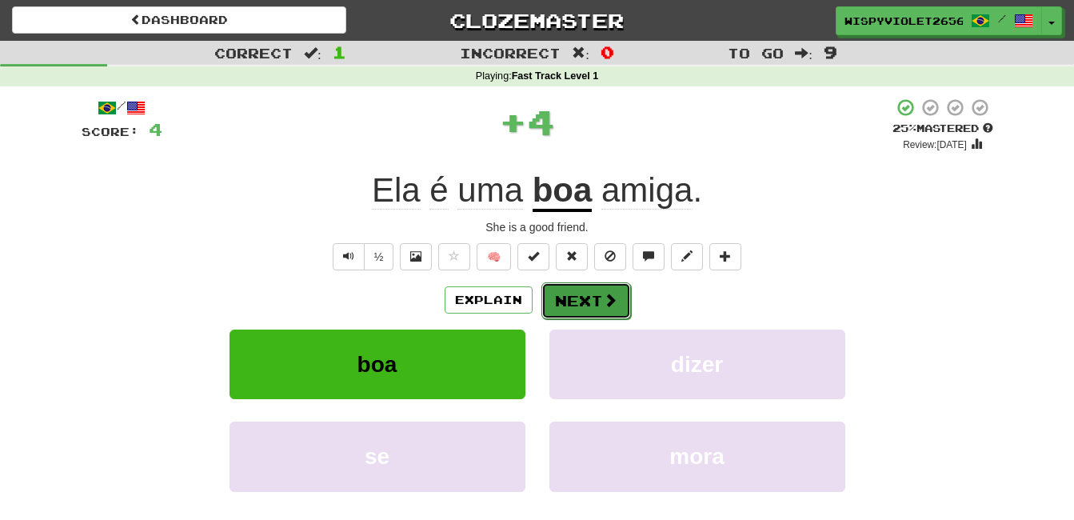
click at [590, 293] on button "Next" at bounding box center [587, 300] width 90 height 37
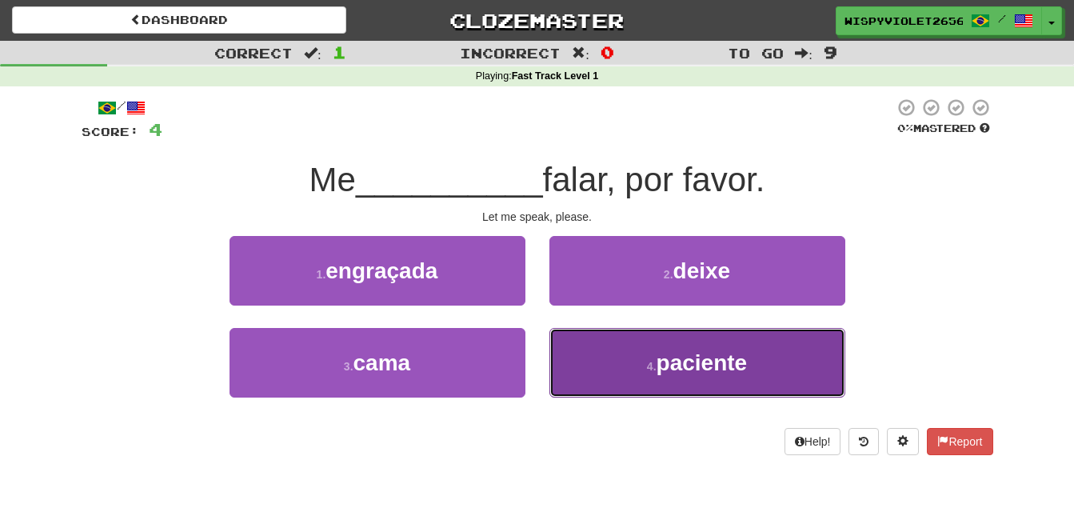
click at [653, 370] on small "4 ." at bounding box center [652, 366] width 10 height 13
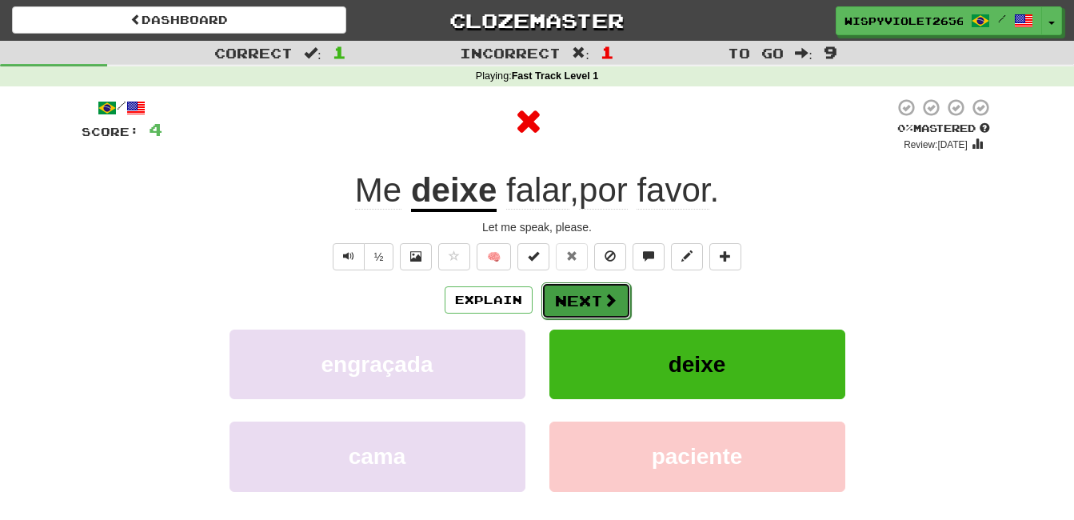
click at [571, 294] on button "Next" at bounding box center [587, 300] width 90 height 37
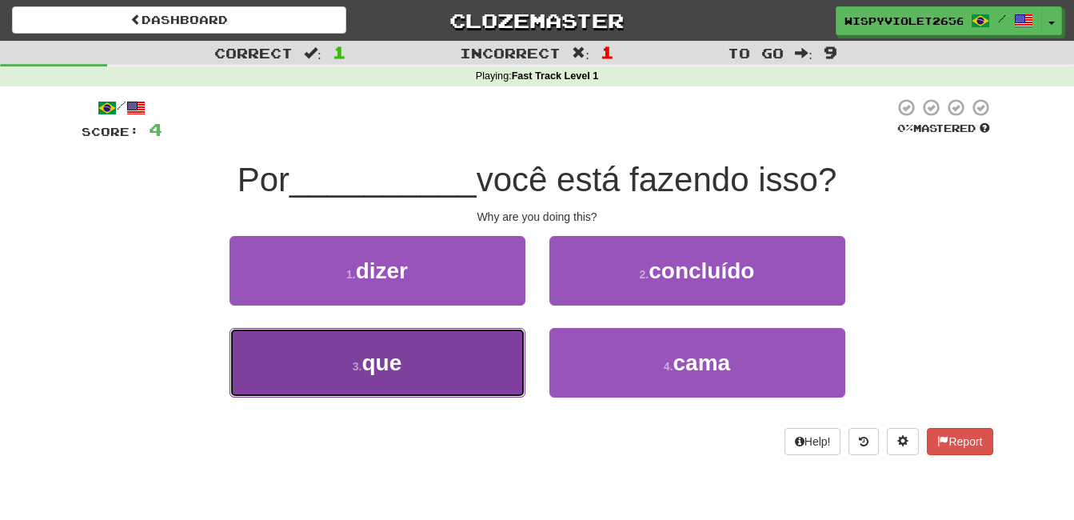
click at [413, 349] on button "3 . que" at bounding box center [378, 363] width 296 height 70
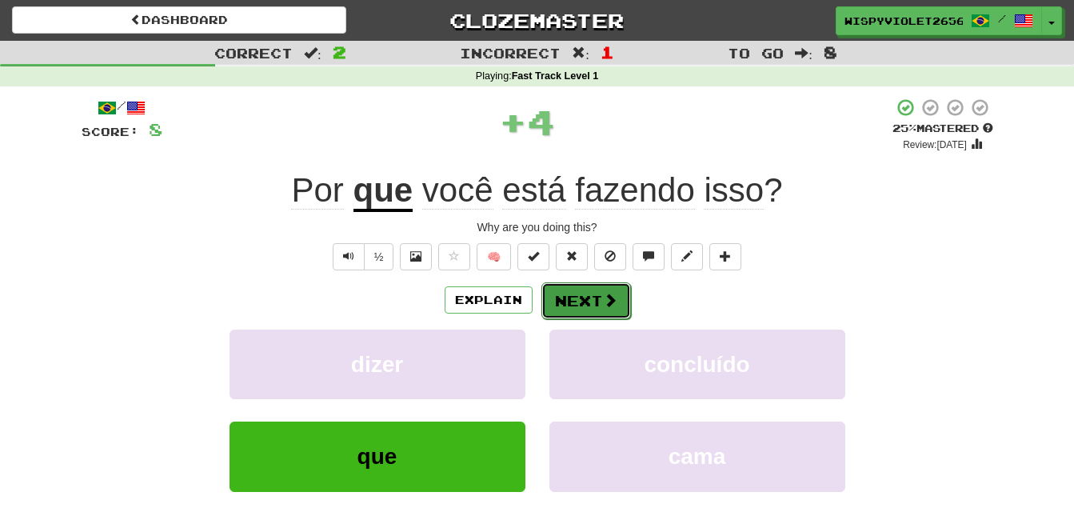
click at [566, 314] on button "Next" at bounding box center [587, 300] width 90 height 37
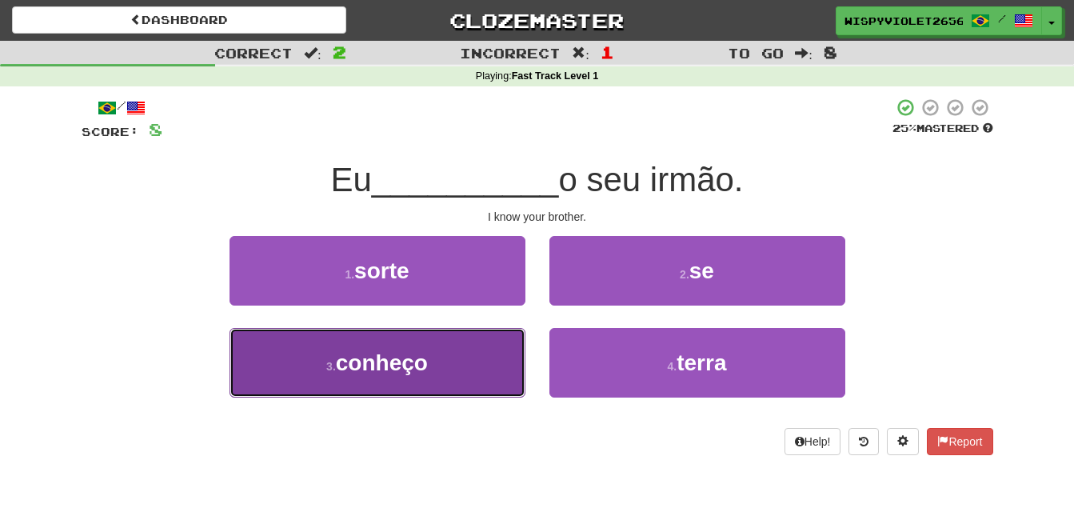
click at [479, 359] on button "3 . conheço" at bounding box center [378, 363] width 296 height 70
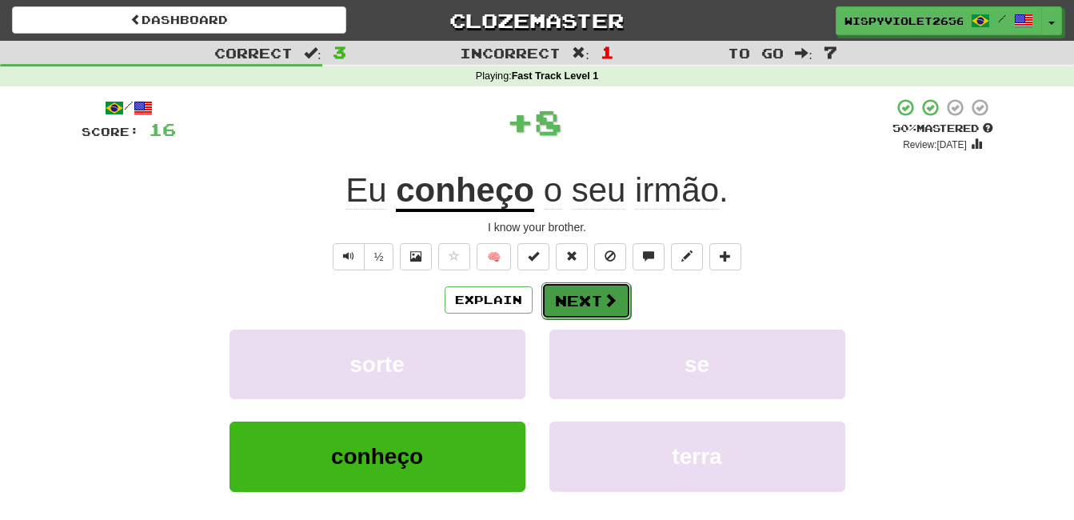
click at [589, 298] on button "Next" at bounding box center [587, 300] width 90 height 37
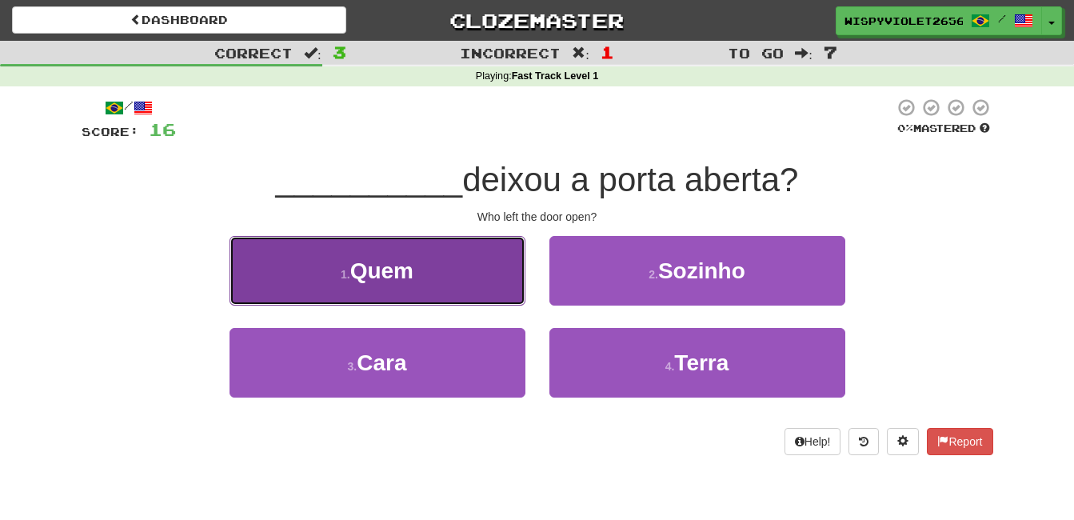
click at [386, 271] on span "Quem" at bounding box center [381, 270] width 63 height 25
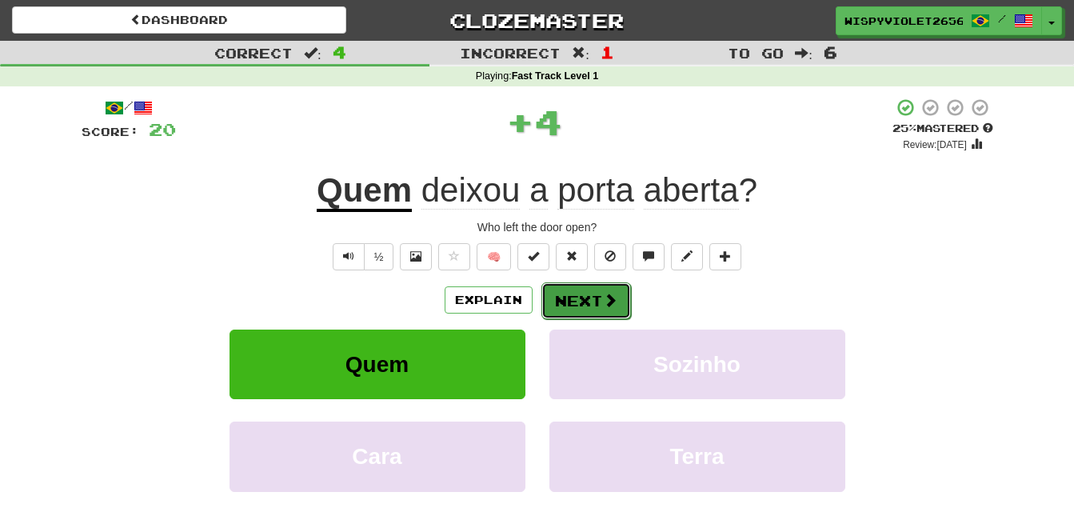
click at [582, 308] on button "Next" at bounding box center [587, 300] width 90 height 37
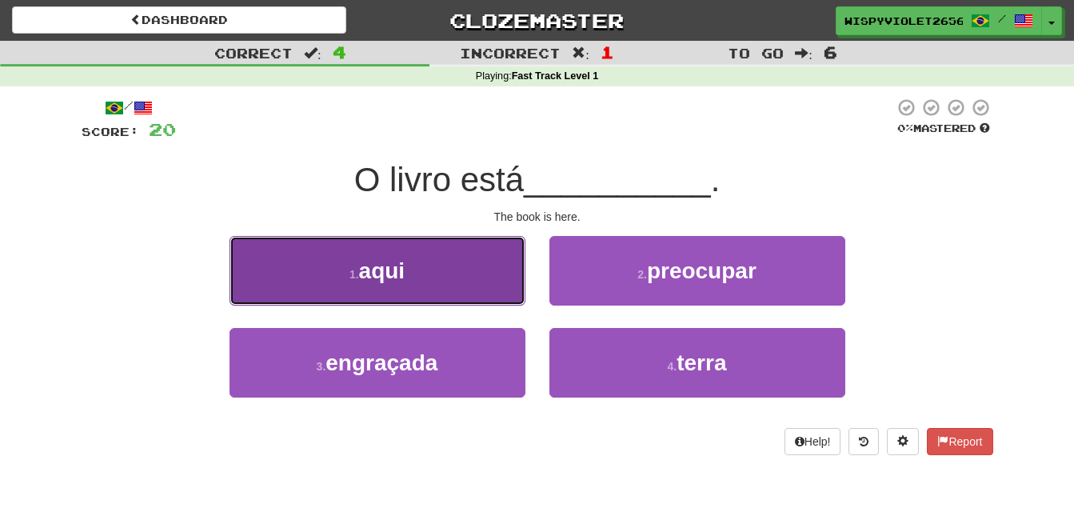
click at [451, 256] on button "1 . aqui" at bounding box center [378, 271] width 296 height 70
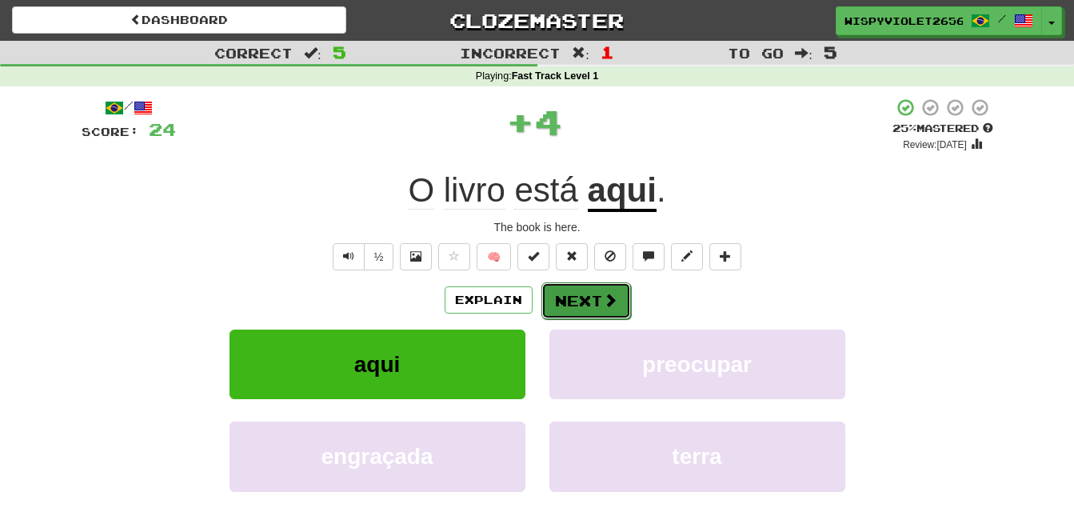
click at [595, 292] on button "Next" at bounding box center [587, 300] width 90 height 37
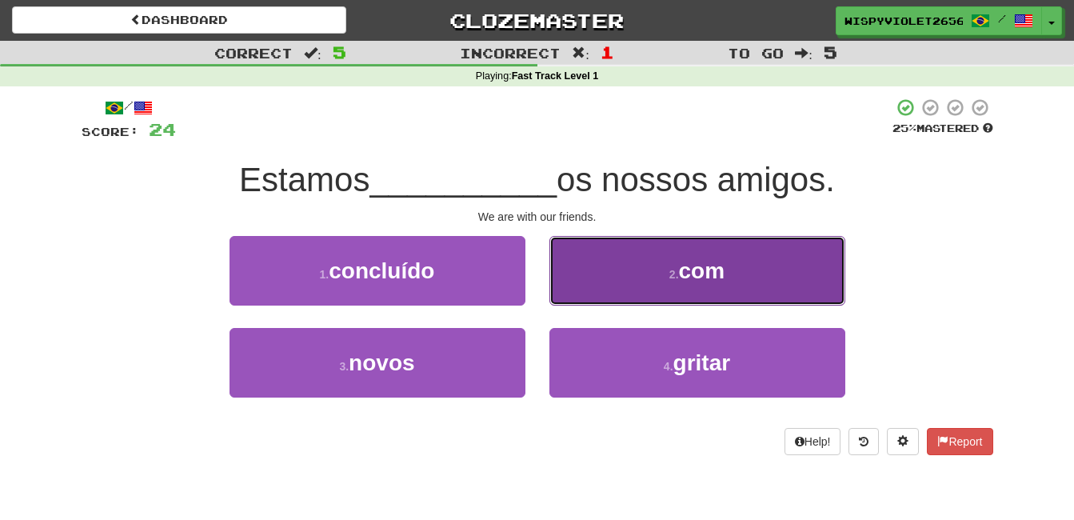
click at [662, 283] on button "2 . com" at bounding box center [698, 271] width 296 height 70
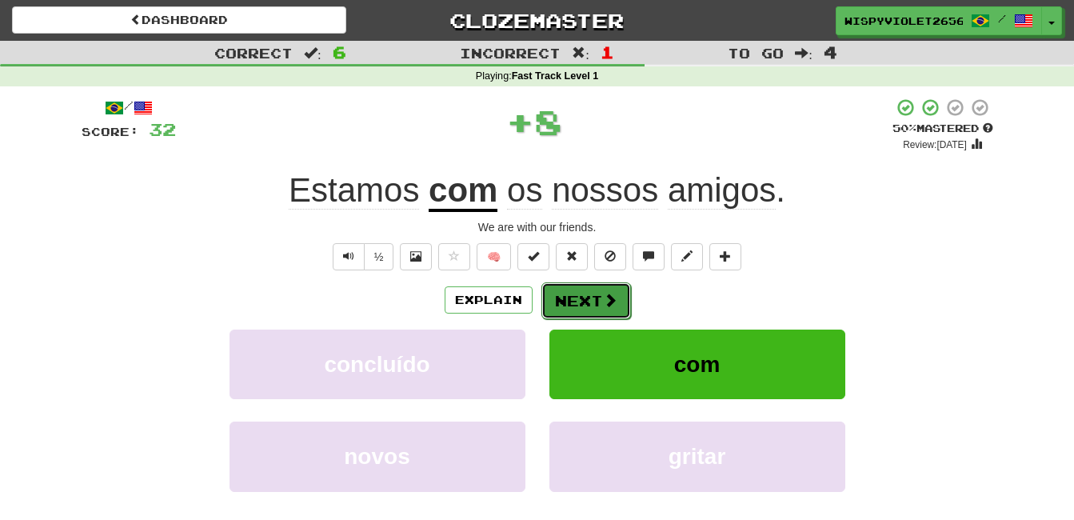
click at [594, 302] on button "Next" at bounding box center [587, 300] width 90 height 37
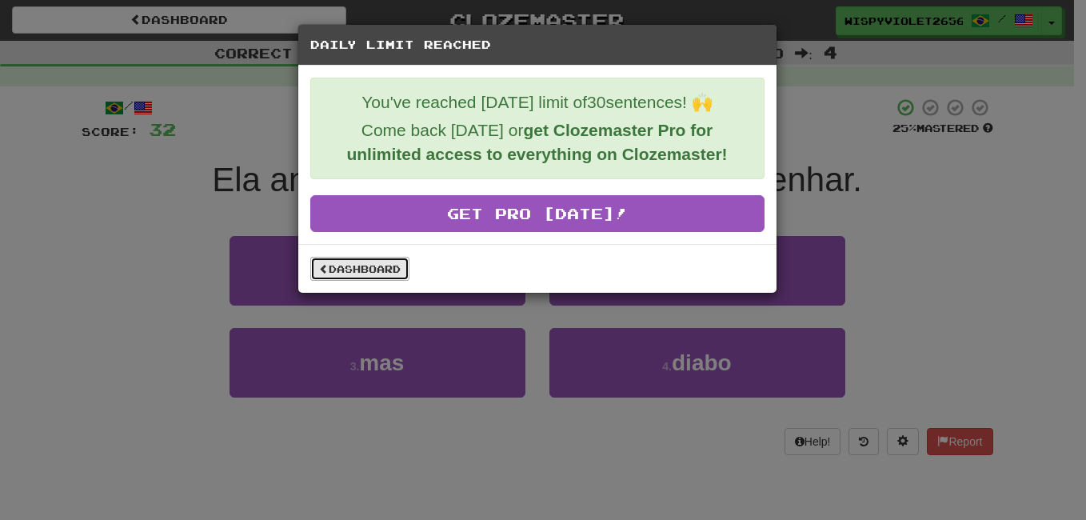
click at [381, 274] on link "Dashboard" at bounding box center [359, 269] width 99 height 24
